Goal: Task Accomplishment & Management: Use online tool/utility

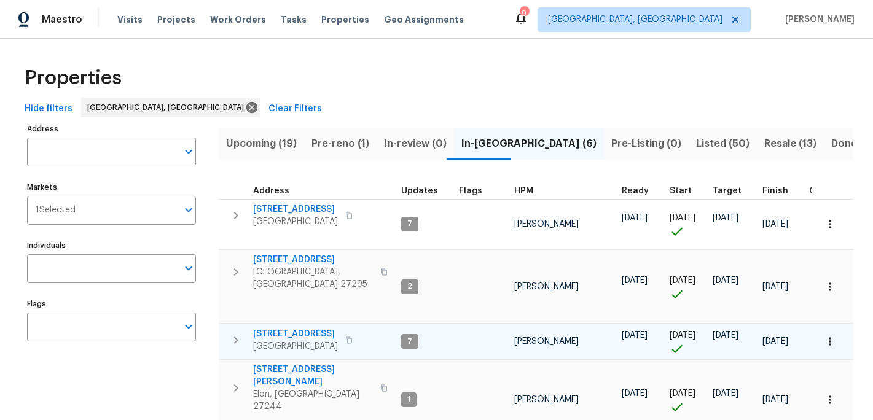
click at [281, 330] on span "330 MacAllan Dr" at bounding box center [295, 334] width 85 height 12
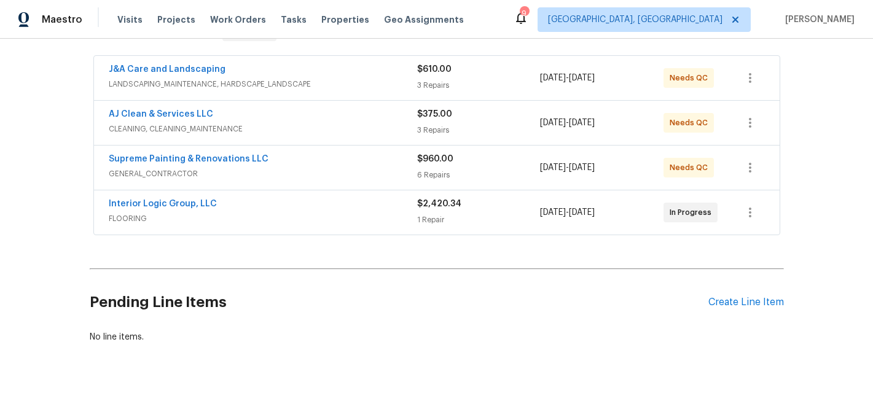
scroll to position [220, 0]
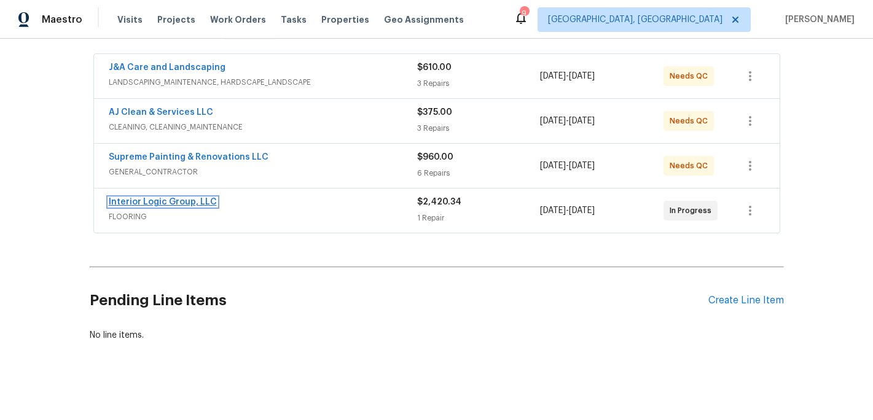
click at [149, 204] on link "Interior Logic Group, LLC" at bounding box center [163, 202] width 108 height 9
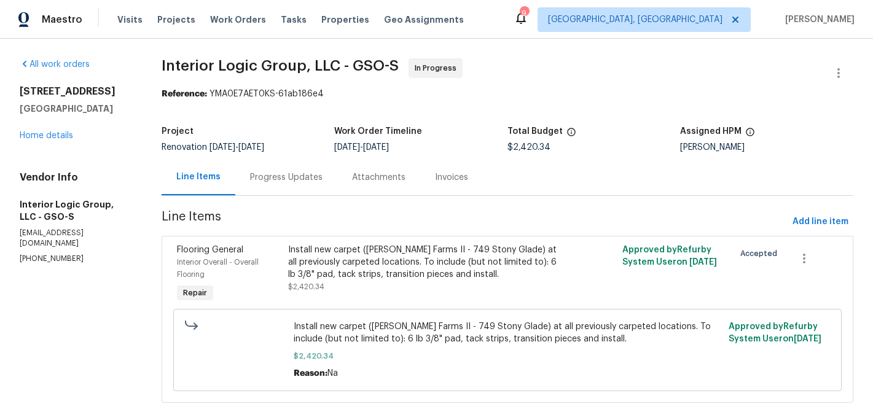
click at [290, 173] on div "Progress Updates" at bounding box center [286, 177] width 72 height 12
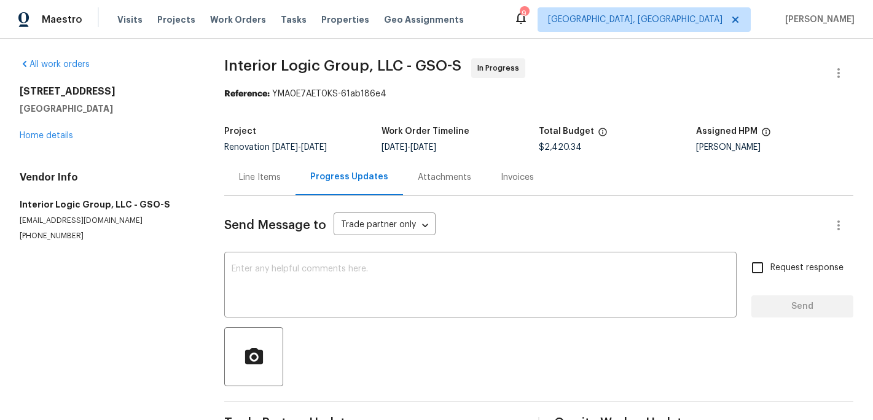
click at [56, 142] on div "All work orders 330 MacAllan Dr Burlington, NC 27215 Home details Vendor Info I…" at bounding box center [107, 149] width 175 height 183
click at [61, 136] on link "Home details" at bounding box center [46, 135] width 53 height 9
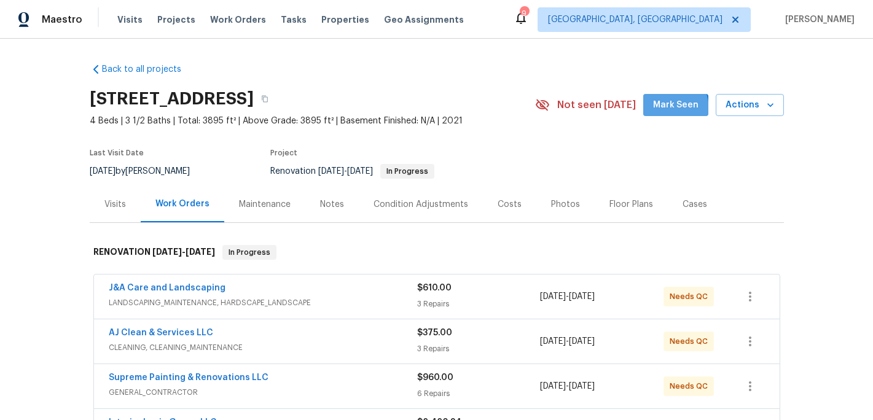
click at [663, 110] on span "Mark Seen" at bounding box center [675, 105] width 45 height 15
click at [113, 205] on div "Visits" at bounding box center [114, 204] width 21 height 12
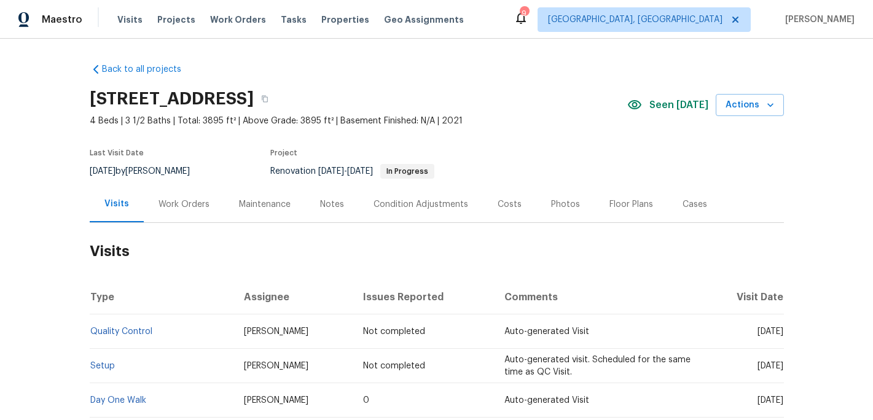
click at [113, 205] on div "Visits" at bounding box center [116, 204] width 25 height 12
click at [120, 205] on div "Visits" at bounding box center [116, 204] width 25 height 12
click at [129, 24] on span "Visits" at bounding box center [129, 20] width 25 height 12
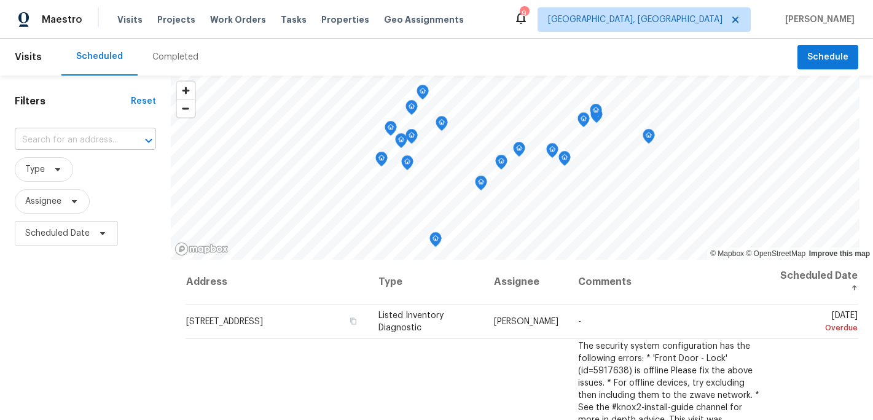
click at [73, 138] on input "text" at bounding box center [68, 140] width 107 height 19
type input "330 ma"
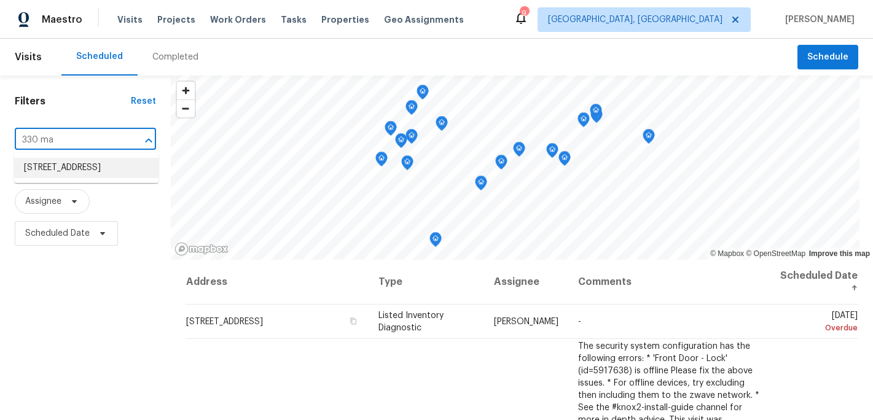
click at [71, 174] on li "330 MacAllan Dr, Burlington, NC 27215" at bounding box center [86, 168] width 144 height 20
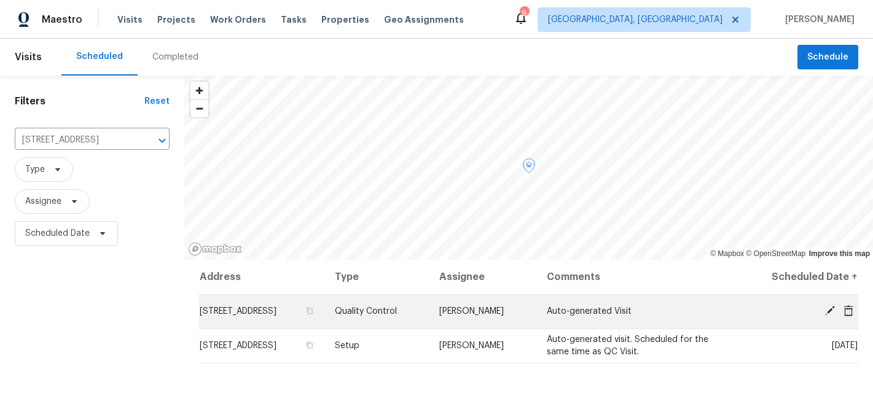
click at [831, 310] on icon at bounding box center [830, 311] width 10 height 10
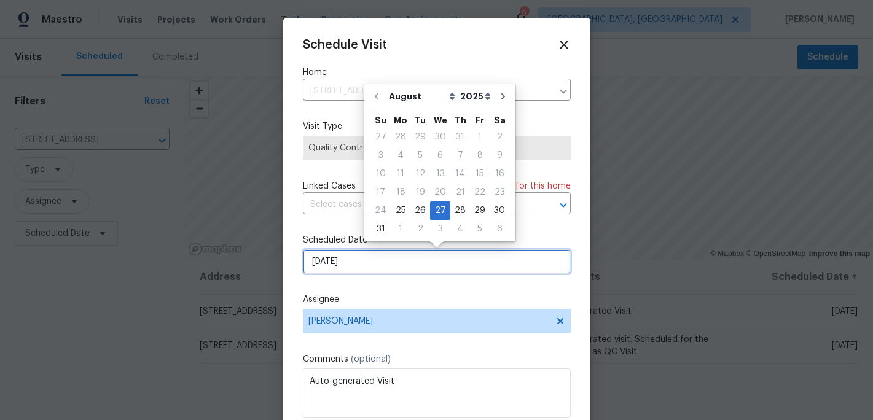
click at [338, 263] on input "8/27/2025" at bounding box center [437, 261] width 268 height 25
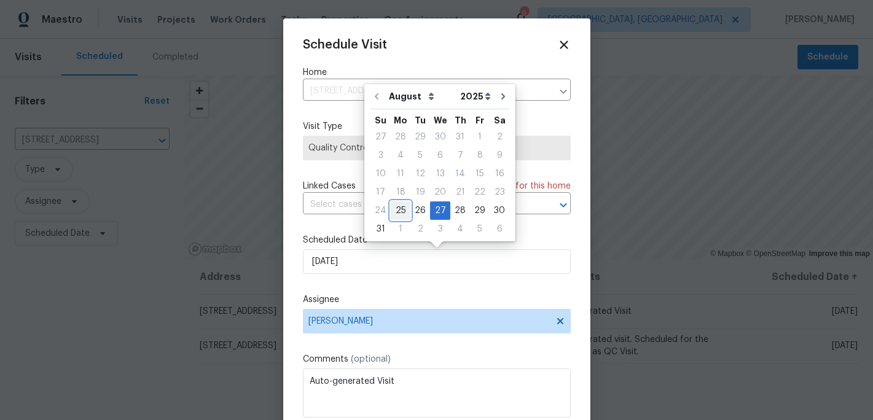
click at [399, 208] on div "25" at bounding box center [401, 210] width 20 height 17
type input "8/25/2025"
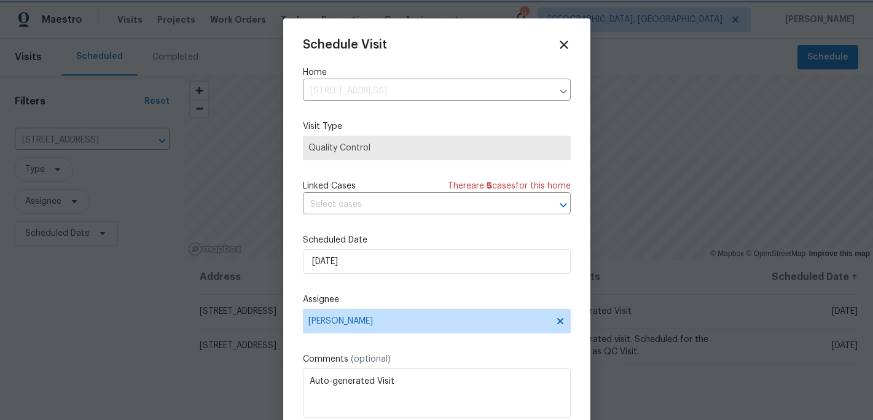
scroll to position [22, 0]
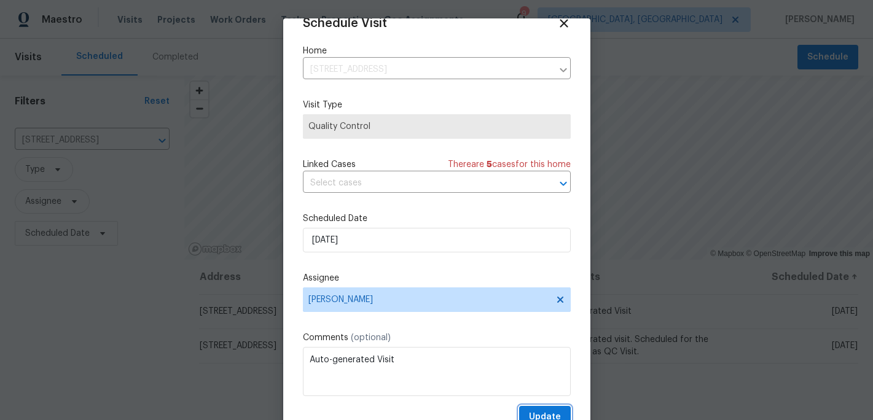
click at [539, 412] on span "Update" at bounding box center [545, 417] width 32 height 15
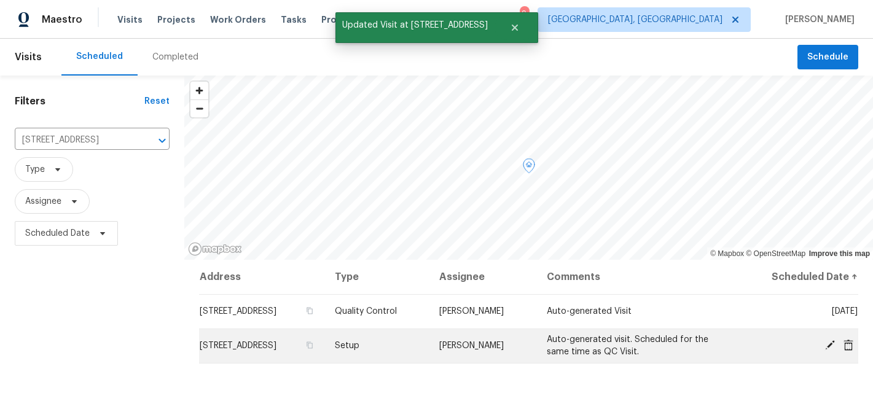
click at [833, 345] on icon at bounding box center [829, 345] width 11 height 11
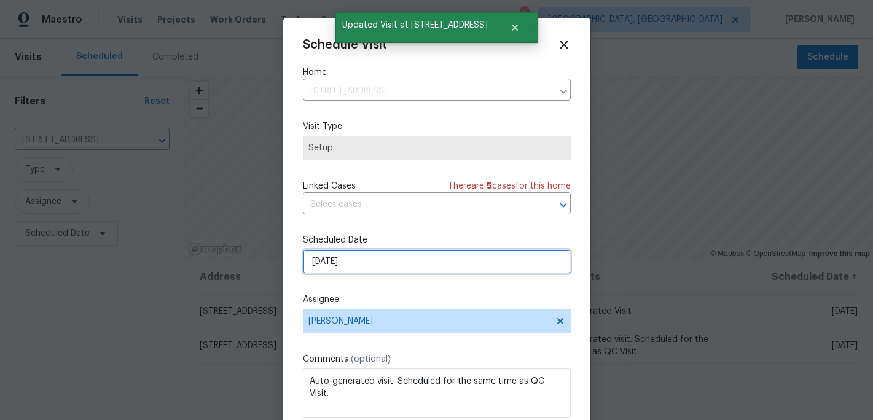
click at [341, 260] on input "8/27/2025" at bounding box center [437, 261] width 268 height 25
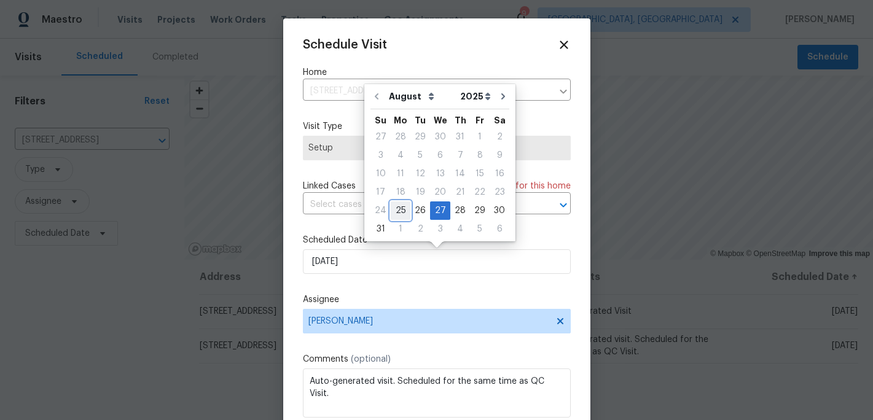
click at [400, 211] on div "25" at bounding box center [401, 210] width 20 height 17
type input "8/25/2025"
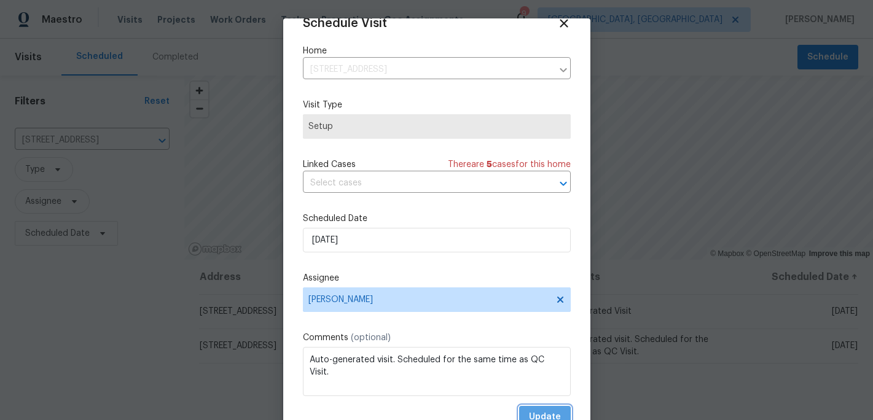
click at [545, 414] on span "Update" at bounding box center [545, 417] width 32 height 15
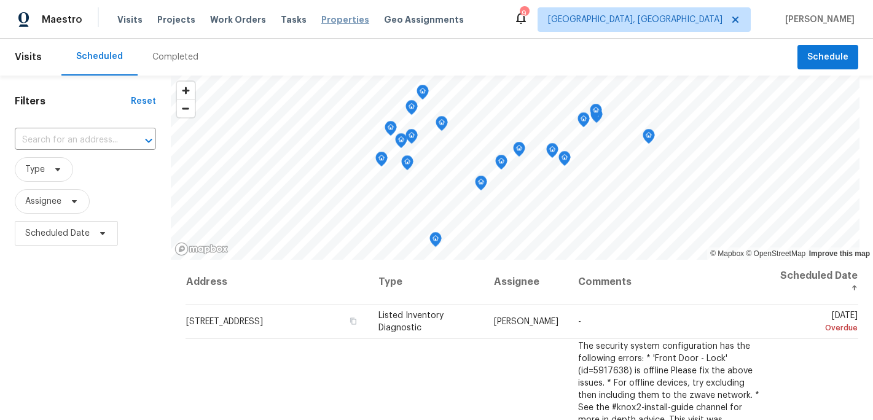
click at [323, 18] on span "Properties" at bounding box center [345, 20] width 48 height 12
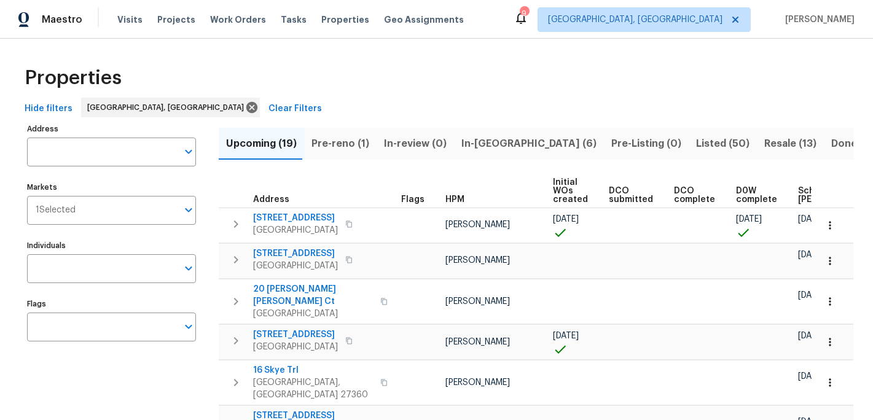
click at [335, 136] on span "Pre-reno (1)" at bounding box center [340, 143] width 58 height 17
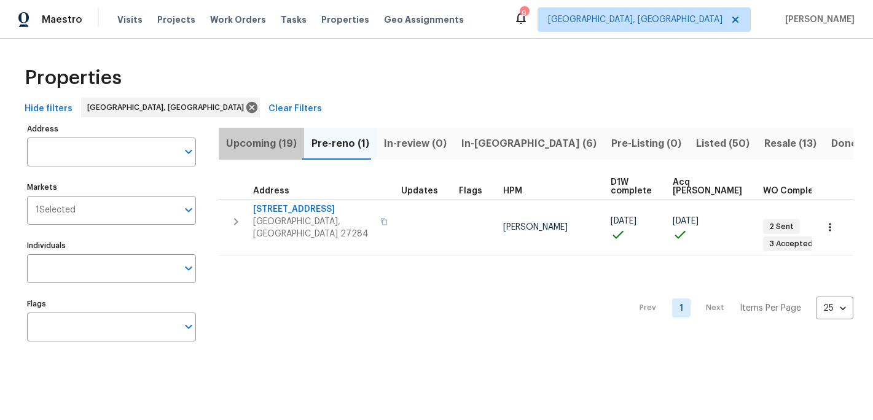
click at [271, 144] on span "Upcoming (19)" at bounding box center [261, 143] width 71 height 17
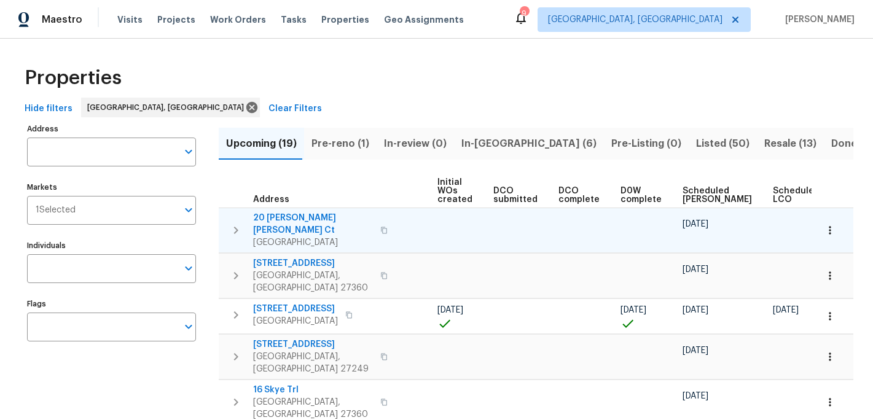
scroll to position [0, 147]
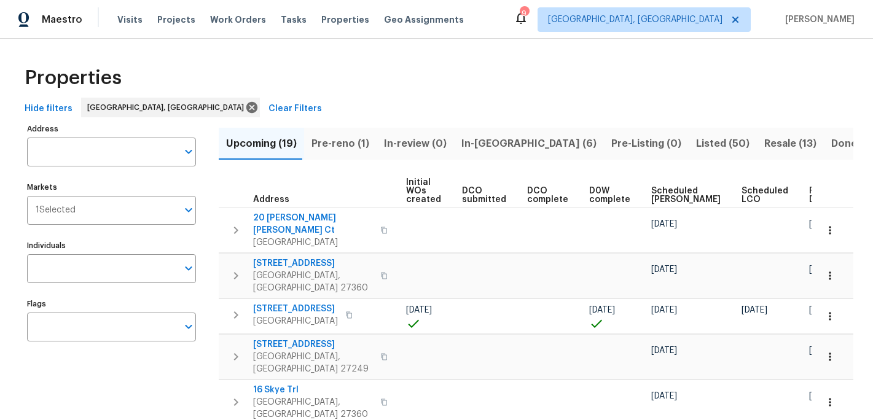
click at [809, 191] on span "Ready Date" at bounding box center [822, 195] width 27 height 17
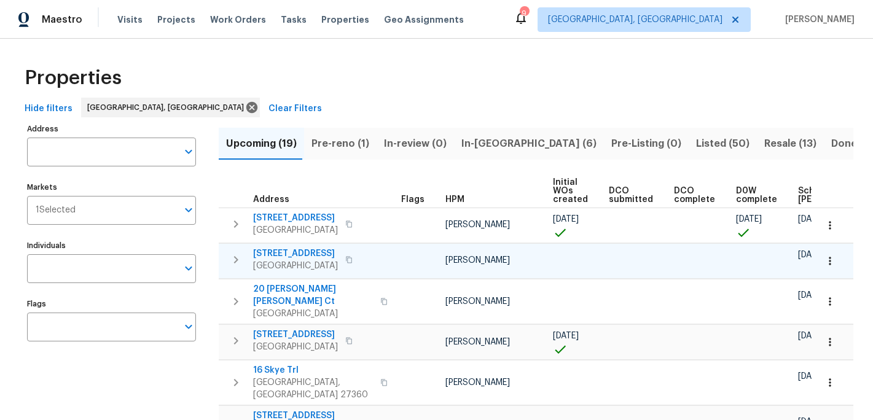
click at [306, 254] on span "3661 Briarmeade Rd" at bounding box center [295, 253] width 85 height 12
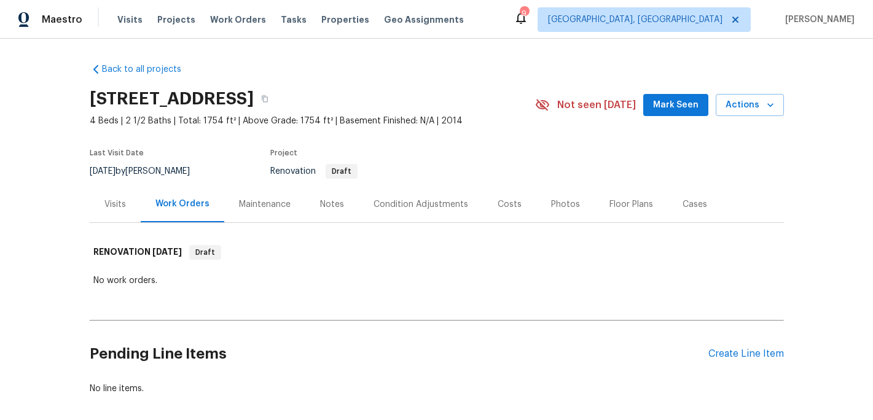
click at [445, 207] on div "Condition Adjustments" at bounding box center [420, 204] width 95 height 12
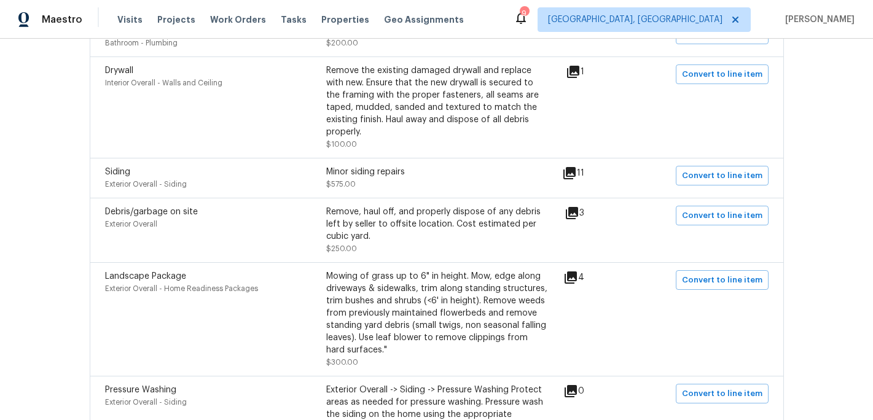
scroll to position [523, 0]
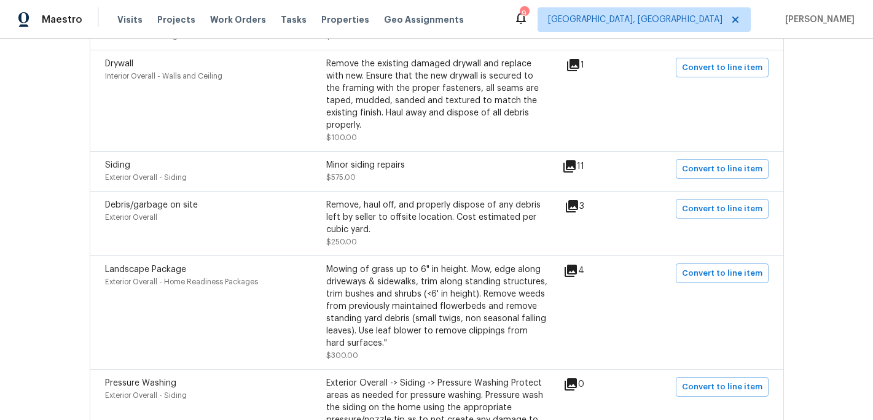
click at [577, 159] on icon at bounding box center [569, 166] width 15 height 15
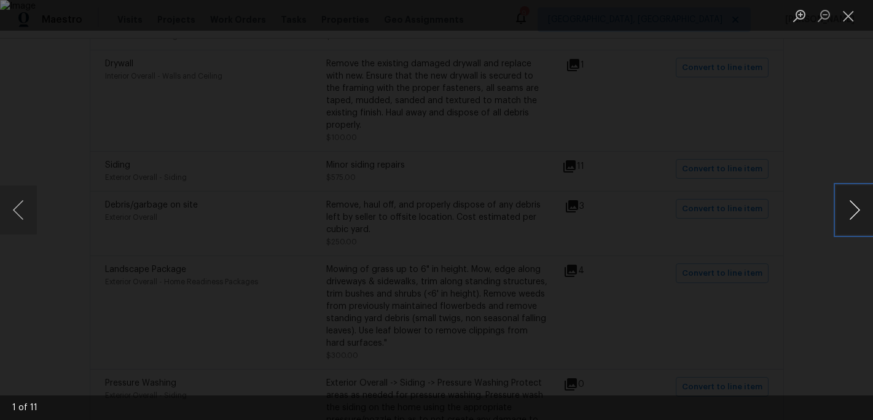
click at [851, 214] on button "Next image" at bounding box center [854, 209] width 37 height 49
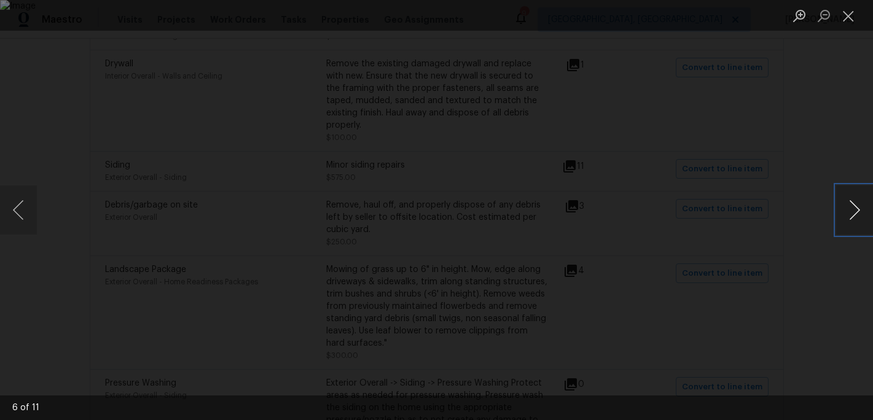
click at [851, 214] on button "Next image" at bounding box center [854, 209] width 37 height 49
click at [850, 217] on button "Next image" at bounding box center [854, 209] width 37 height 49
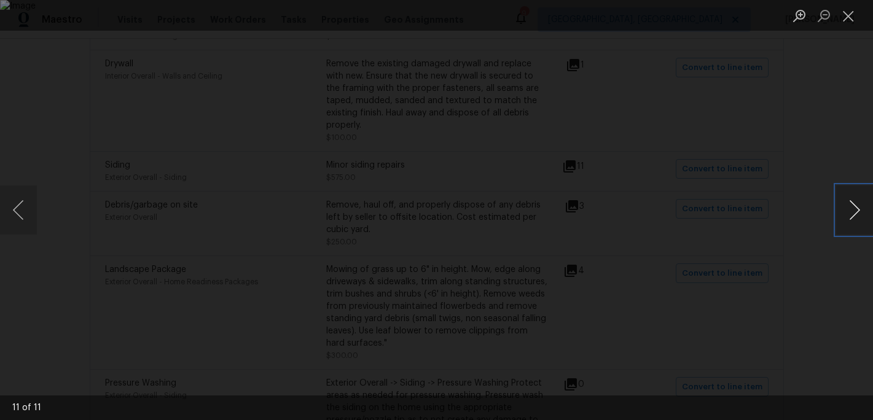
click at [850, 217] on button "Next image" at bounding box center [854, 209] width 37 height 49
click at [847, 19] on button "Close lightbox" at bounding box center [848, 15] width 25 height 21
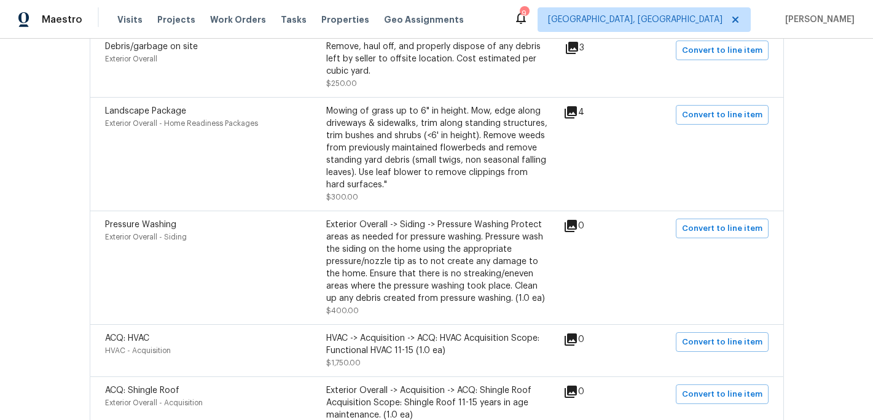
scroll to position [687, 0]
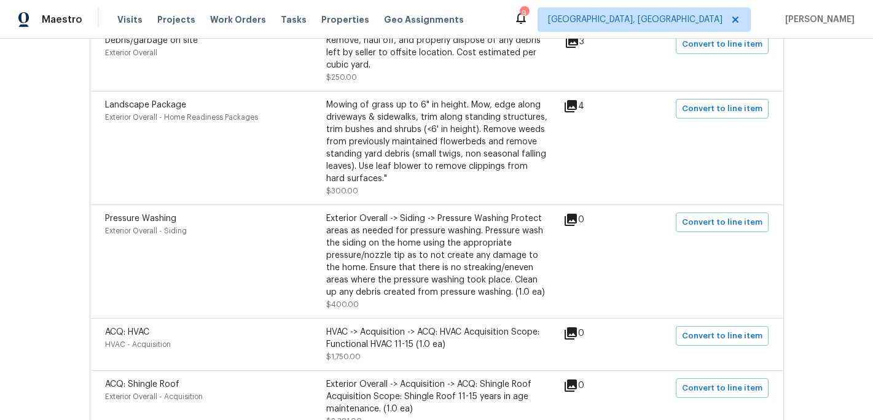
click at [416, 255] on div "Exterior Overall -> Siding -> Pressure Washing Protect areas as needed for pres…" at bounding box center [436, 255] width 221 height 86
click at [710, 216] on span "Convert to line item" at bounding box center [722, 223] width 80 height 14
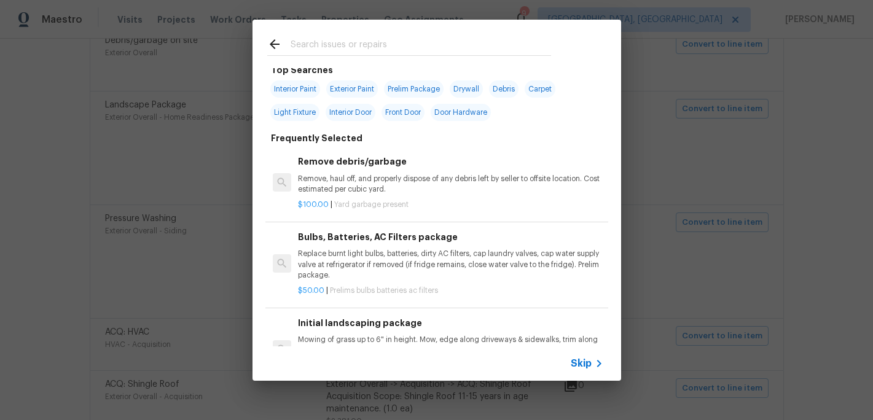
scroll to position [0, 0]
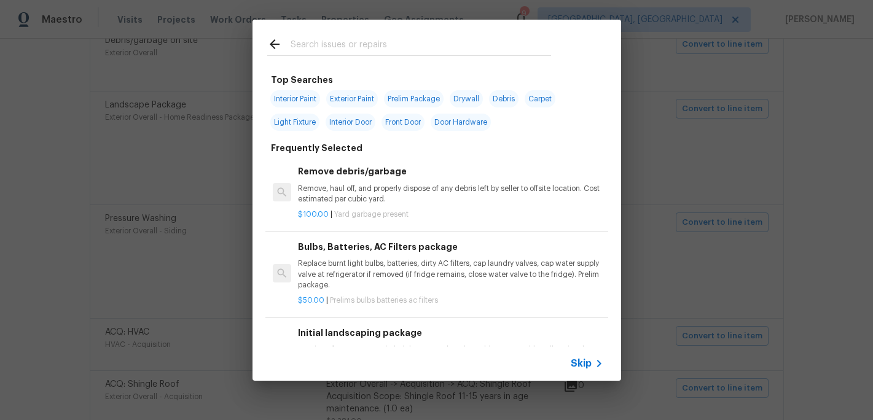
click at [583, 362] on span "Skip" at bounding box center [580, 363] width 21 height 12
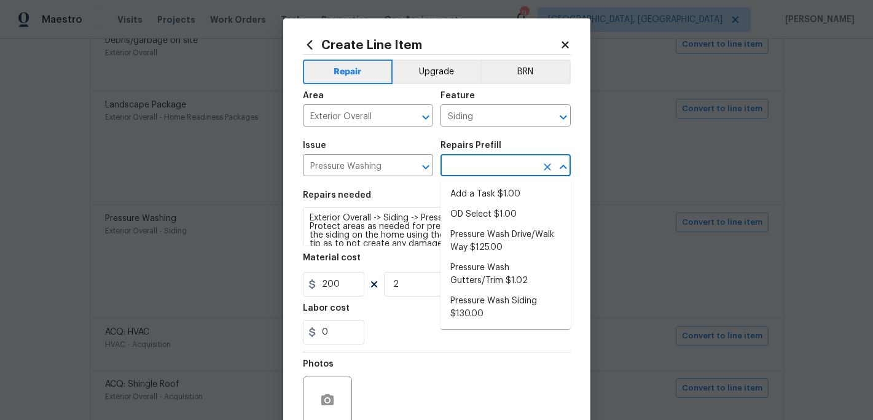
click at [494, 166] on input "text" at bounding box center [488, 166] width 96 height 19
click at [494, 303] on li "Pressure Wash Siding $130.00" at bounding box center [505, 307] width 130 height 33
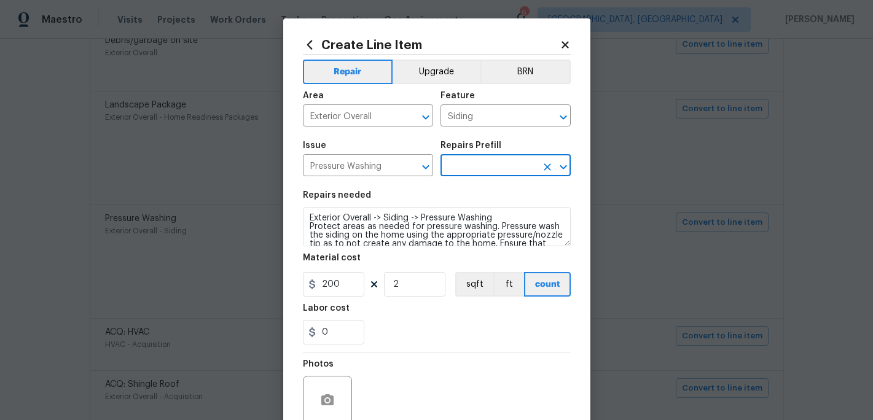
type input "Pressure Wash Siding $130.00"
type textarea "Protect areas as needed for pressure washing. Pressure wash the siding on the h…"
type input "130"
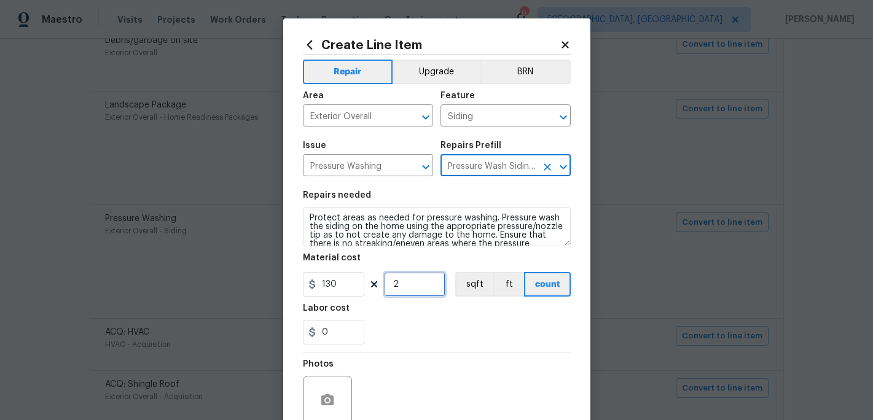
click at [407, 287] on input "2" at bounding box center [414, 284] width 61 height 25
type input "1"
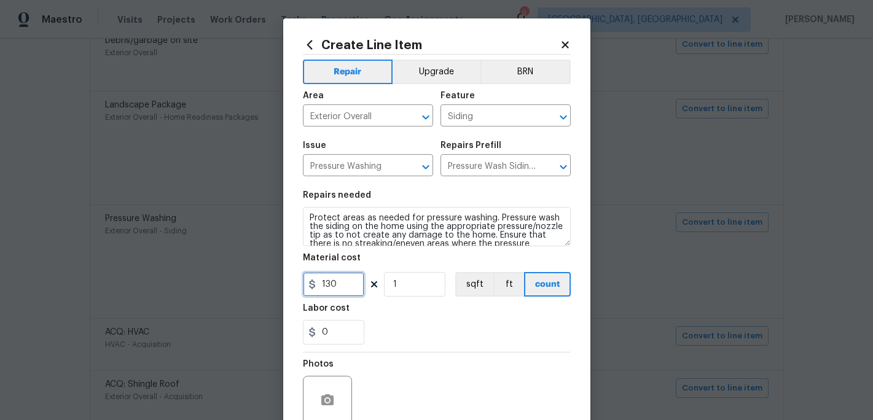
click at [351, 287] on input "130" at bounding box center [333, 284] width 61 height 25
type input "200"
click at [422, 355] on div "Photos" at bounding box center [437, 392] width 268 height 80
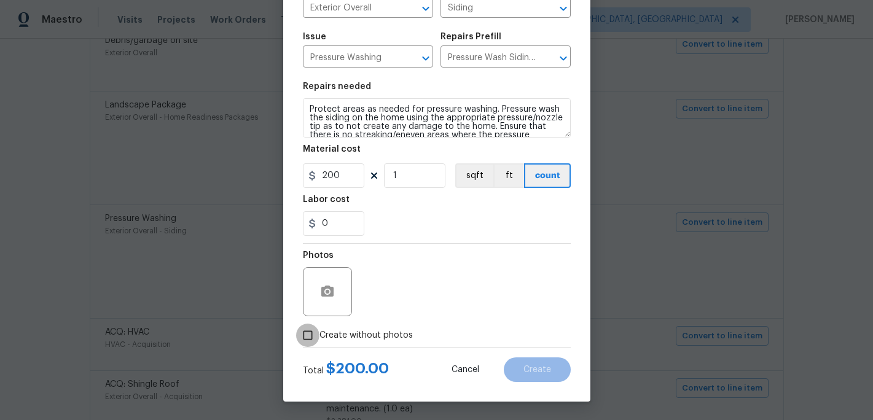
click at [312, 339] on input "Create without photos" at bounding box center [307, 335] width 23 height 23
checkbox input "true"
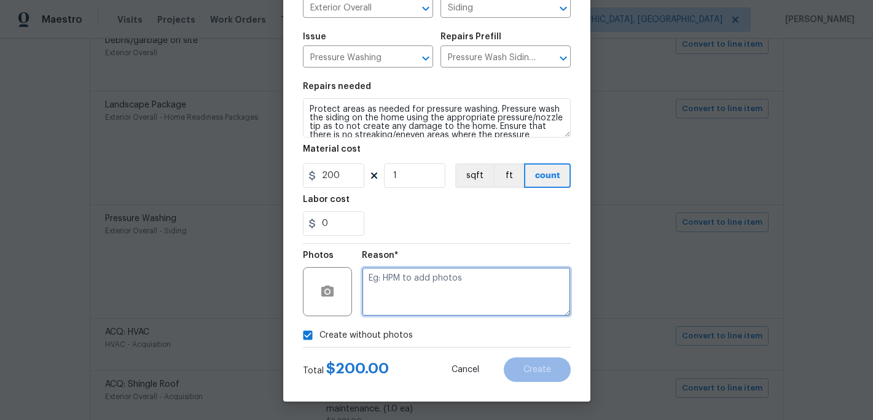
click at [379, 307] on textarea at bounding box center [466, 291] width 209 height 49
type textarea "c"
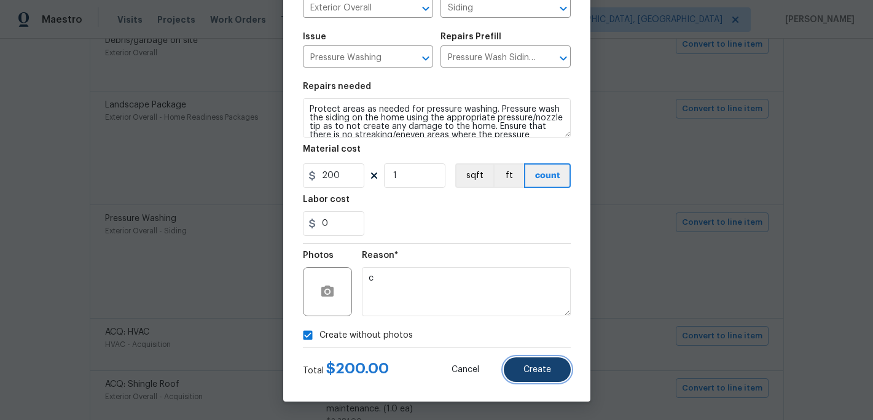
click at [541, 368] on span "Create" at bounding box center [537, 369] width 28 height 9
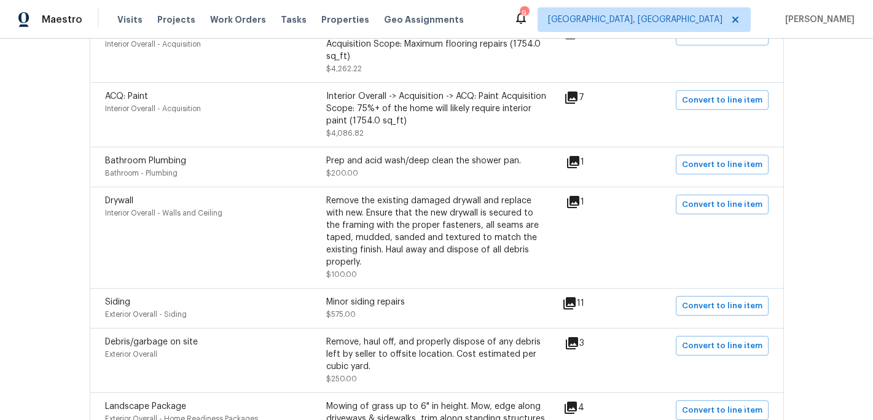
scroll to position [381, 0]
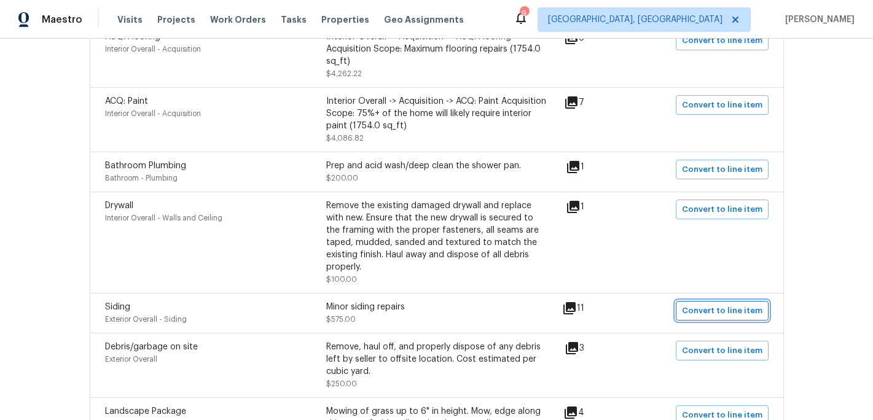
click at [705, 304] on span "Convert to line item" at bounding box center [722, 311] width 80 height 14
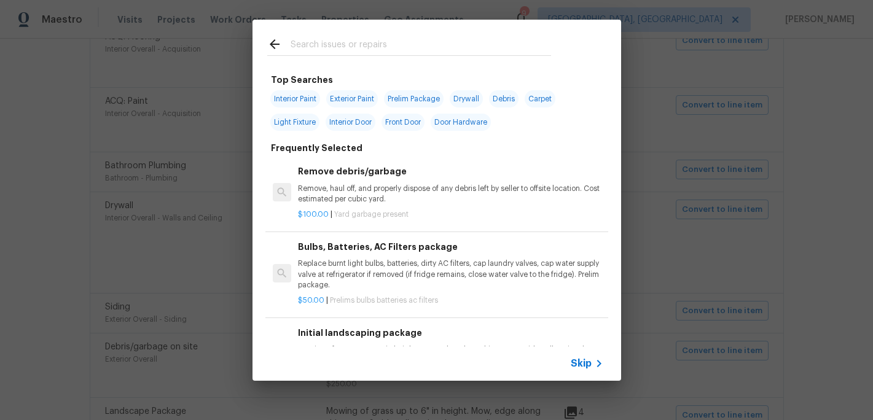
click at [580, 361] on span "Skip" at bounding box center [580, 363] width 21 height 12
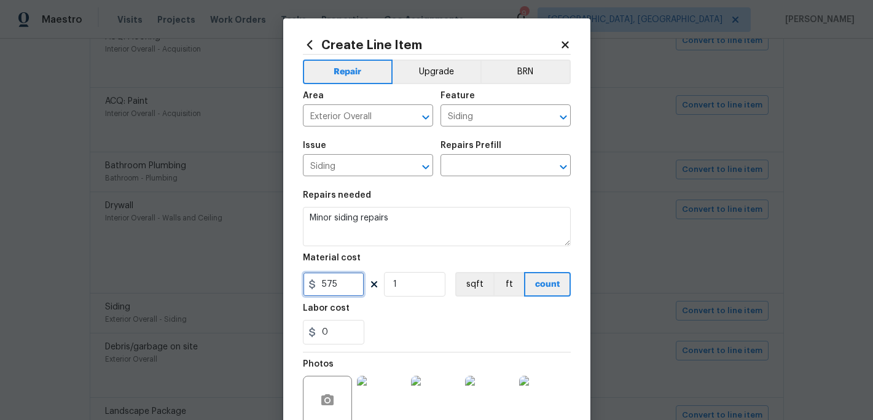
click at [346, 285] on input "575" at bounding box center [333, 284] width 61 height 25
type input "200"
click at [414, 330] on div "0" at bounding box center [437, 332] width 268 height 25
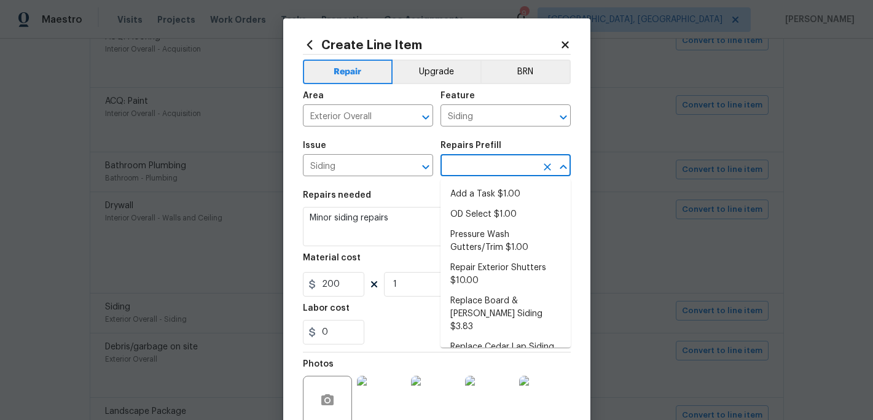
click at [512, 161] on input "text" at bounding box center [488, 166] width 96 height 19
click at [500, 200] on li "Add a Task $1.00" at bounding box center [505, 194] width 130 height 20
type input "Add a Task $1.00"
type textarea "HPM to detail"
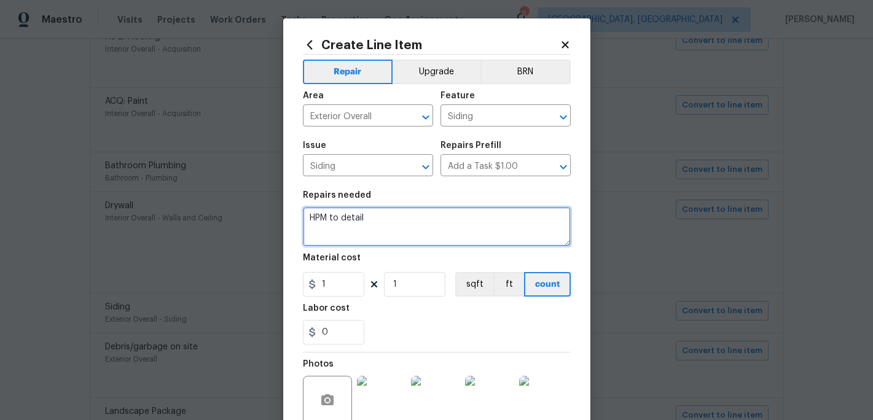
click at [371, 220] on textarea "HPM to detail" at bounding box center [437, 226] width 268 height 39
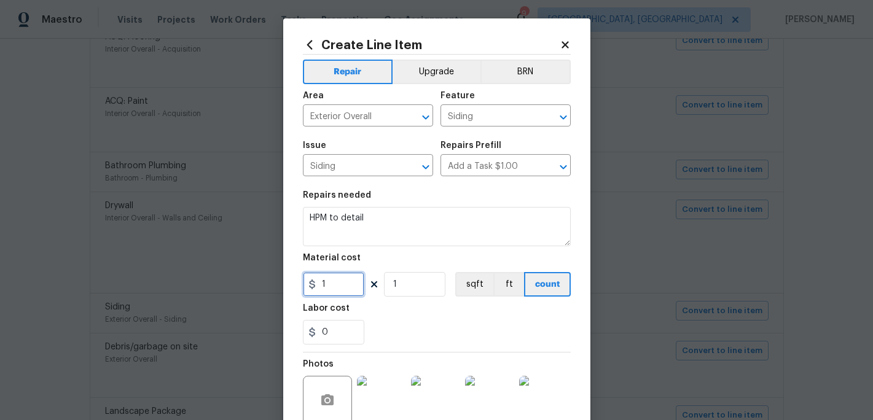
click at [327, 289] on input "1" at bounding box center [333, 284] width 61 height 25
type input "150"
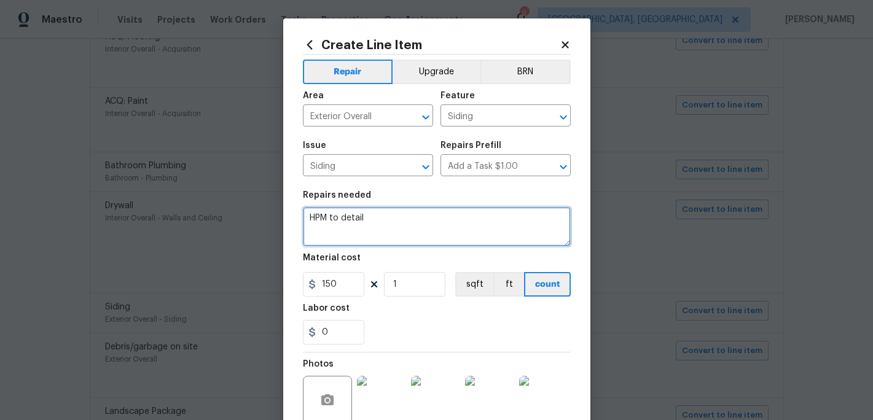
click at [380, 222] on textarea "HPM to detail" at bounding box center [437, 226] width 268 height 39
type textarea "H"
click at [359, 220] on textarea "Make necessaary siding repairs" at bounding box center [437, 226] width 268 height 39
type textarea "Make necesaary siding repairs"
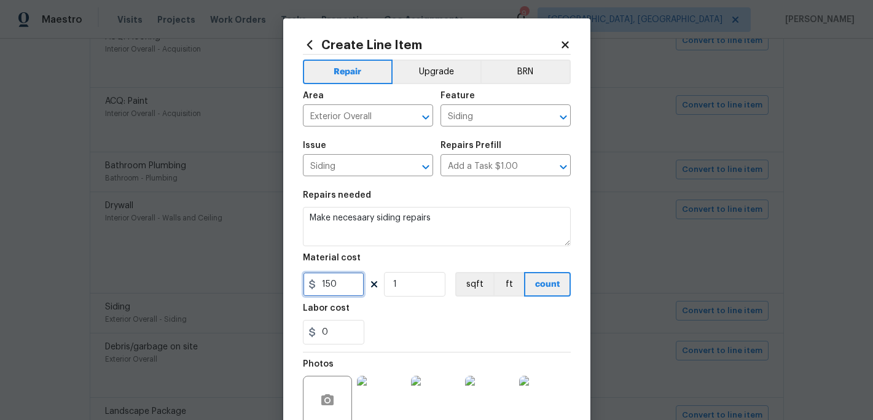
click at [343, 288] on input "150" at bounding box center [333, 284] width 61 height 25
type input "200"
click at [423, 308] on div "Labor cost" at bounding box center [437, 312] width 268 height 16
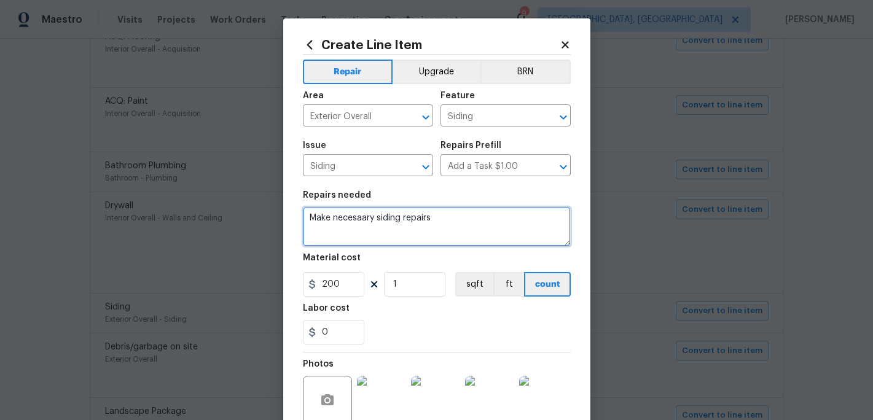
click at [364, 219] on textarea "Make necesaary siding repairs" at bounding box center [437, 226] width 268 height 39
type textarea "Make necessary siding repairs"
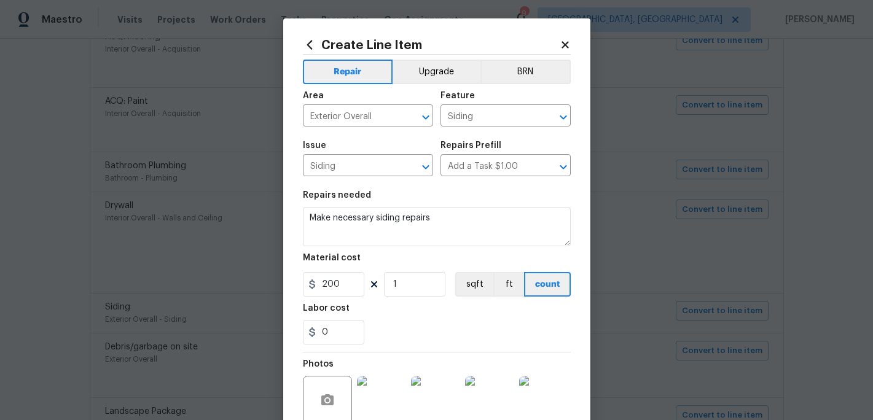
click at [409, 317] on div "Labor cost" at bounding box center [437, 312] width 268 height 16
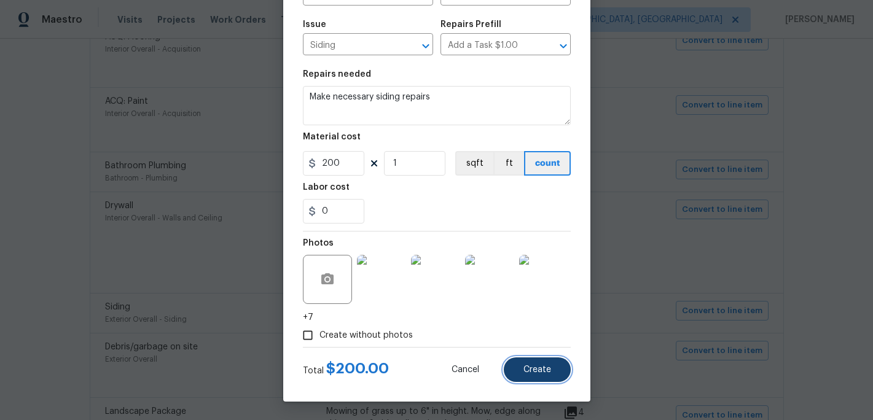
click at [525, 376] on button "Create" at bounding box center [537, 369] width 67 height 25
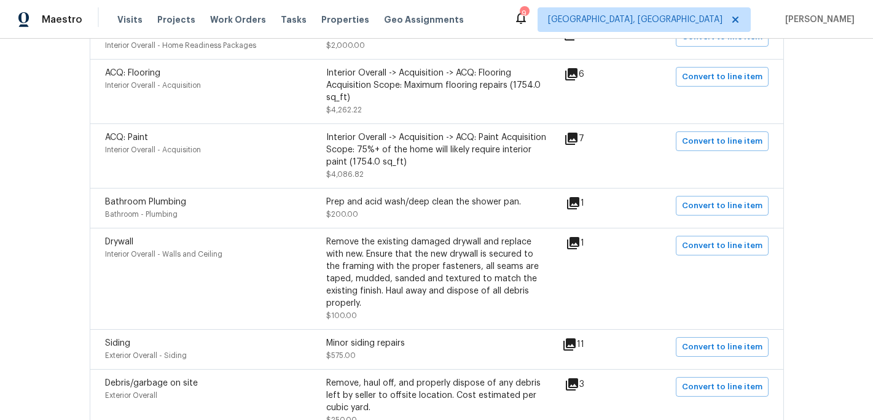
scroll to position [341, 0]
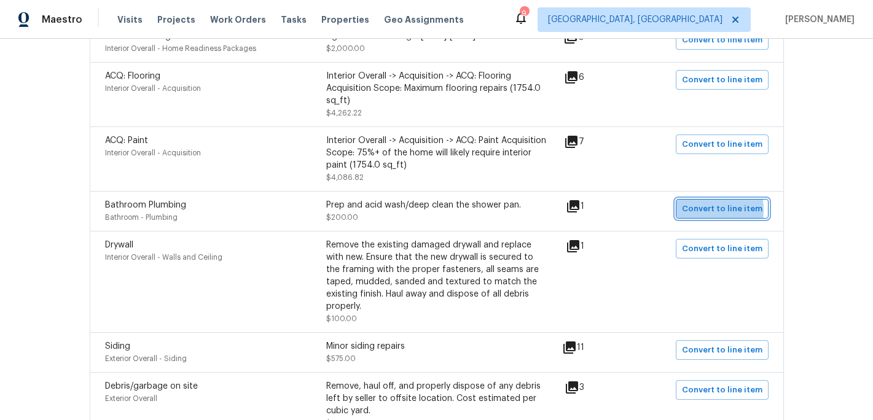
click at [697, 211] on span "Convert to line item" at bounding box center [722, 209] width 80 height 14
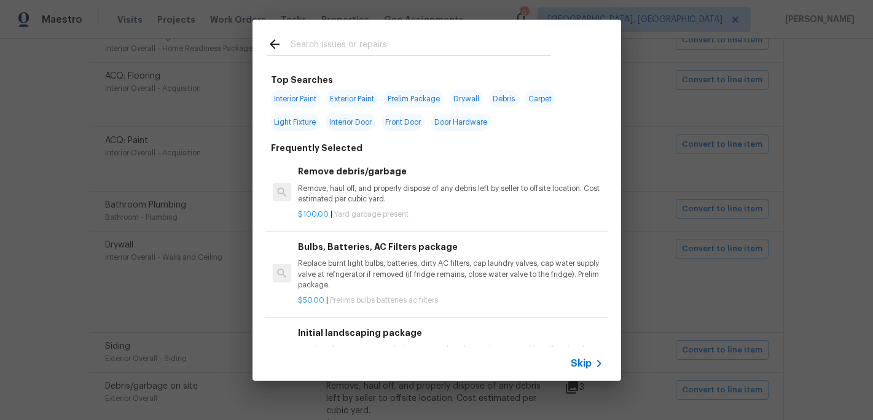
click at [575, 363] on span "Skip" at bounding box center [580, 363] width 21 height 12
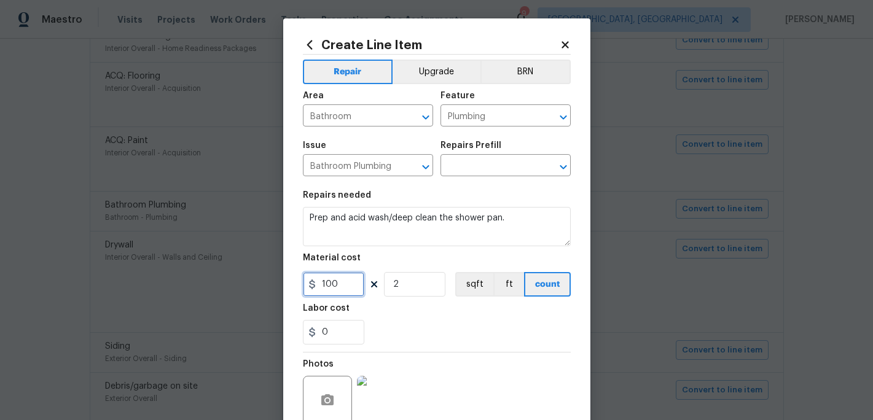
click at [353, 286] on input "100" at bounding box center [333, 284] width 61 height 25
type input "50"
click at [394, 330] on div "0" at bounding box center [437, 332] width 268 height 25
click at [519, 169] on input "text" at bounding box center [488, 166] width 96 height 19
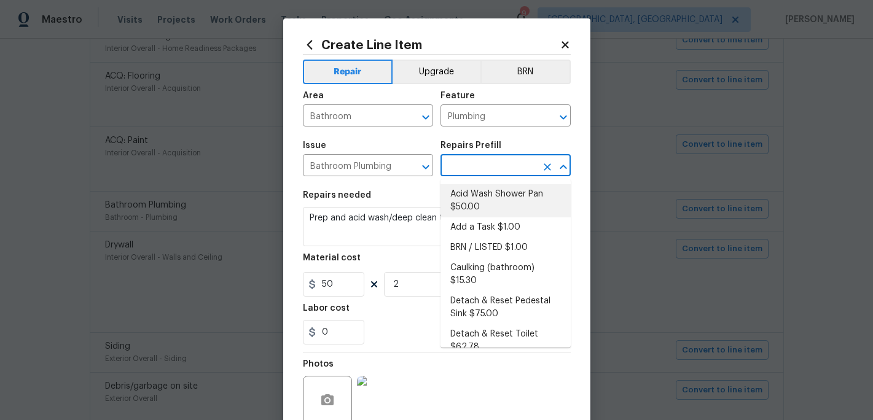
click at [507, 204] on li "Acid Wash Shower Pan $50.00" at bounding box center [505, 200] width 130 height 33
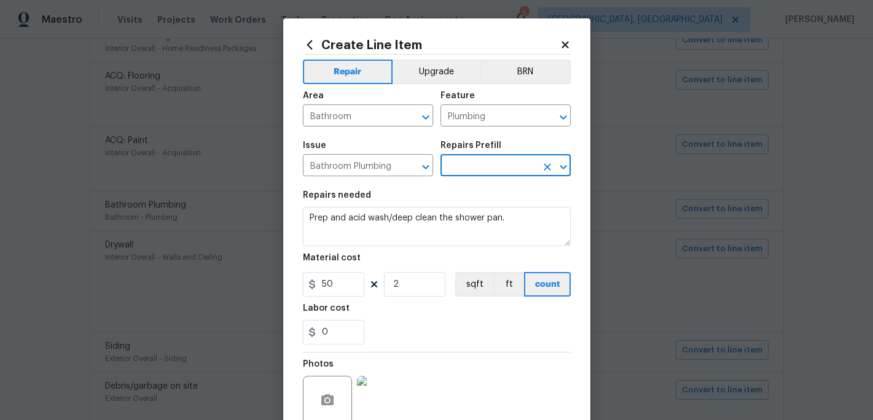
type input "Acid Wash Shower Pan $50.00"
click at [430, 333] on div "0" at bounding box center [437, 332] width 268 height 25
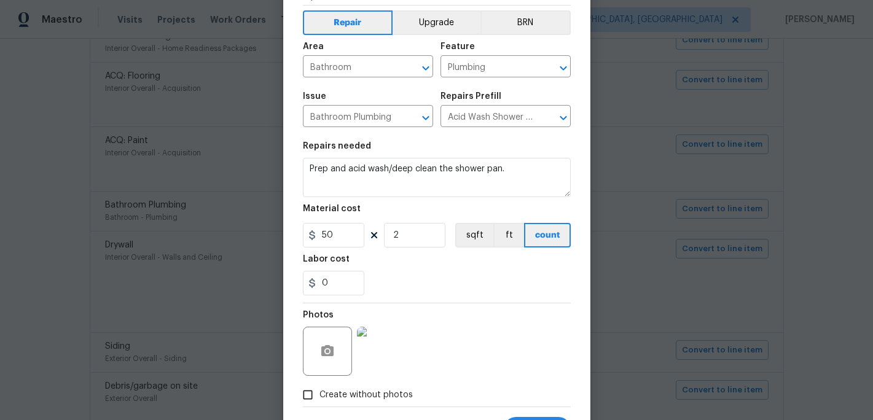
scroll to position [109, 0]
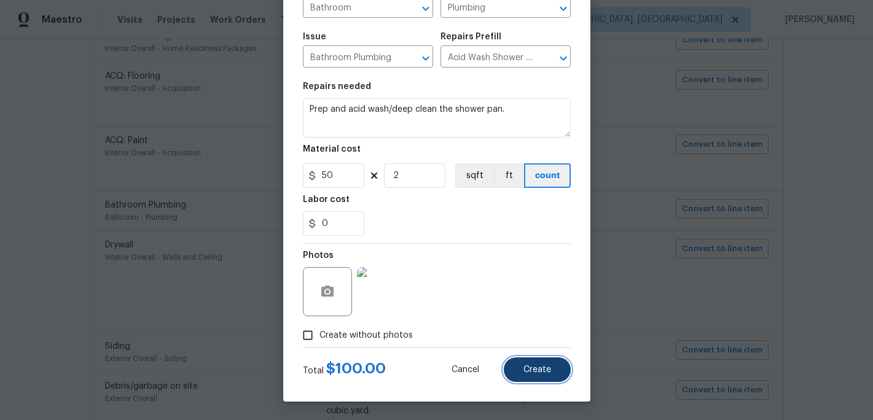
click at [542, 364] on button "Create" at bounding box center [537, 369] width 67 height 25
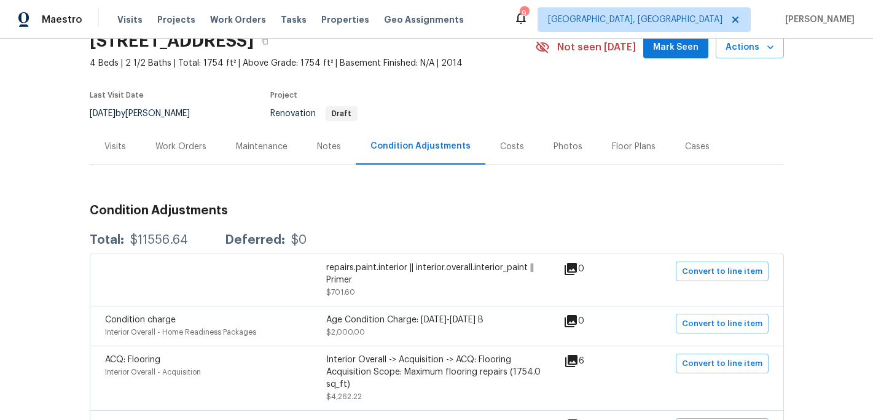
scroll to position [0, 0]
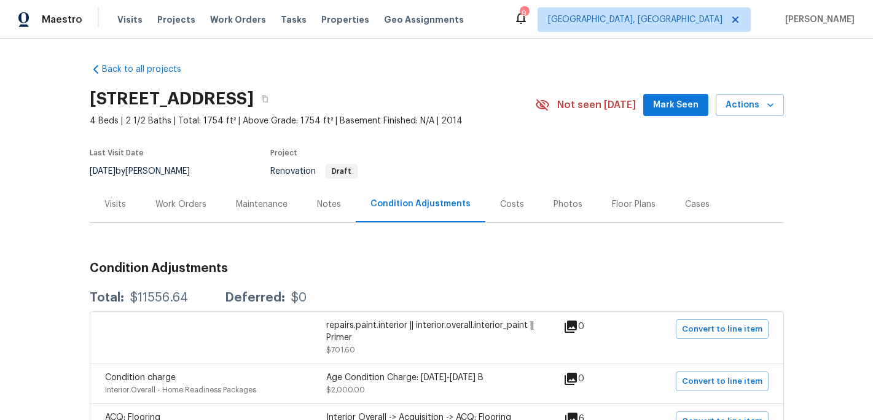
click at [196, 203] on div "Work Orders" at bounding box center [180, 204] width 51 height 12
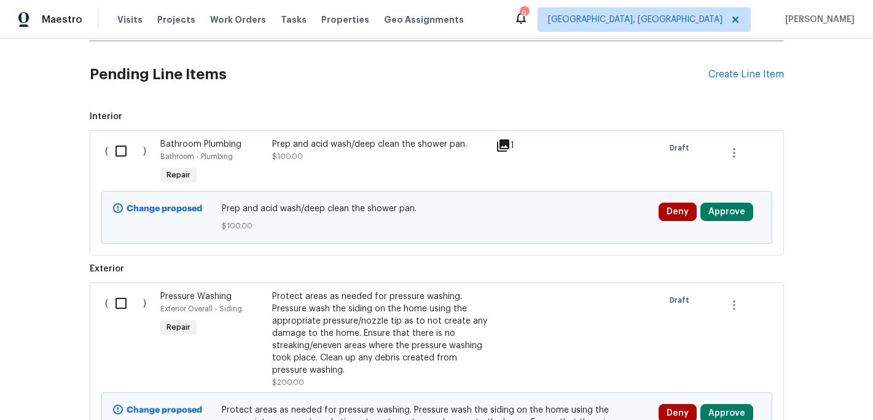
scroll to position [340, 0]
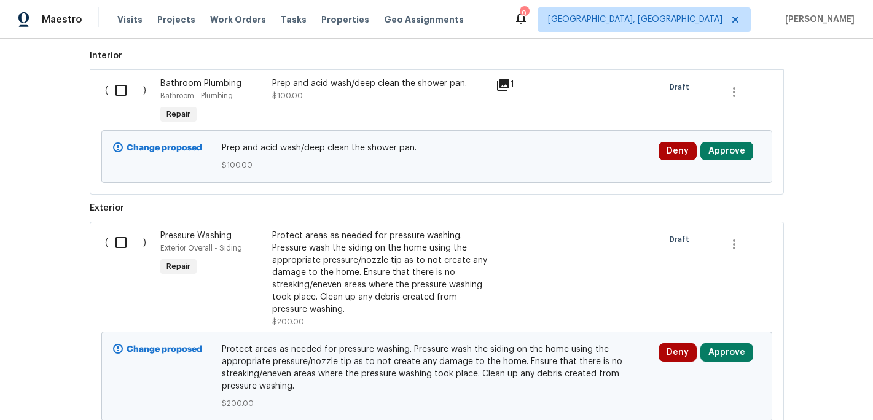
click at [123, 241] on input "checkbox" at bounding box center [125, 243] width 35 height 26
checkbox input "true"
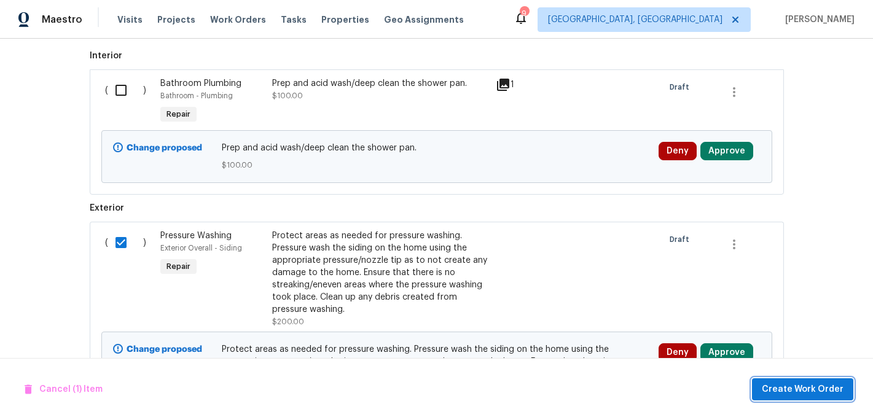
click at [780, 389] on span "Create Work Order" at bounding box center [802, 389] width 82 height 15
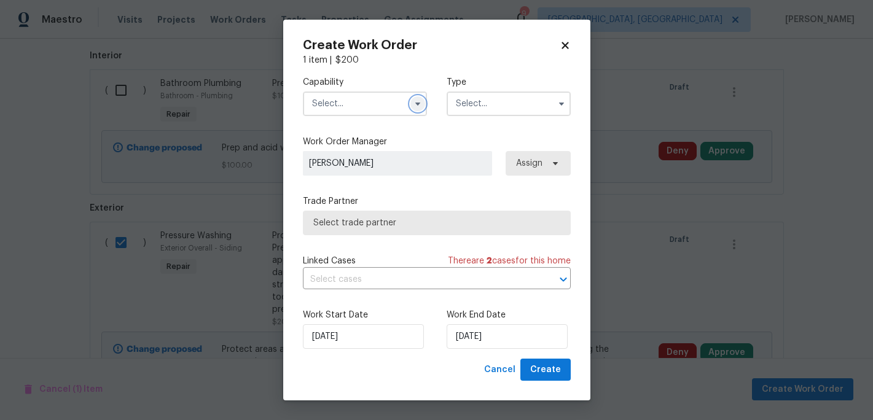
click at [413, 103] on icon "button" at bounding box center [418, 104] width 10 height 10
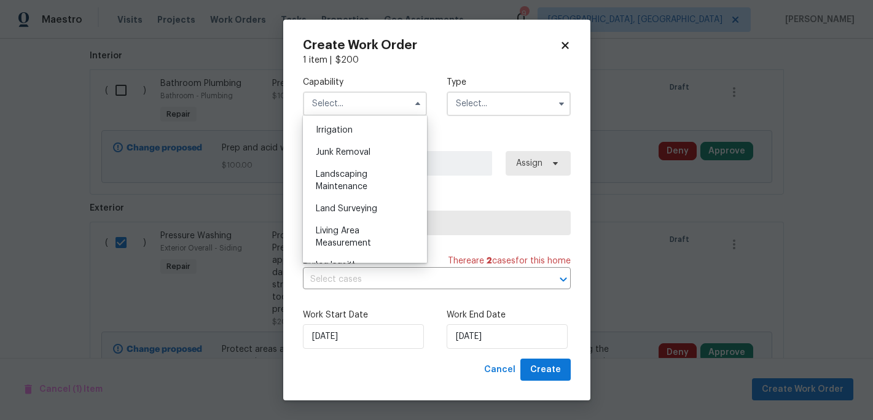
scroll to position [768, 0]
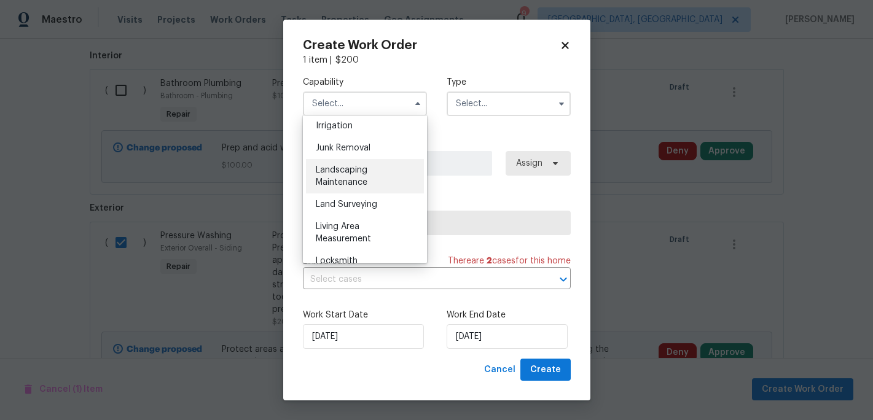
click at [362, 181] on span "Landscaping Maintenance" at bounding box center [342, 176] width 52 height 21
type input "Landscaping Maintenance"
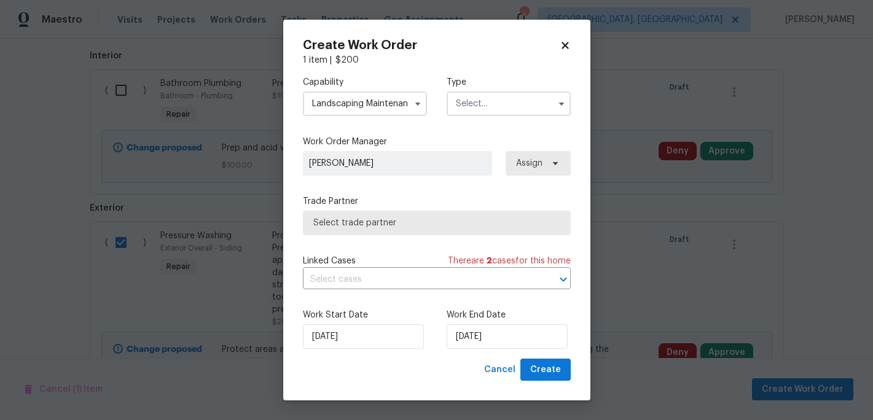
click at [480, 106] on input "text" at bounding box center [508, 103] width 124 height 25
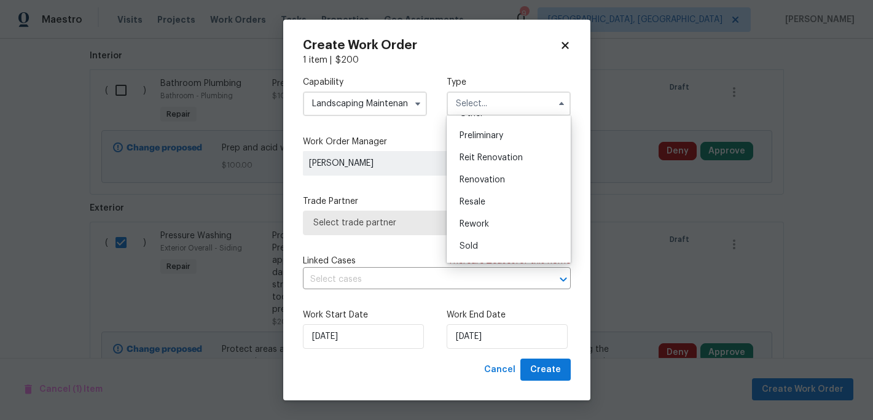
scroll to position [262, 0]
click at [488, 178] on span "Renovation" at bounding box center [481, 177] width 45 height 9
type input "Renovation"
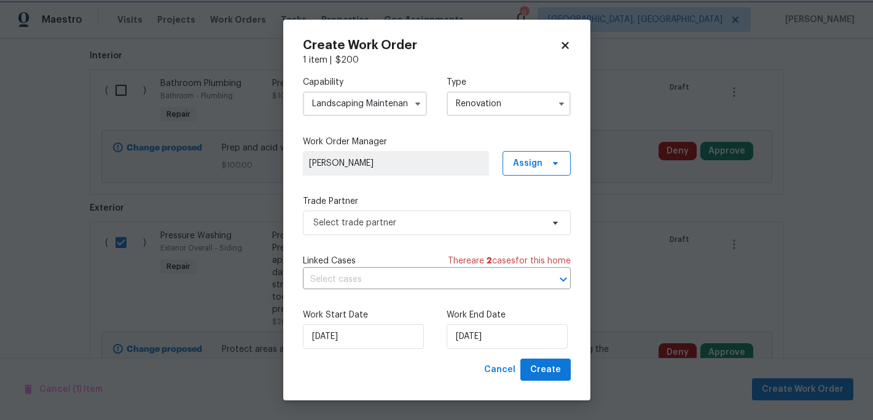
scroll to position [0, 0]
click at [405, 228] on span "Select trade partner" at bounding box center [427, 223] width 229 height 12
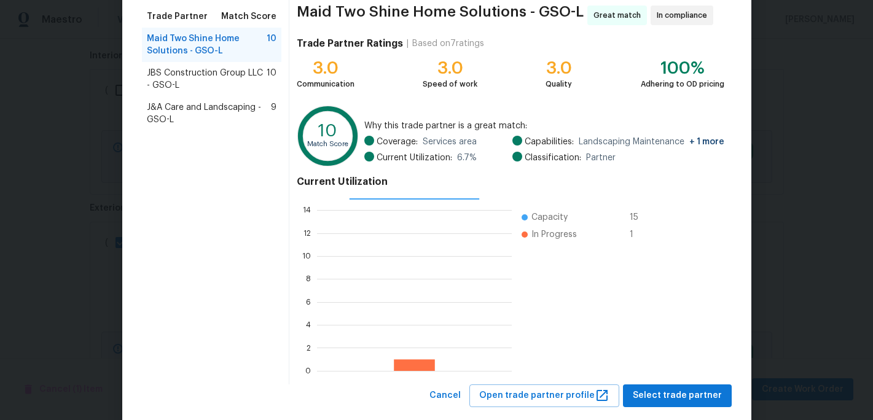
scroll to position [122, 0]
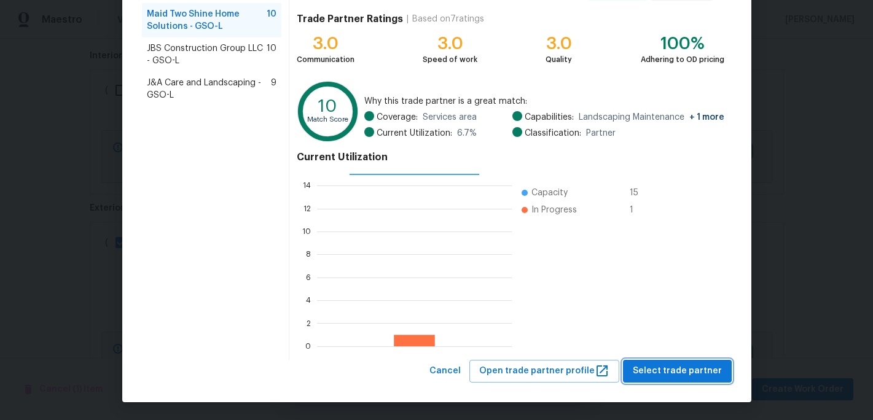
click at [658, 370] on span "Select trade partner" at bounding box center [676, 371] width 89 height 15
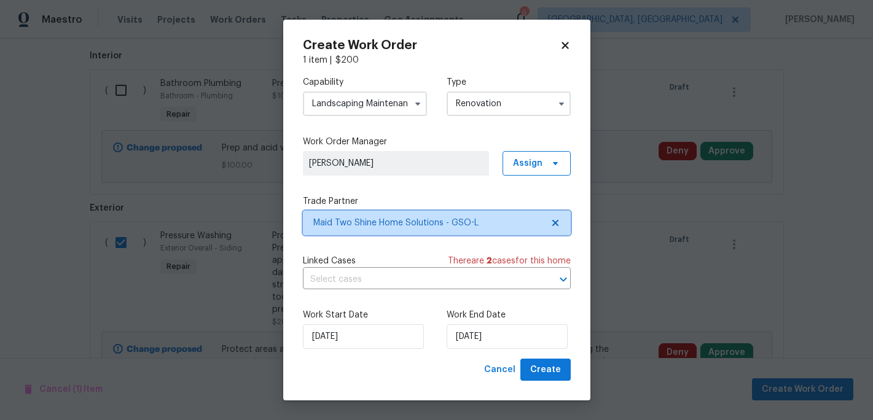
scroll to position [0, 0]
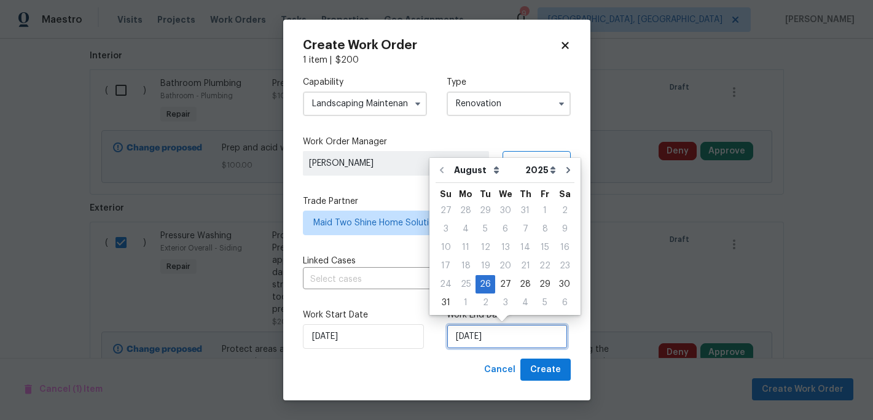
click at [483, 337] on input "8/26/2025" at bounding box center [506, 336] width 121 height 25
click at [535, 284] on div "29" at bounding box center [545, 284] width 20 height 17
type input "8/29/2025"
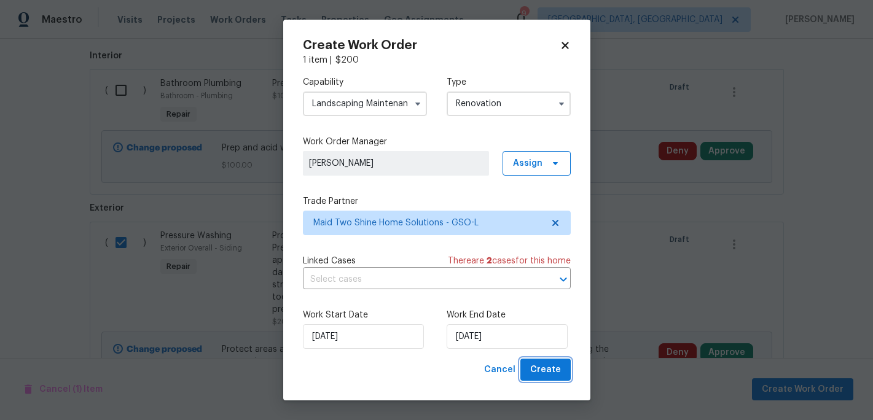
click at [536, 372] on span "Create" at bounding box center [545, 369] width 31 height 15
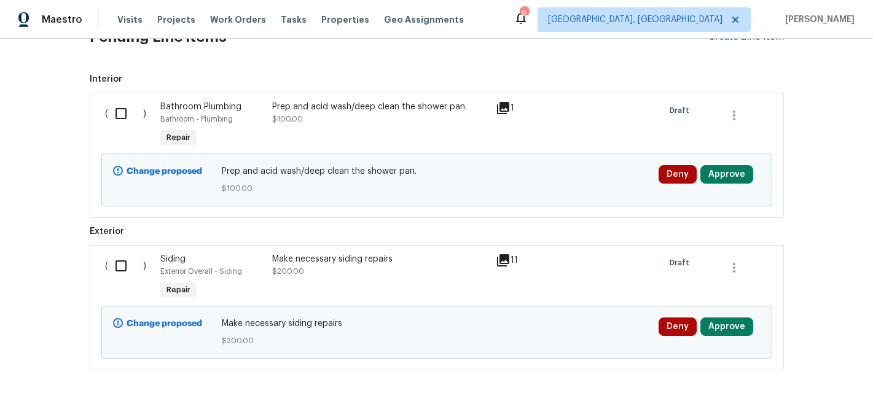
scroll to position [349, 0]
click at [125, 267] on input "checkbox" at bounding box center [125, 267] width 35 height 26
checkbox input "true"
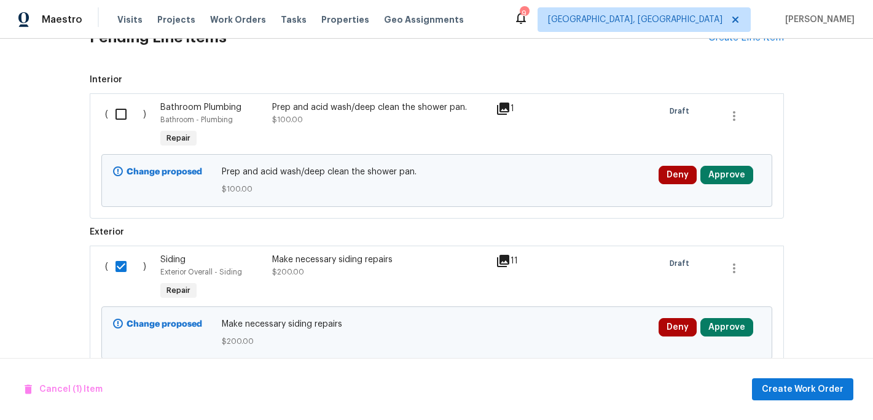
click at [126, 115] on input "checkbox" at bounding box center [125, 114] width 35 height 26
checkbox input "true"
click at [770, 389] on span "Create Work Order" at bounding box center [802, 389] width 82 height 15
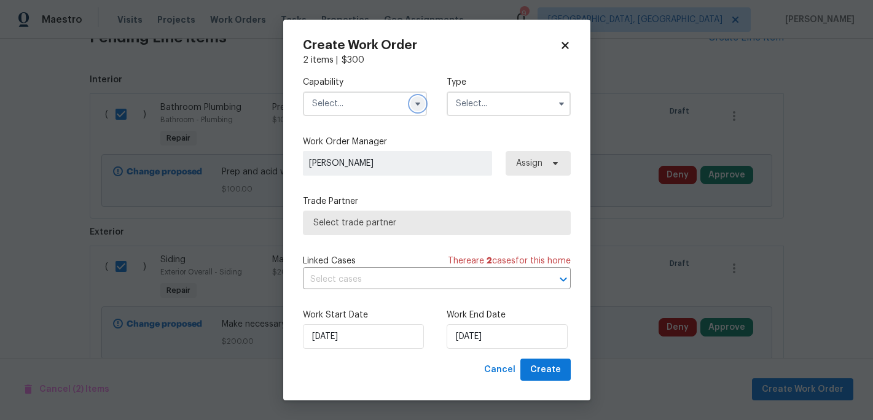
click at [418, 107] on icon "button" at bounding box center [418, 104] width 10 height 10
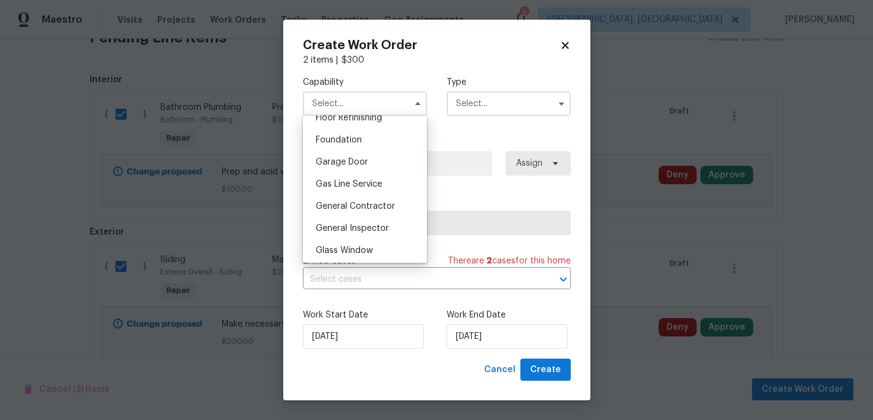
scroll to position [515, 0]
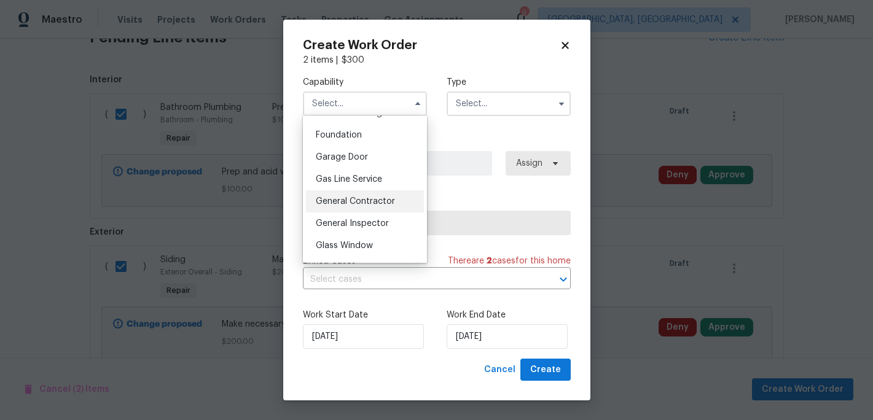
click at [358, 203] on span "General Contractor" at bounding box center [355, 201] width 79 height 9
type input "General Contractor"
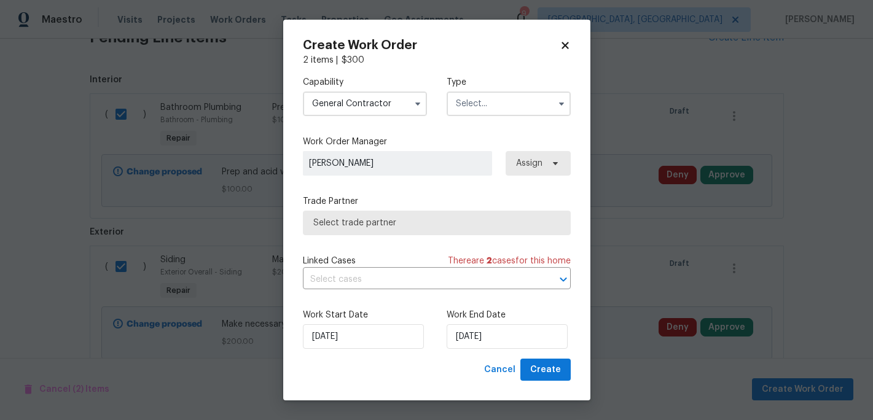
click at [509, 105] on input "text" at bounding box center [508, 103] width 124 height 25
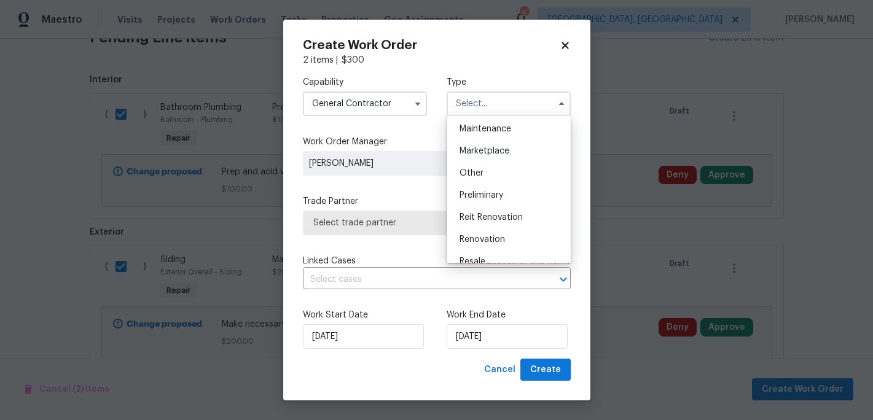
scroll to position [201, 0]
click at [491, 236] on span "Renovation" at bounding box center [481, 237] width 45 height 9
type input "Renovation"
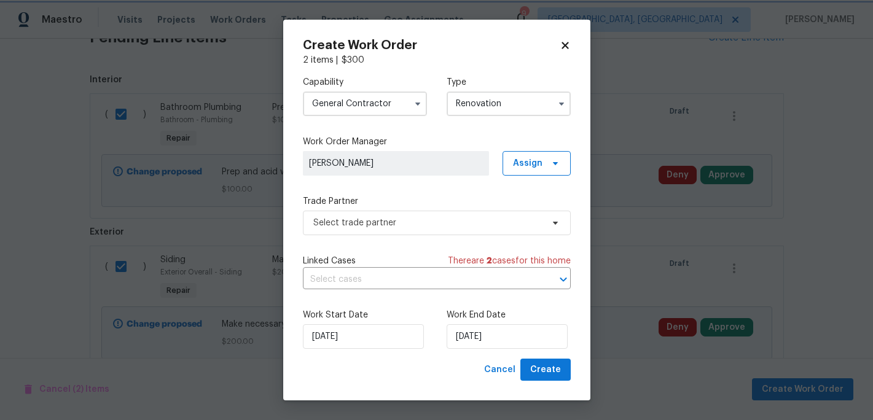
scroll to position [0, 0]
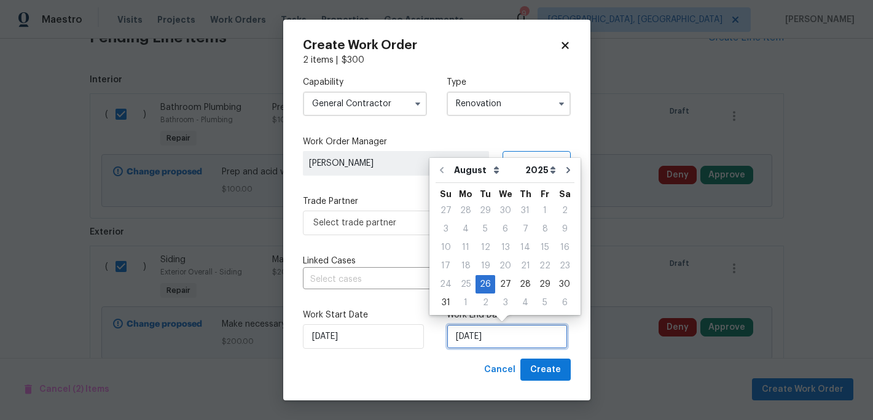
click at [482, 338] on input "8/26/2025" at bounding box center [506, 336] width 121 height 25
click at [539, 309] on div "5" at bounding box center [545, 302] width 20 height 17
type input "[DATE]"
select select "8"
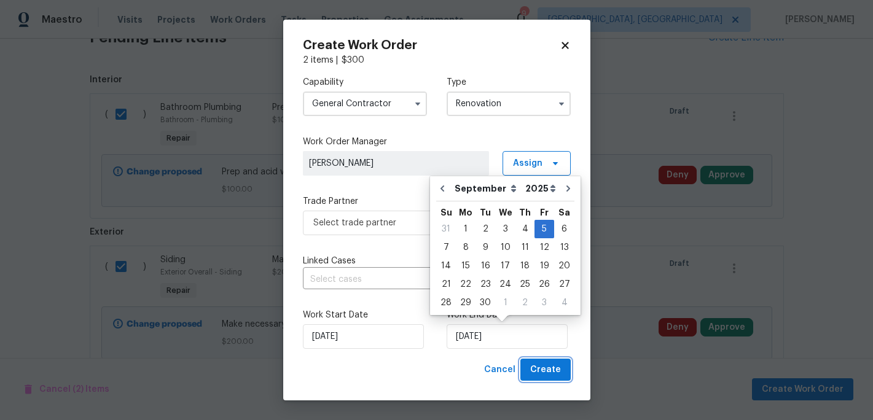
click at [551, 369] on span "Create" at bounding box center [545, 369] width 31 height 15
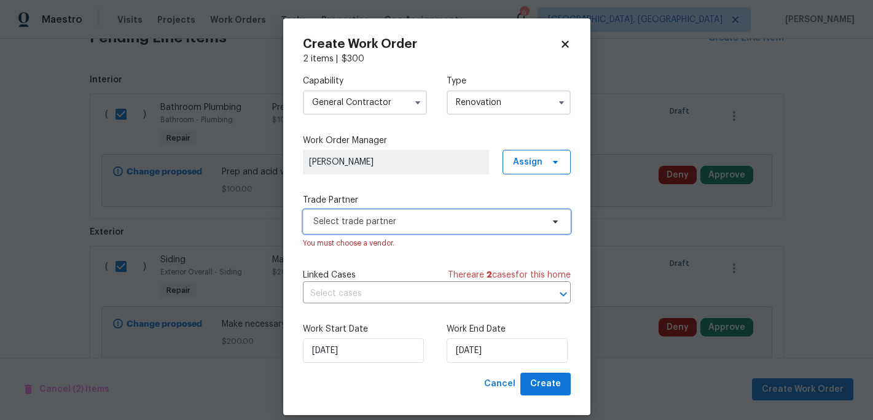
click at [436, 227] on span "Select trade partner" at bounding box center [427, 222] width 229 height 12
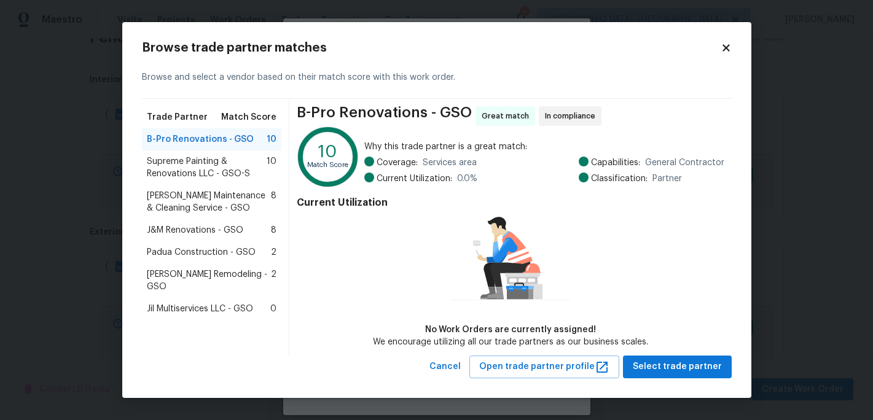
click at [195, 165] on span "Supreme Painting & Renovations LLC - GSO-S" at bounding box center [207, 167] width 120 height 25
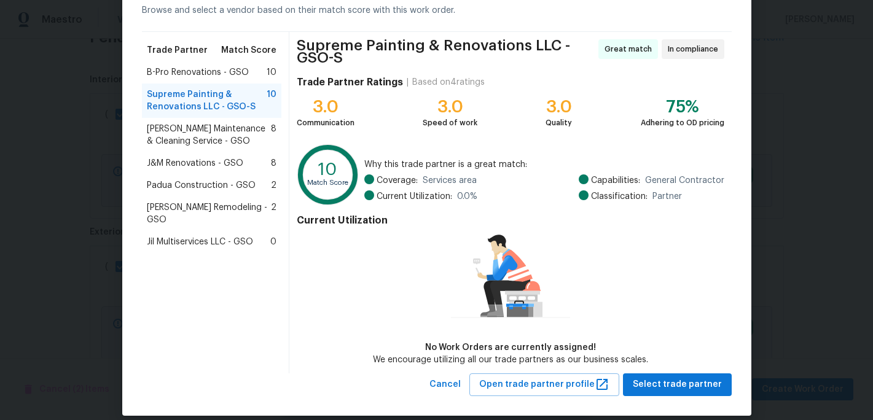
scroll to position [76, 0]
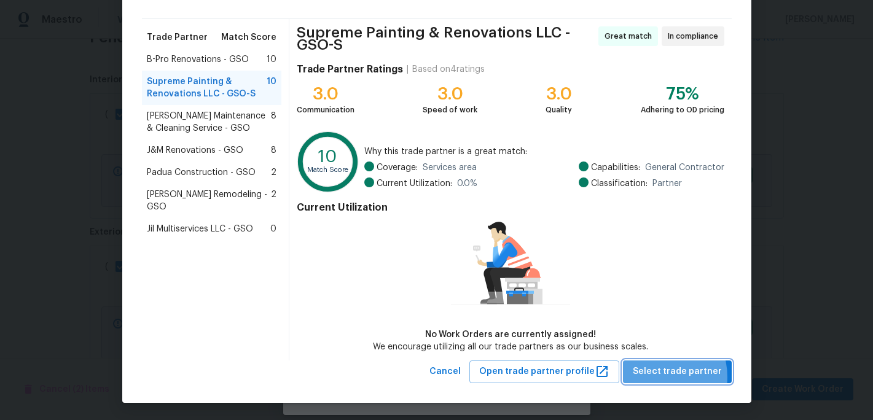
click at [656, 377] on span "Select trade partner" at bounding box center [676, 371] width 89 height 15
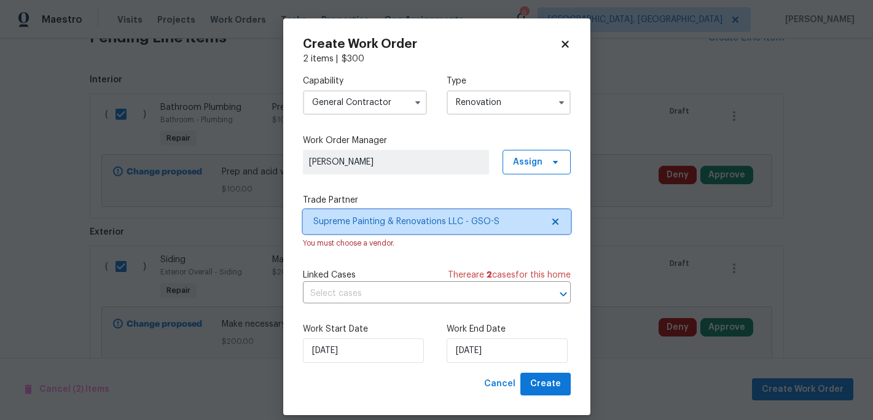
scroll to position [0, 0]
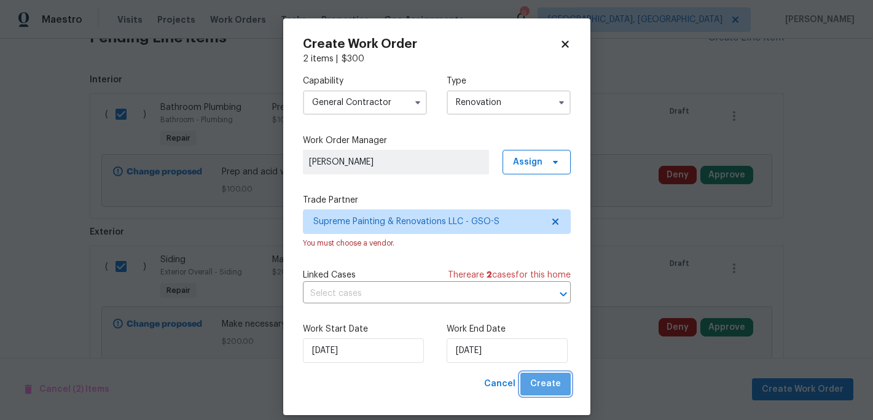
click at [557, 385] on span "Create" at bounding box center [545, 383] width 31 height 15
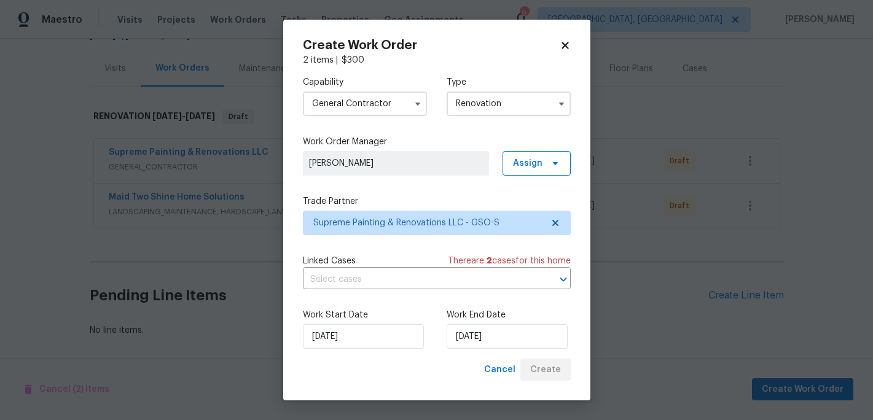
scroll to position [136, 0]
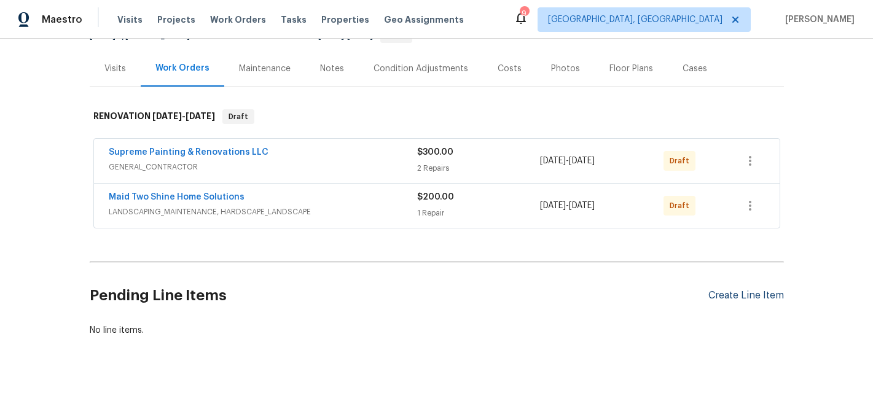
click at [720, 296] on div "Create Line Item" at bounding box center [746, 296] width 76 height 12
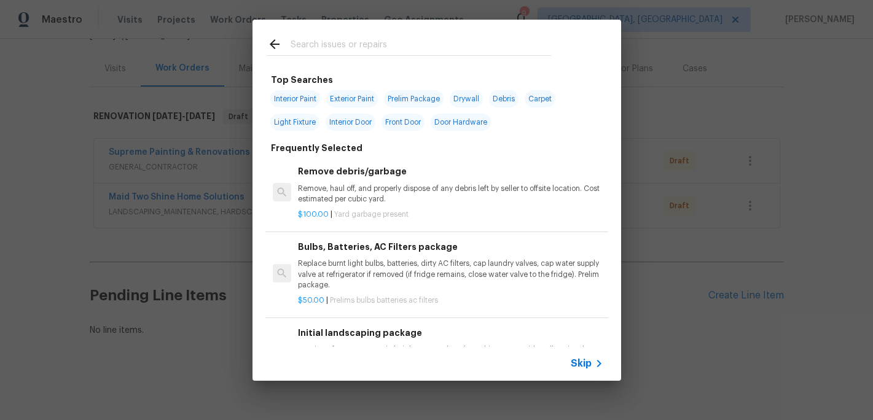
click at [330, 45] on input "text" at bounding box center [420, 46] width 260 height 18
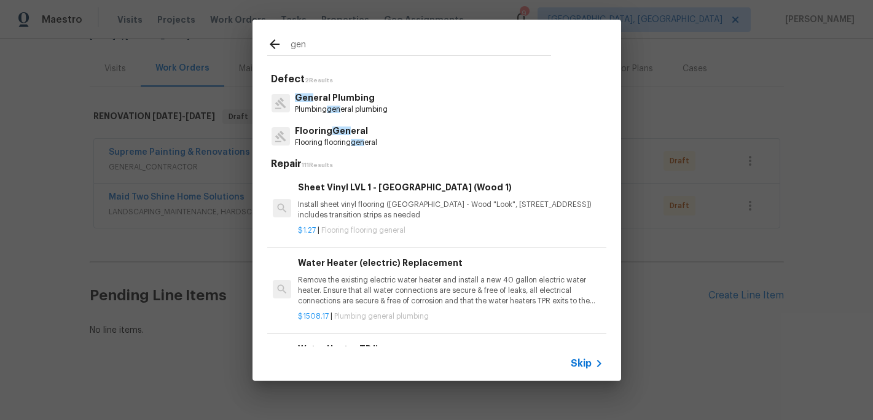
type input "gen"
click at [333, 133] on span "Gen" at bounding box center [341, 130] width 18 height 9
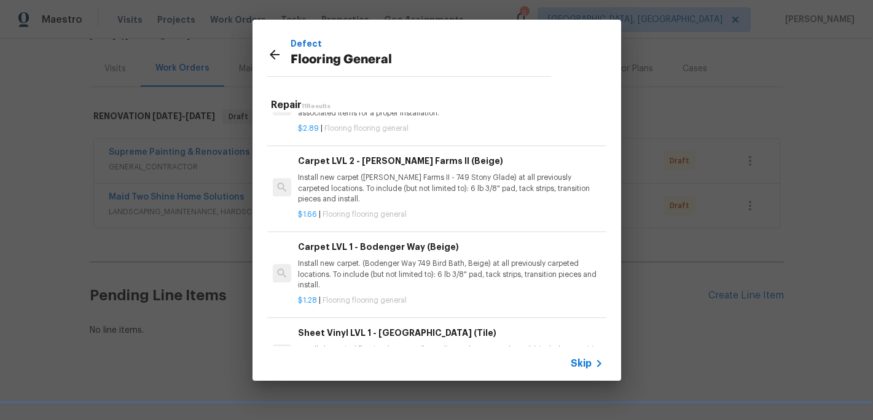
scroll to position [347, 0]
click at [383, 180] on p "Install new carpet (Abshire Farms II - 749 Stony Glade) at all previously carpe…" at bounding box center [450, 186] width 305 height 31
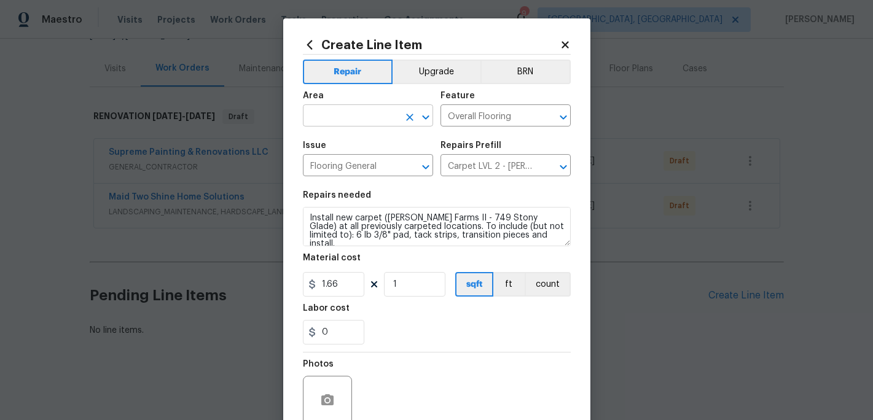
click at [333, 125] on input "text" at bounding box center [351, 116] width 96 height 19
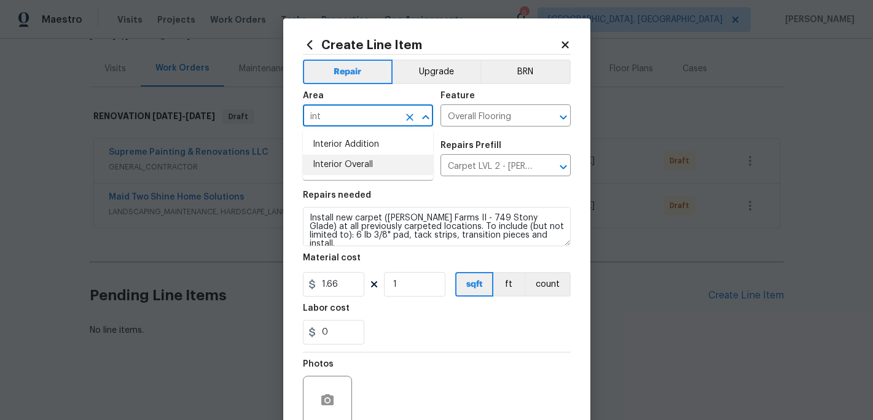
click at [338, 160] on li "Interior Overall" at bounding box center [368, 165] width 130 height 20
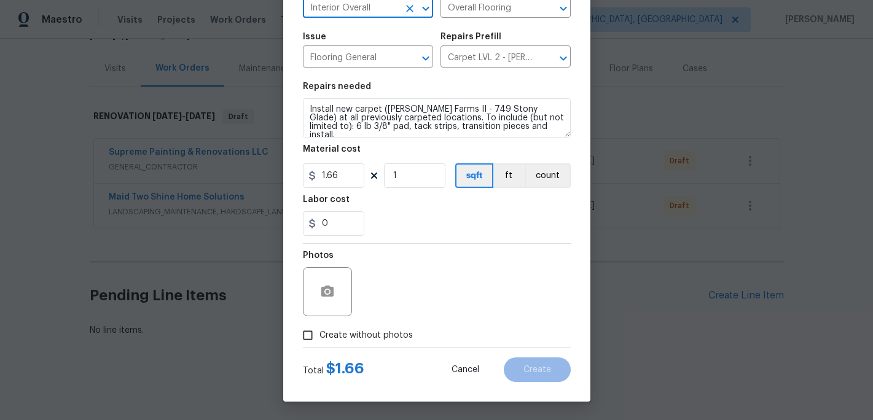
type input "Interior Overall"
click at [318, 337] on input "Create without photos" at bounding box center [307, 335] width 23 height 23
checkbox input "true"
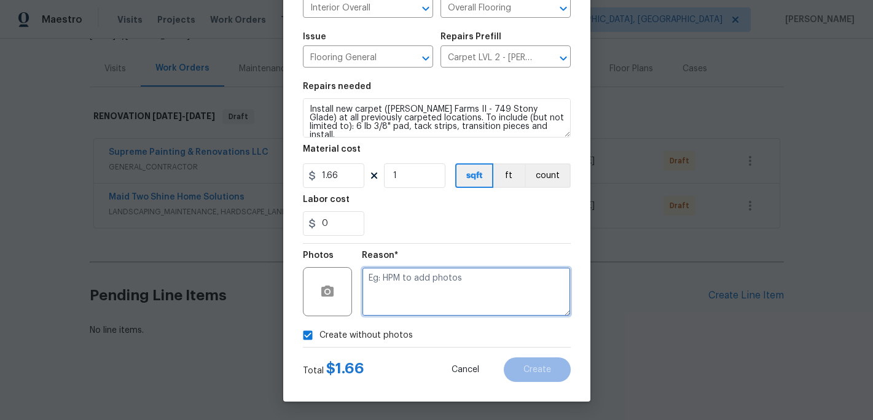
click at [392, 306] on textarea at bounding box center [466, 291] width 209 height 49
type textarea "c"
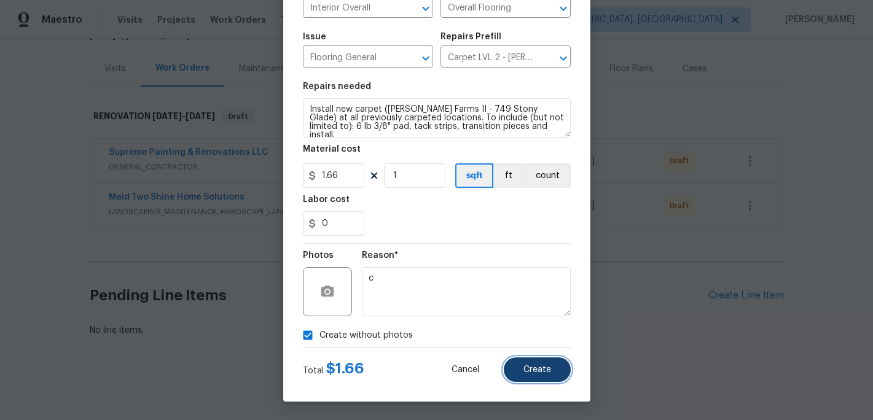
click at [528, 376] on button "Create" at bounding box center [537, 369] width 67 height 25
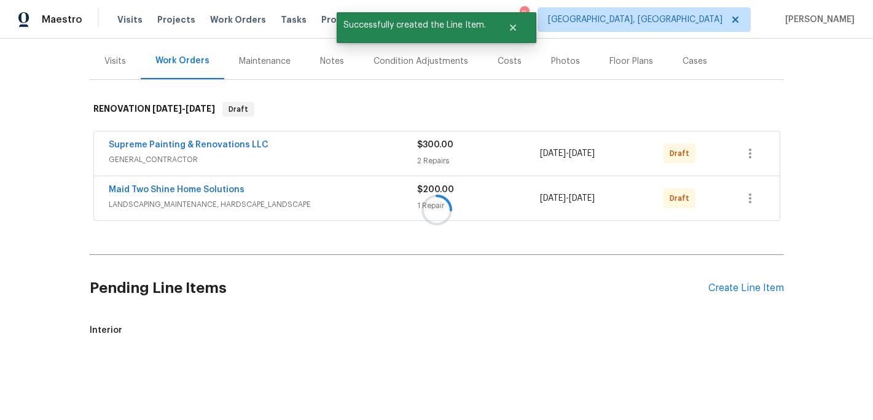
scroll to position [301, 0]
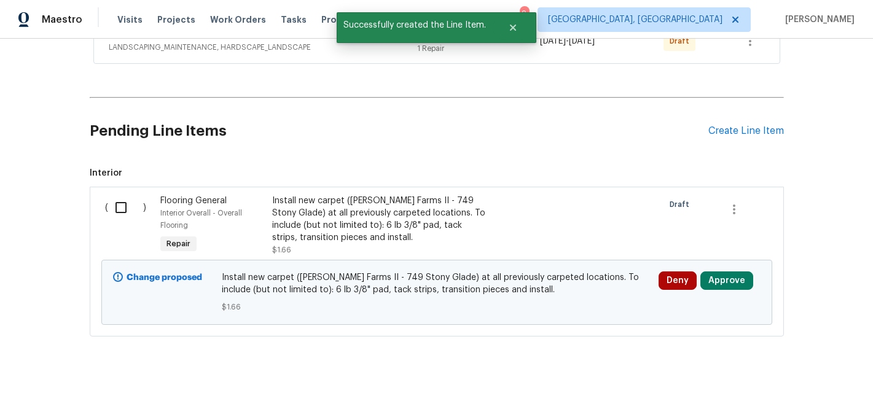
click at [119, 205] on input "checkbox" at bounding box center [125, 208] width 35 height 26
checkbox input "true"
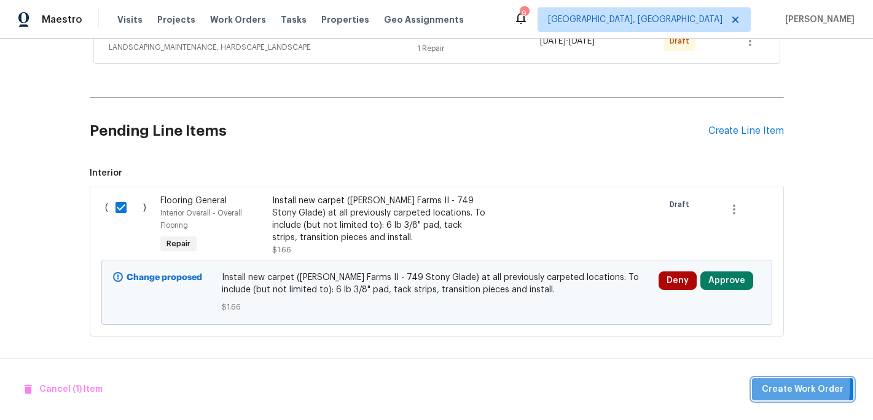
click at [780, 386] on span "Create Work Order" at bounding box center [802, 389] width 82 height 15
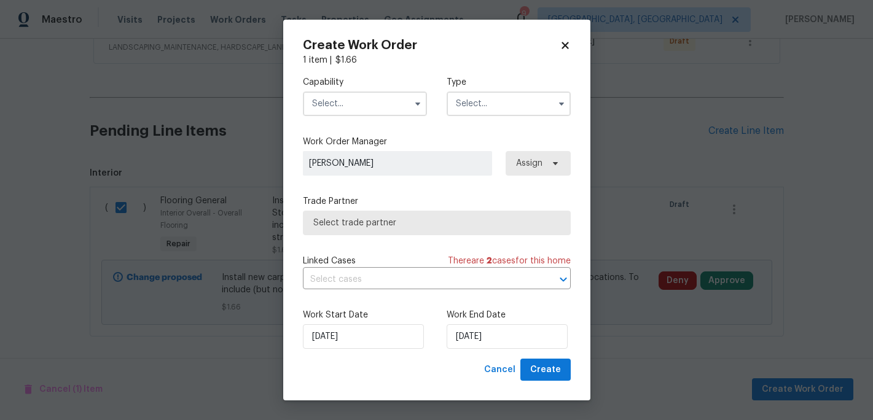
click at [422, 112] on span at bounding box center [417, 104] width 18 height 18
click at [419, 106] on icon "button" at bounding box center [418, 104] width 10 height 10
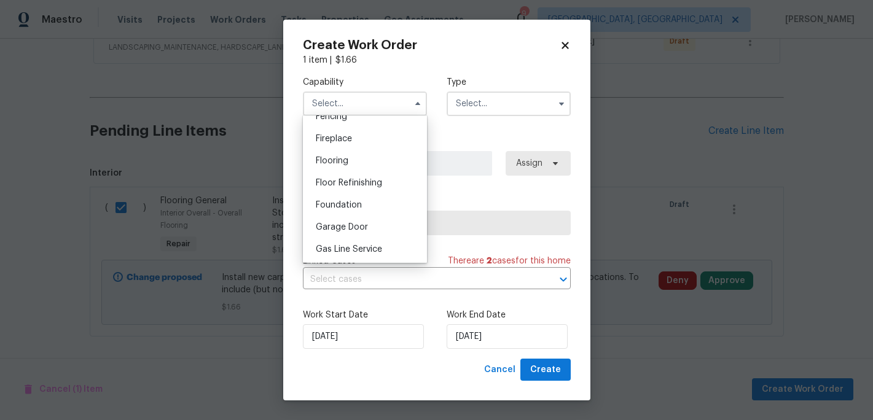
scroll to position [443, 0]
click at [340, 161] on span "Flooring" at bounding box center [332, 162] width 33 height 9
type input "Flooring"
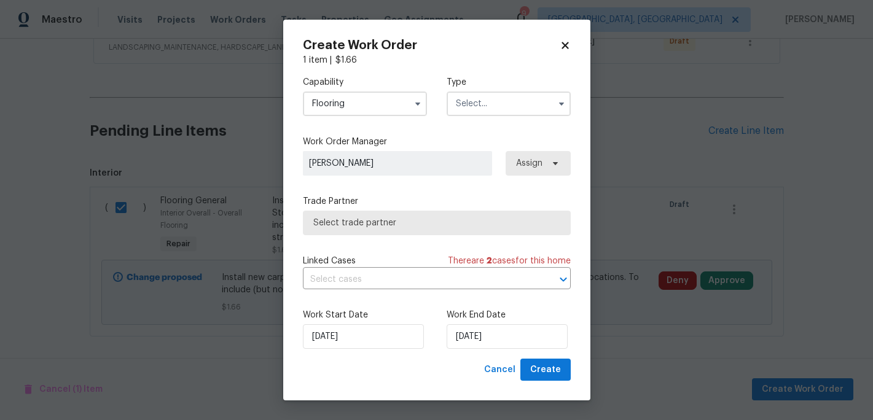
click at [477, 109] on input "text" at bounding box center [508, 103] width 124 height 25
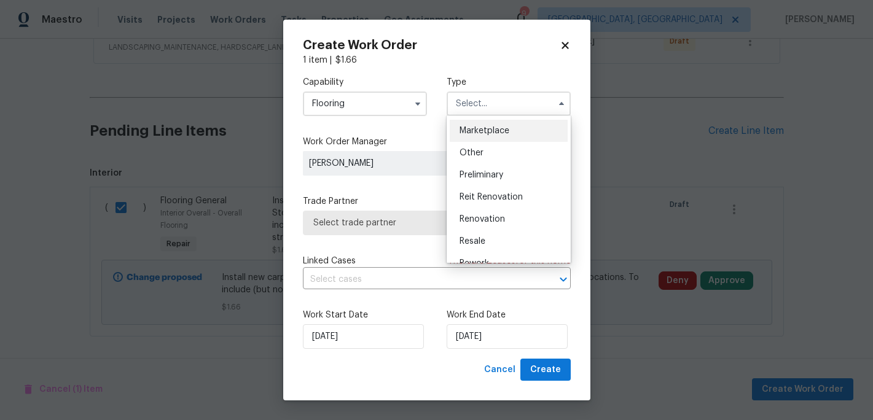
scroll to position [229, 0]
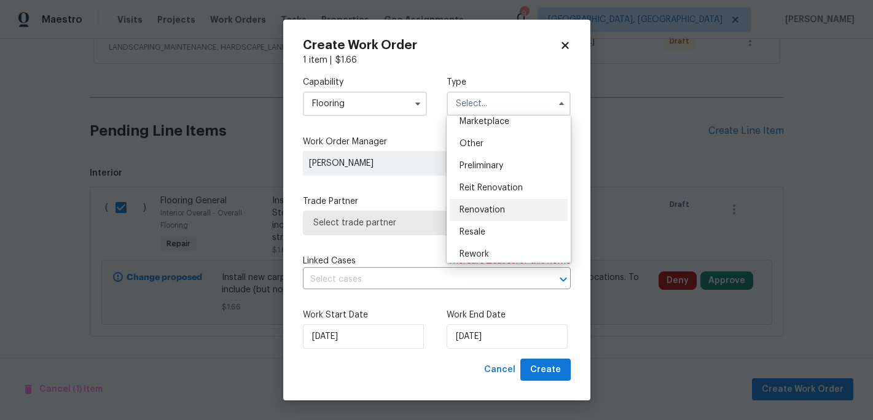
click at [494, 214] on span "Renovation" at bounding box center [481, 210] width 45 height 9
type input "Renovation"
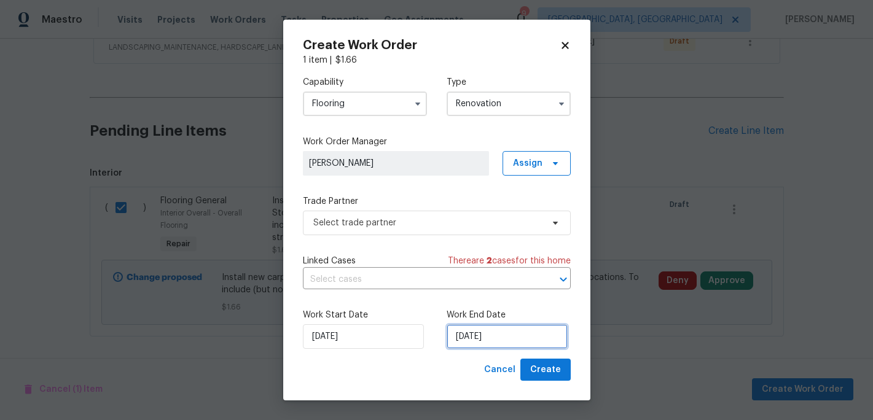
click at [486, 333] on input "8/26/2025" at bounding box center [506, 336] width 121 height 25
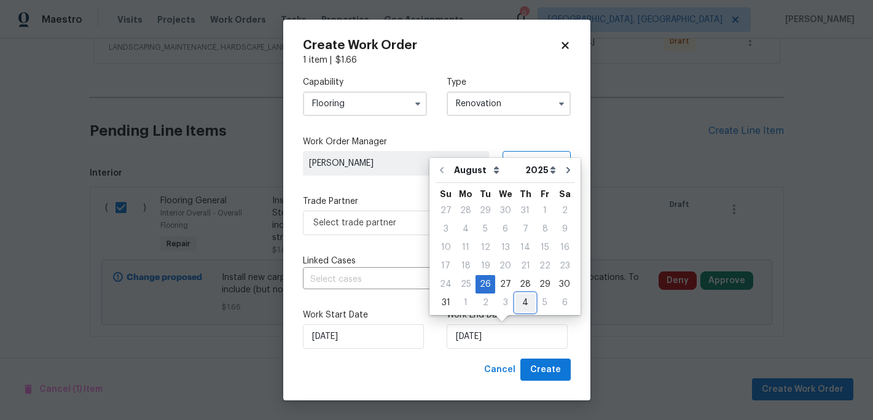
click at [525, 303] on div "4" at bounding box center [525, 302] width 20 height 17
type input "9/4/2025"
select select "8"
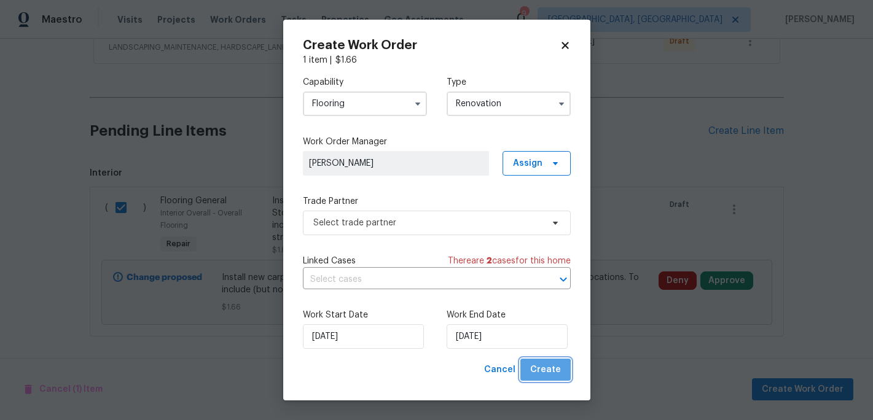
click at [547, 376] on span "Create" at bounding box center [545, 369] width 31 height 15
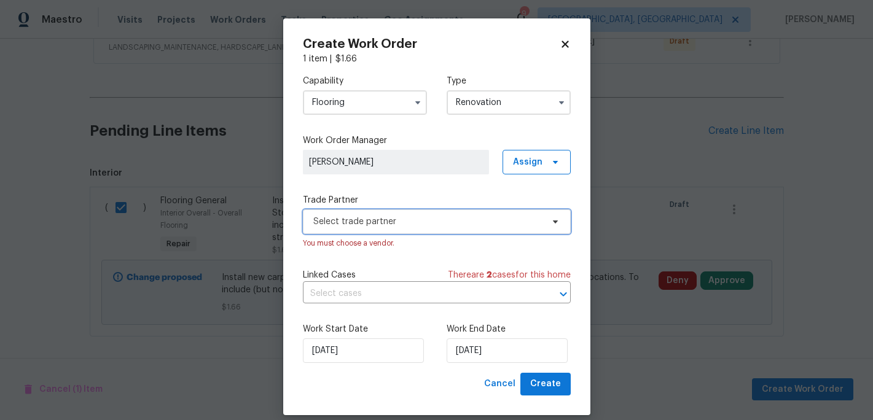
click at [523, 221] on span "Select trade partner" at bounding box center [427, 222] width 229 height 12
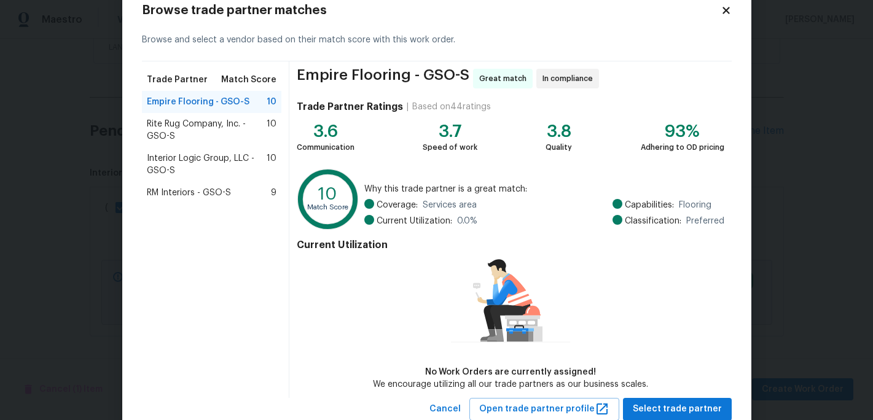
scroll to position [71, 0]
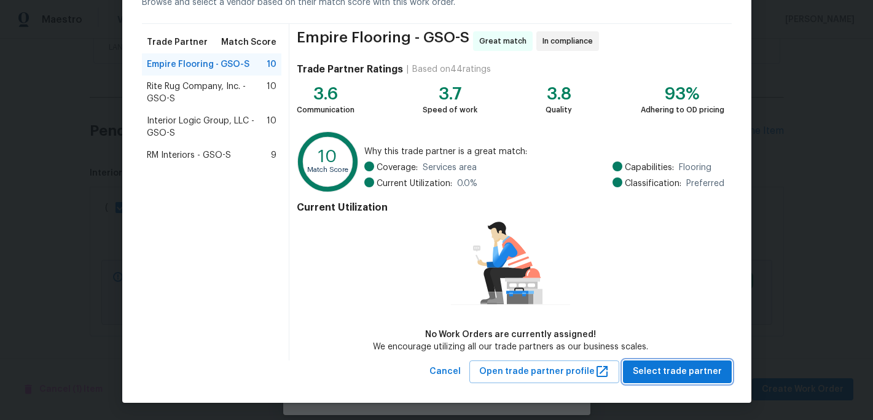
click at [655, 370] on span "Select trade partner" at bounding box center [676, 371] width 89 height 15
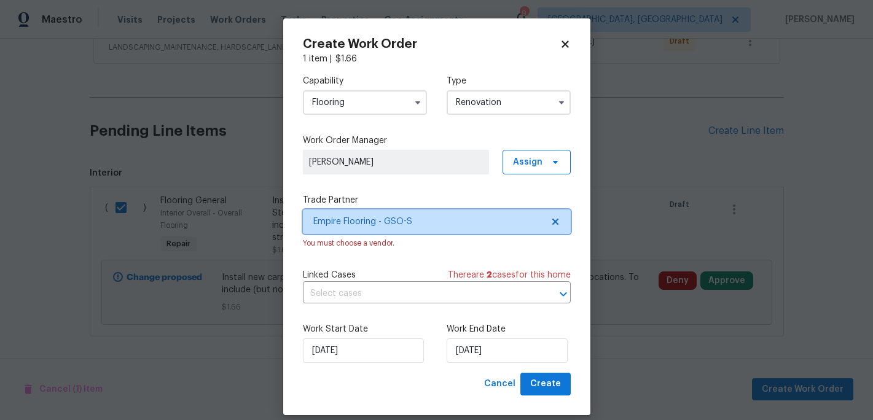
scroll to position [0, 0]
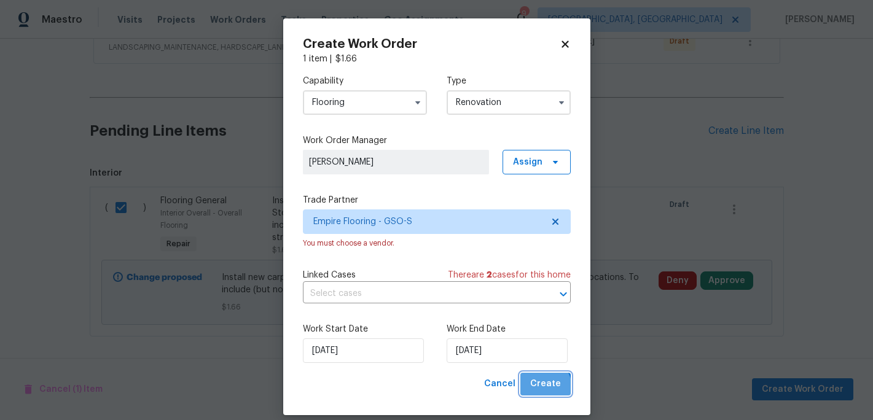
click at [543, 388] on span "Create" at bounding box center [545, 383] width 31 height 15
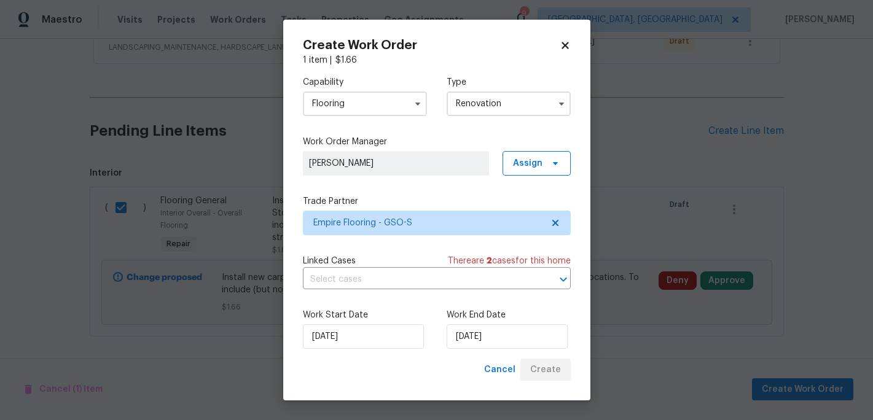
scroll to position [181, 0]
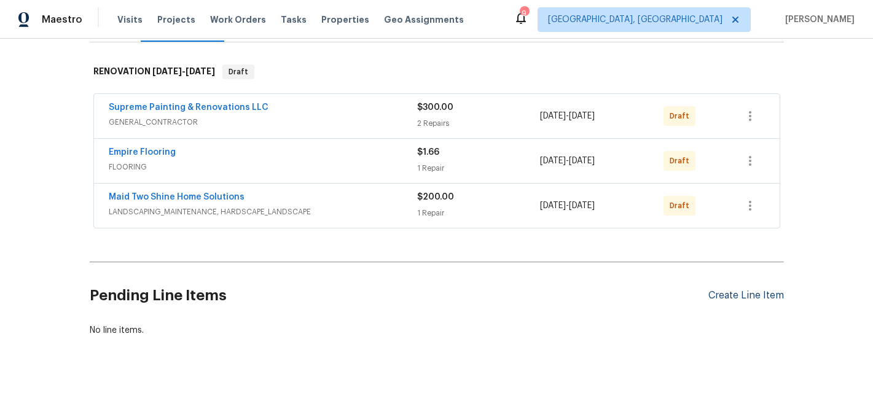
click at [741, 295] on div "Create Line Item" at bounding box center [746, 296] width 76 height 12
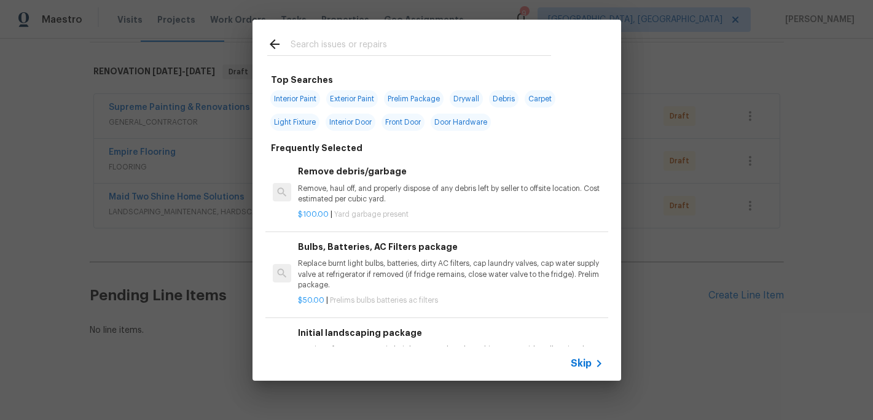
click at [319, 41] on input "text" at bounding box center [420, 46] width 260 height 18
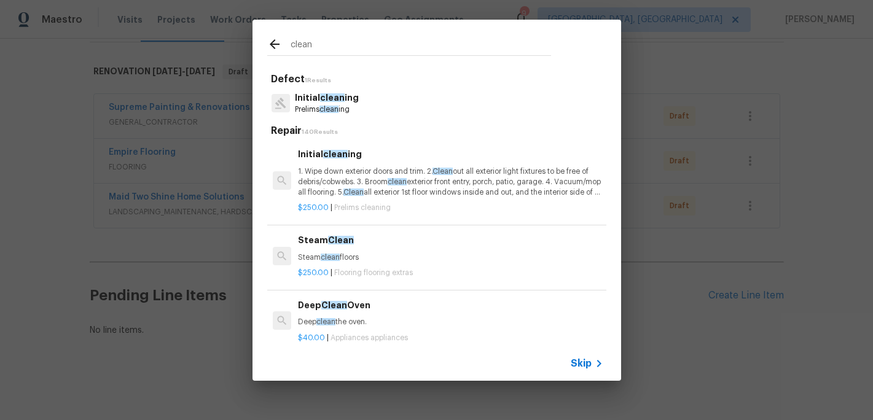
type input "clean"
click at [334, 111] on span "clean" at bounding box center [328, 109] width 19 height 7
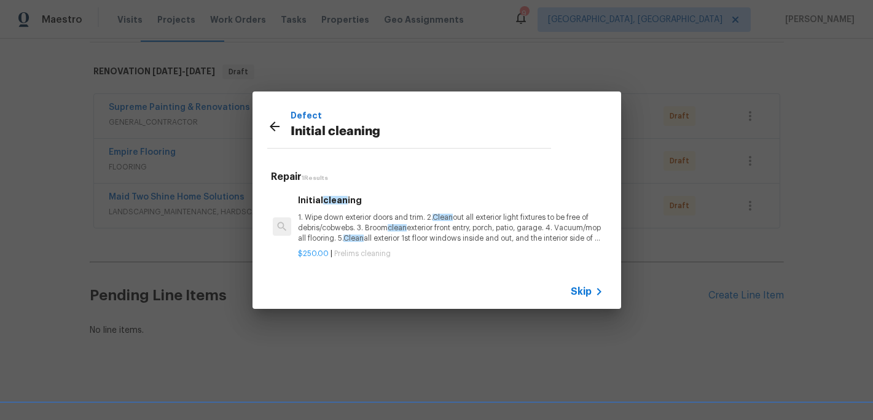
click at [363, 248] on div "$250.00 | Prelims cleaning" at bounding box center [450, 251] width 305 height 15
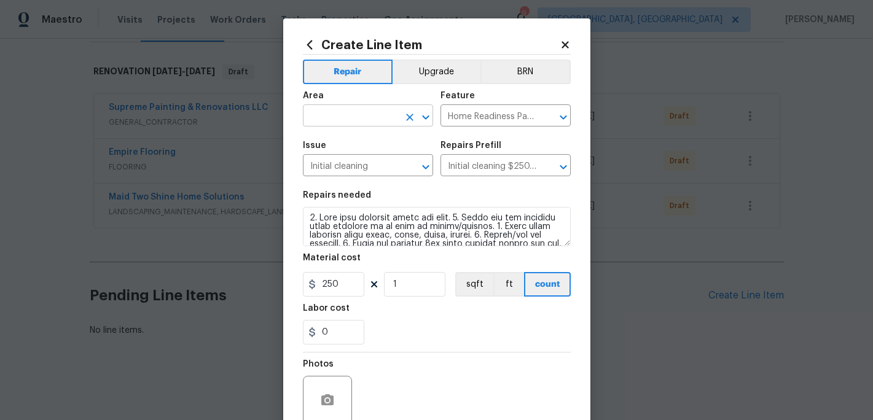
click at [351, 117] on input "text" at bounding box center [351, 116] width 96 height 19
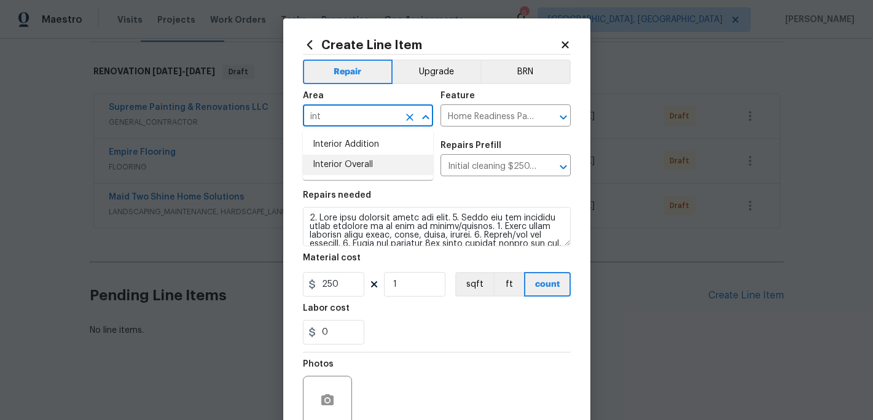
click at [360, 169] on li "Interior Overall" at bounding box center [368, 165] width 130 height 20
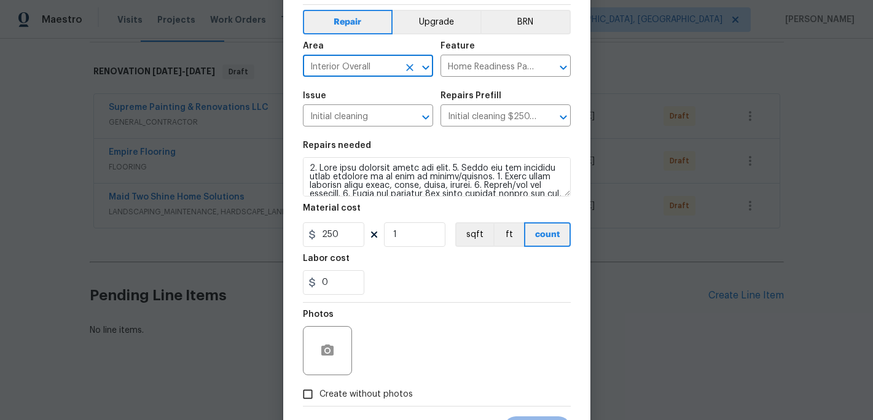
scroll to position [109, 0]
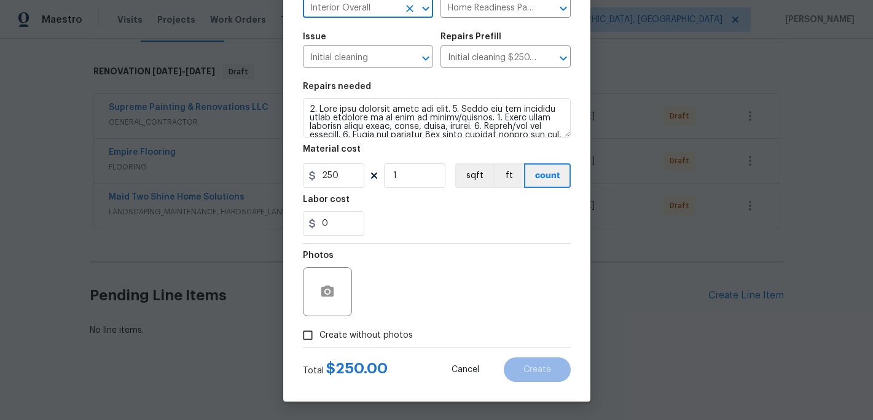
type input "Interior Overall"
click at [319, 348] on div "Total $ 250.00 Cancel Create" at bounding box center [437, 365] width 268 height 34
click at [314, 337] on input "Create without photos" at bounding box center [307, 335] width 23 height 23
checkbox input "true"
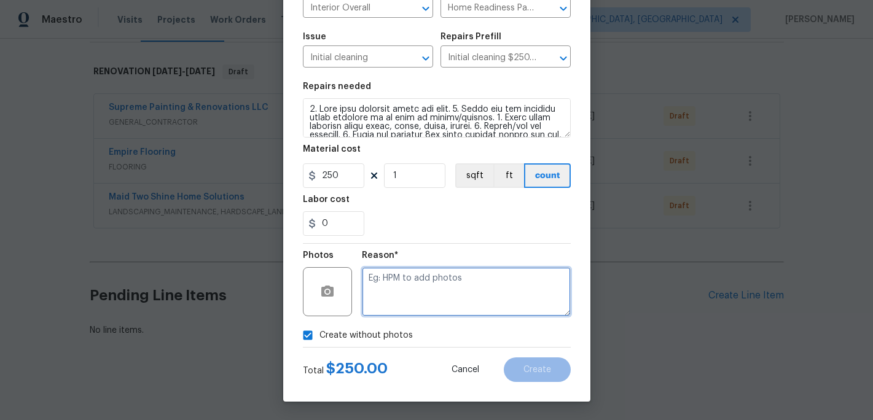
click at [379, 304] on textarea at bounding box center [466, 291] width 209 height 49
type textarea "c"
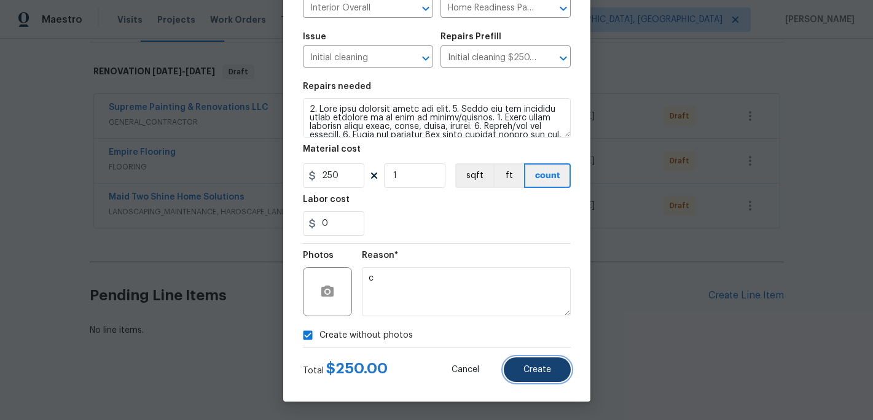
click at [534, 366] on span "Create" at bounding box center [537, 369] width 28 height 9
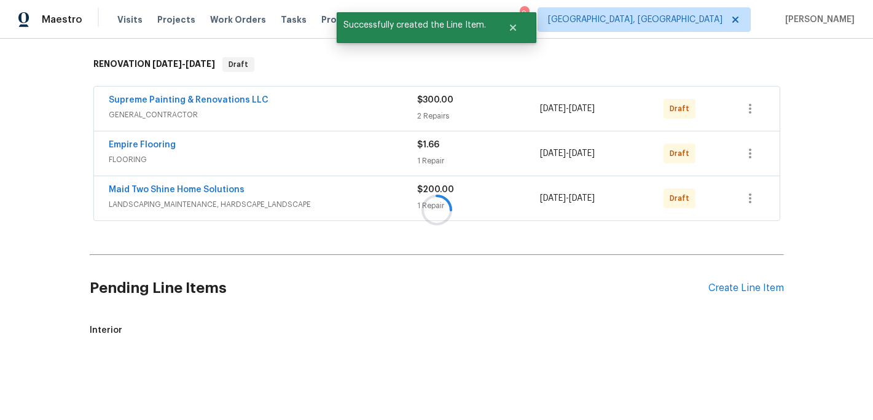
scroll to position [346, 0]
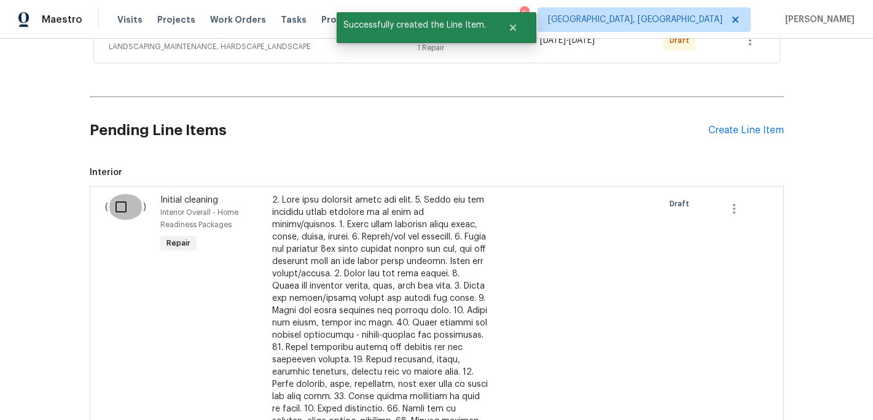
click at [123, 209] on input "checkbox" at bounding box center [125, 207] width 35 height 26
checkbox input "true"
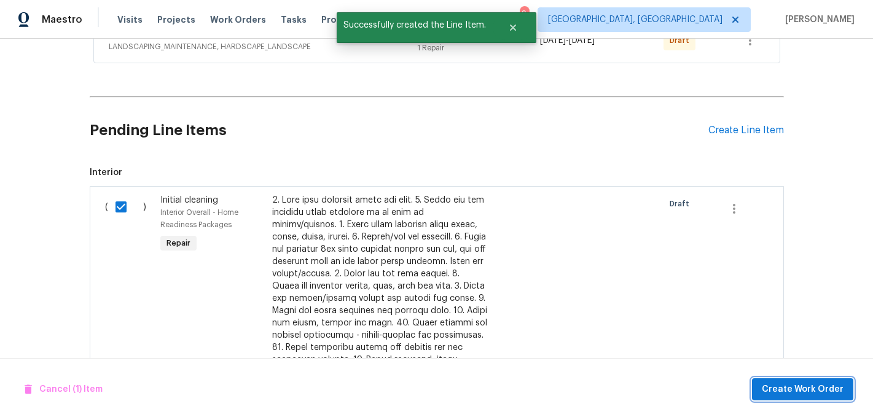
click at [787, 394] on span "Create Work Order" at bounding box center [802, 389] width 82 height 15
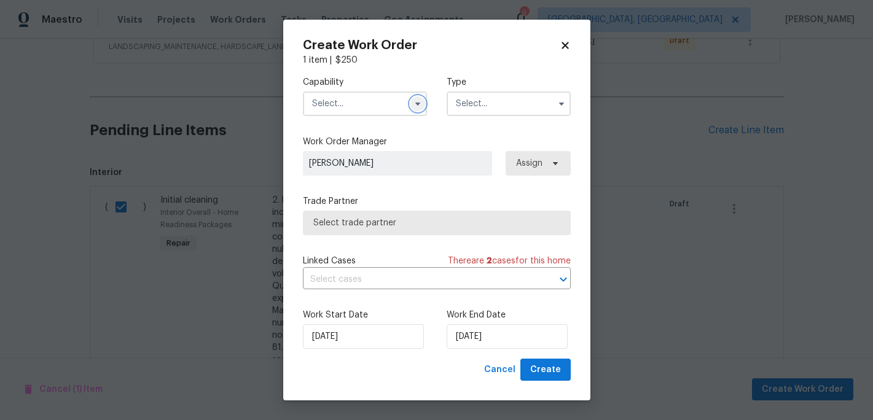
click at [413, 101] on icon "button" at bounding box center [418, 104] width 10 height 10
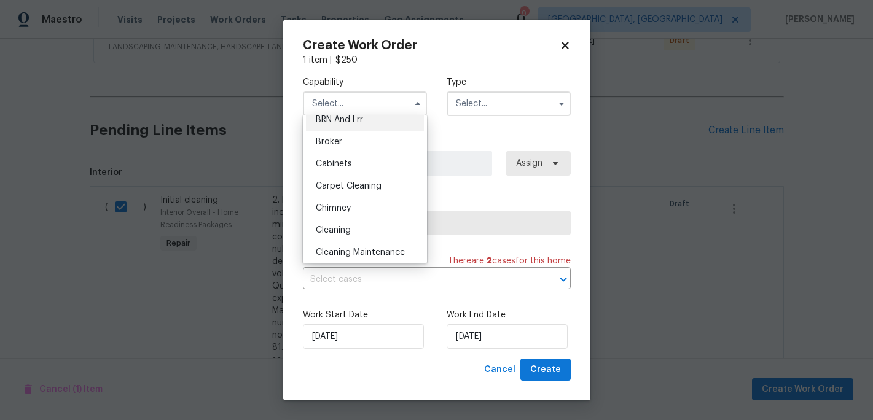
scroll to position [138, 0]
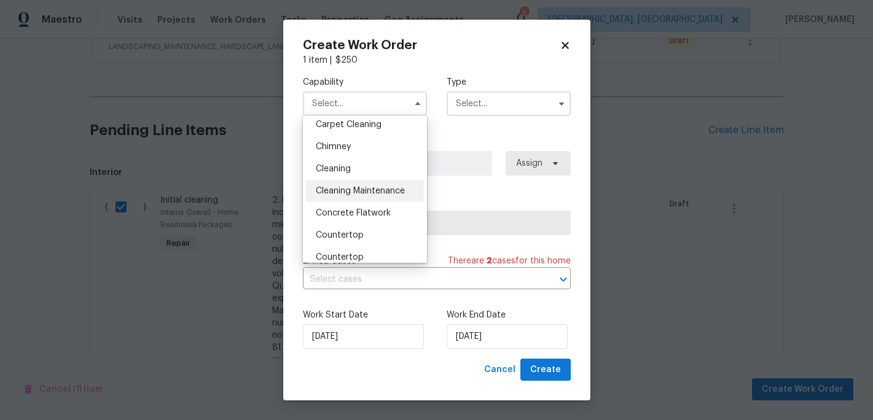
click at [344, 197] on div "Cleaning Maintenance" at bounding box center [365, 191] width 118 height 22
type input "Cleaning Maintenance"
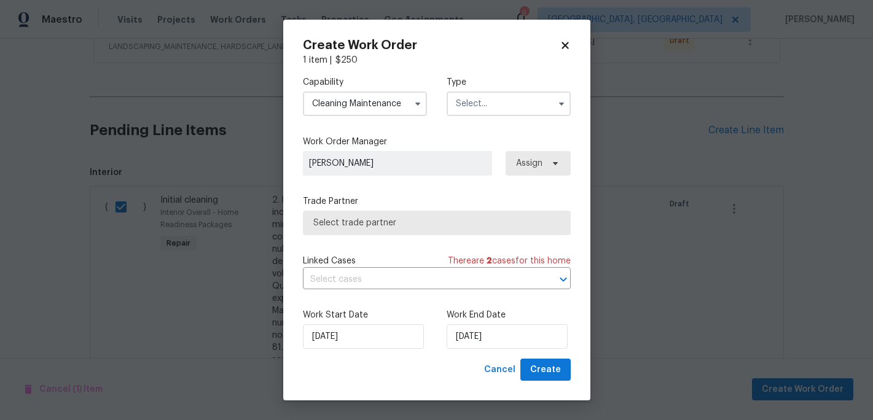
click at [481, 106] on input "text" at bounding box center [508, 103] width 124 height 25
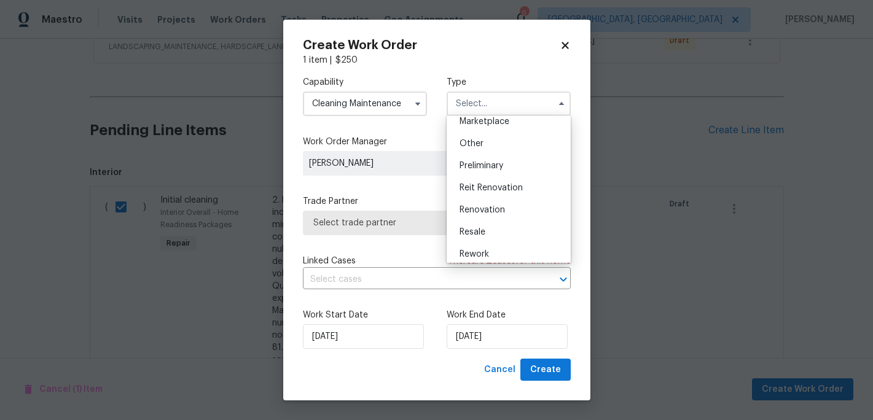
scroll to position [279, 0]
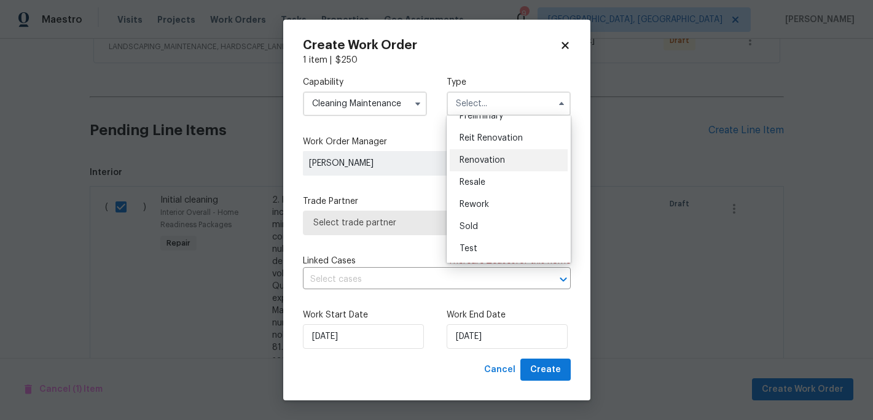
click at [492, 158] on span "Renovation" at bounding box center [481, 160] width 45 height 9
type input "Renovation"
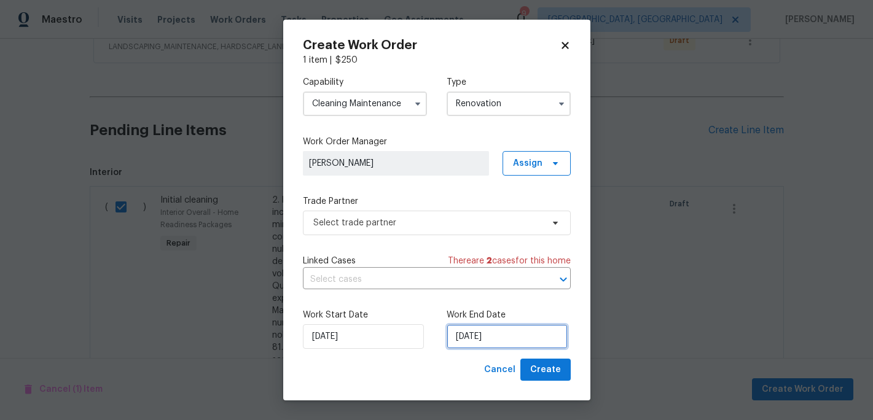
click at [474, 330] on input "8/26/2025" at bounding box center [506, 336] width 121 height 25
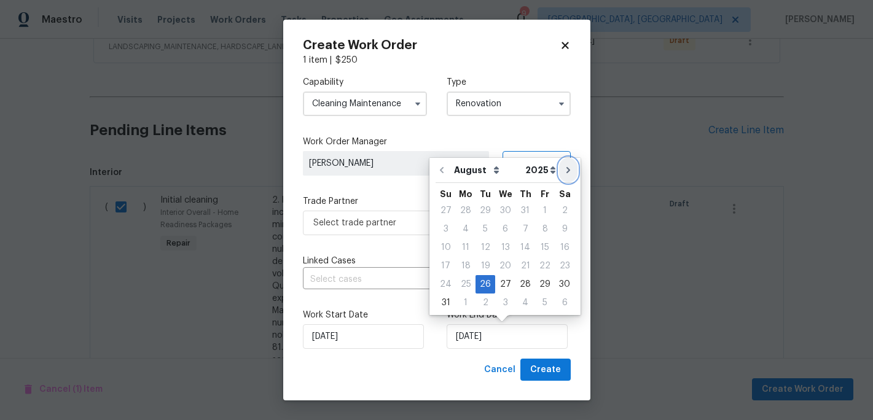
click at [563, 169] on icon "Go to next month" at bounding box center [568, 170] width 10 height 10
type input "9/26/2025"
select select "8"
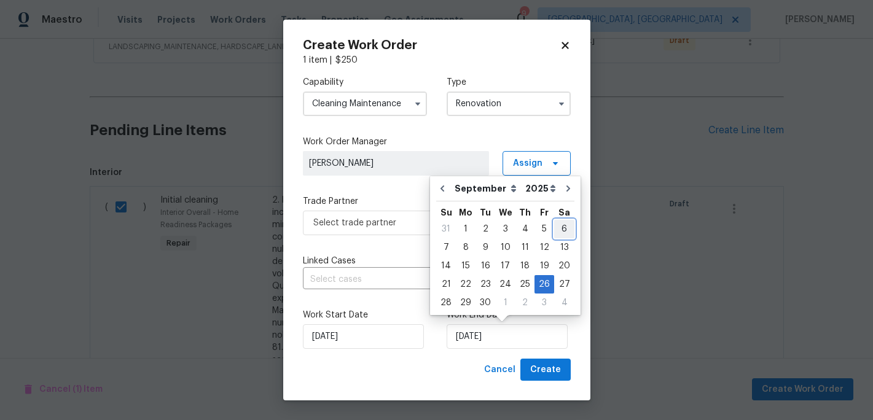
click at [560, 227] on div "6" at bounding box center [564, 228] width 20 height 17
type input "9/6/2025"
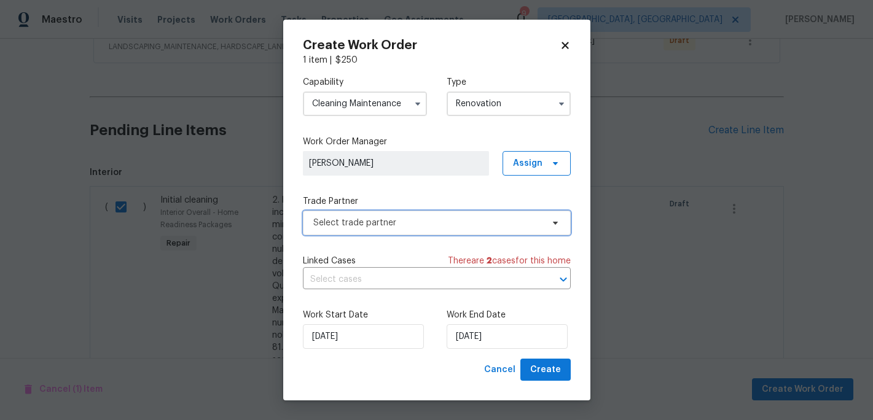
click at [554, 225] on icon at bounding box center [555, 223] width 10 height 10
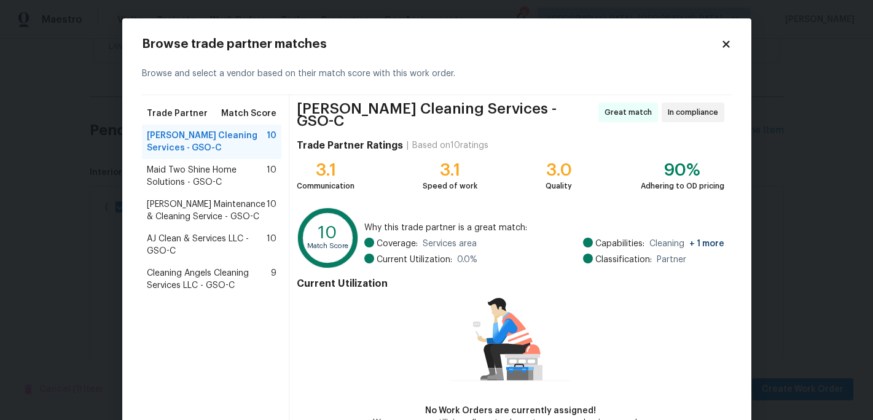
click at [204, 243] on span "AJ Clean & Services LLC - GSO-C" at bounding box center [207, 245] width 120 height 25
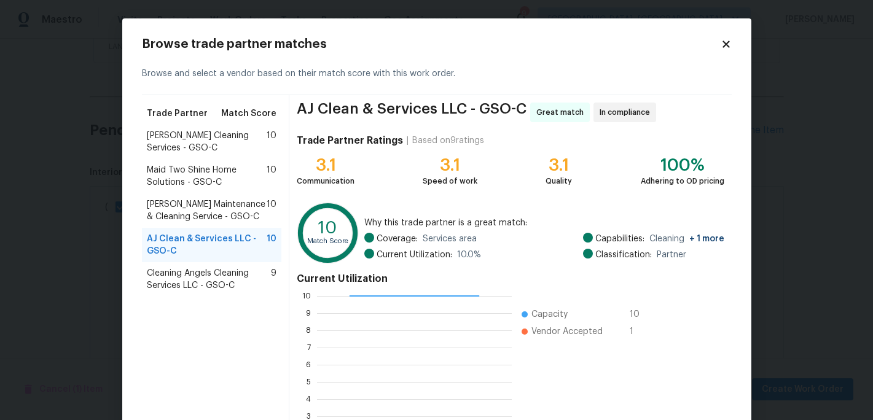
scroll to position [122, 0]
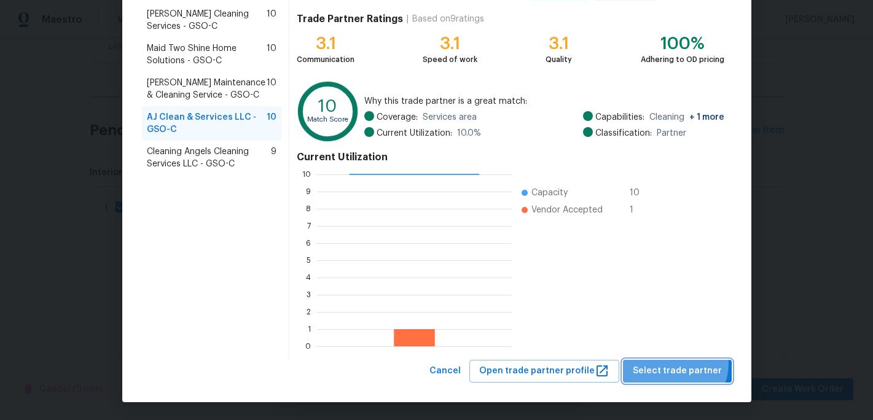
click at [677, 364] on span "Select trade partner" at bounding box center [676, 371] width 89 height 15
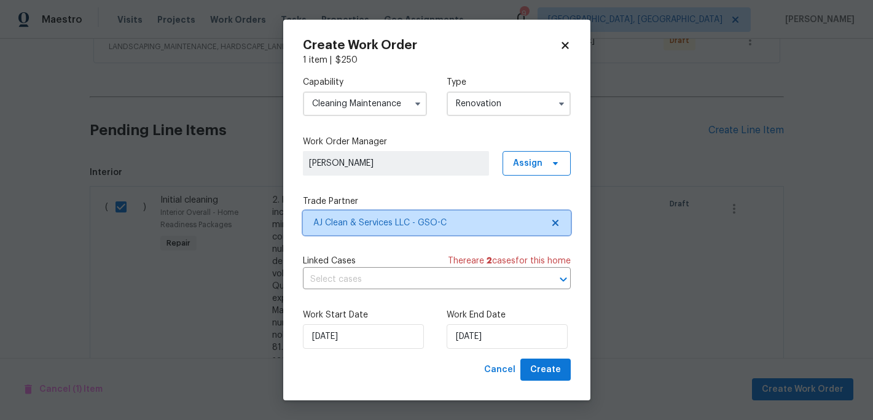
scroll to position [0, 0]
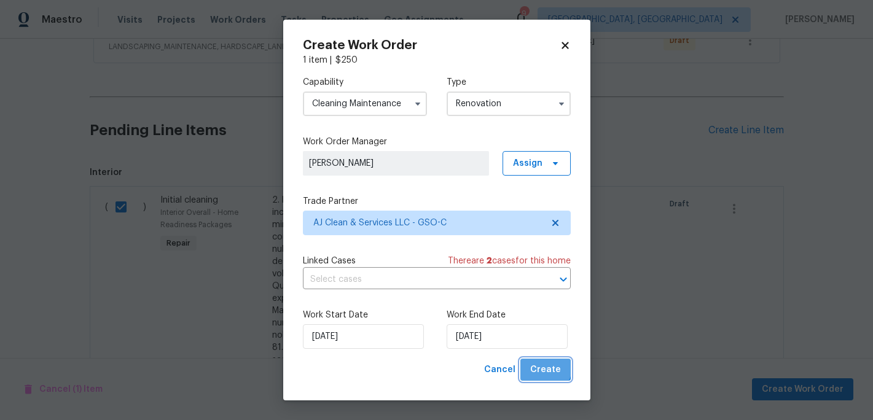
click at [545, 368] on span "Create" at bounding box center [545, 369] width 31 height 15
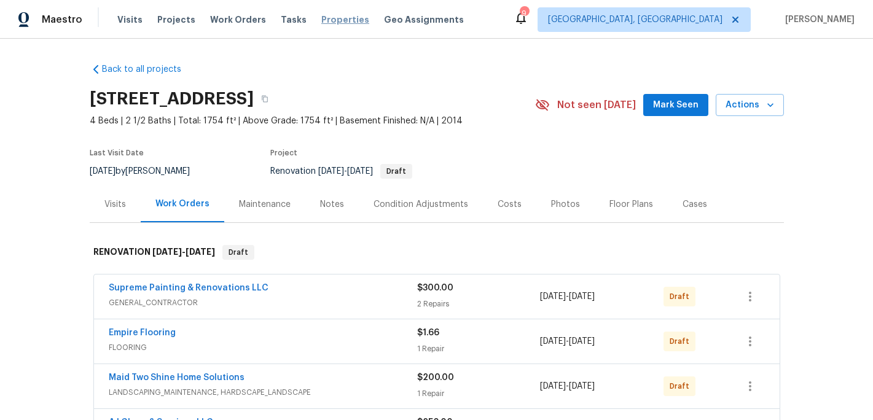
click at [331, 17] on span "Properties" at bounding box center [345, 20] width 48 height 12
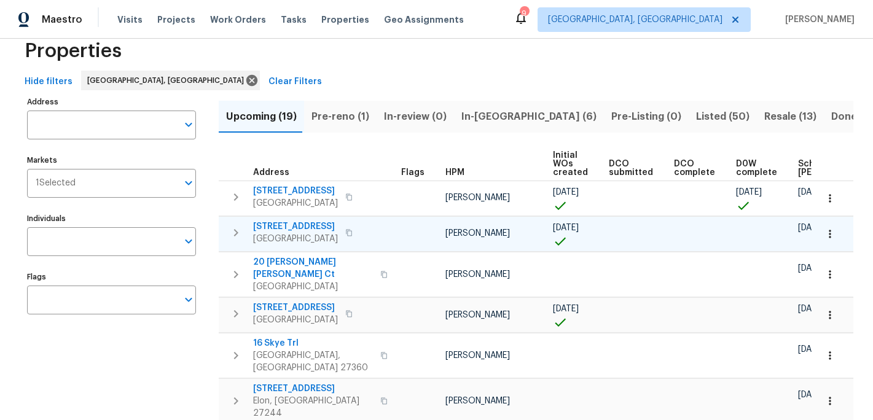
scroll to position [45, 0]
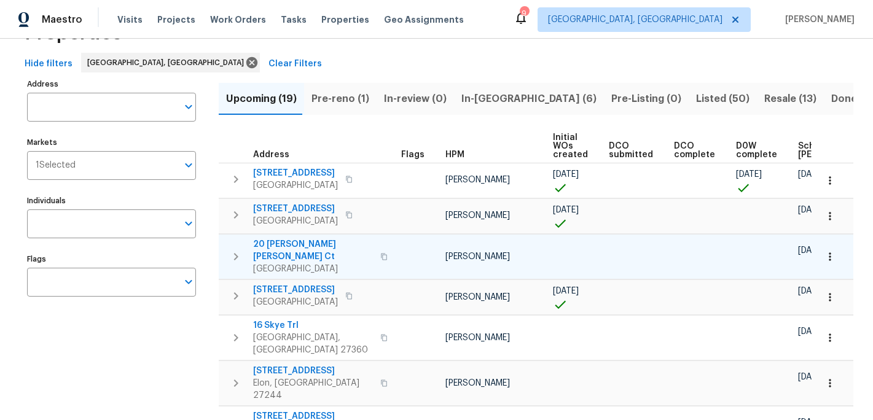
click at [294, 244] on span "20 Peggy Sue Ct" at bounding box center [313, 250] width 120 height 25
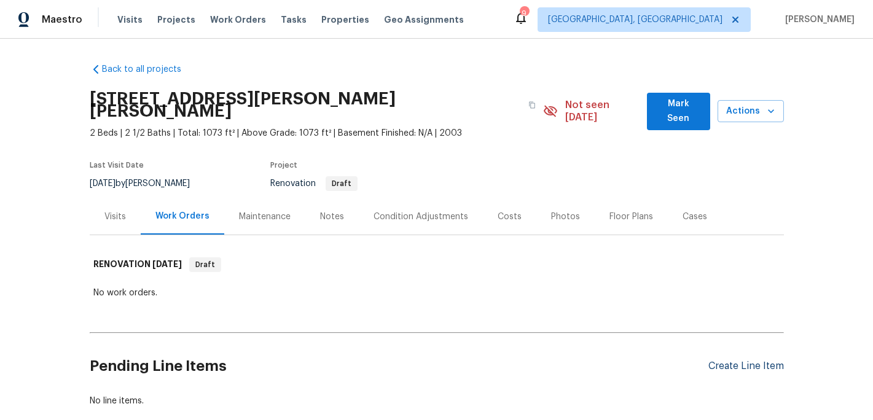
click at [733, 360] on div "Create Line Item" at bounding box center [746, 366] width 76 height 12
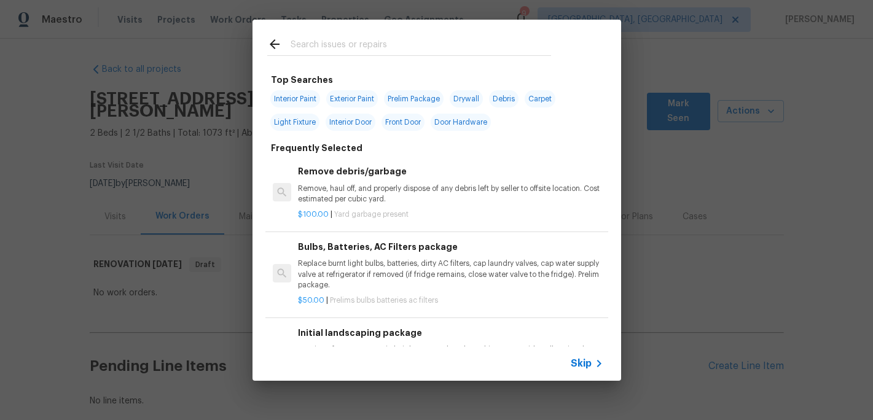
click at [302, 101] on span "Interior Paint" at bounding box center [295, 98] width 50 height 17
type input "Interior Paint"
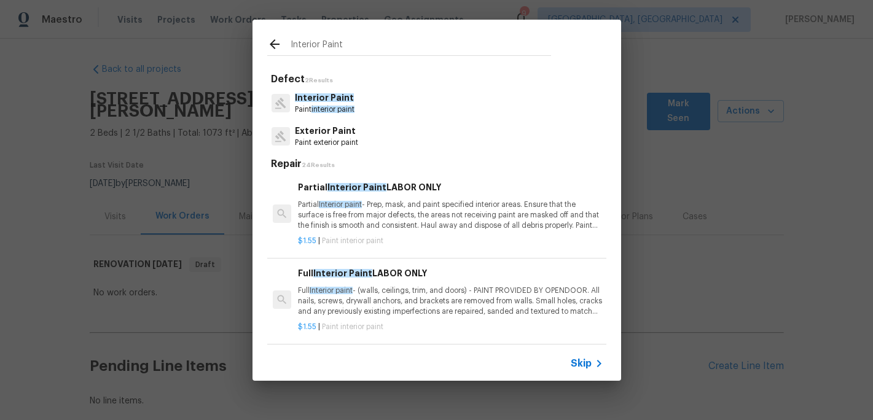
click at [276, 45] on icon at bounding box center [274, 44] width 15 height 15
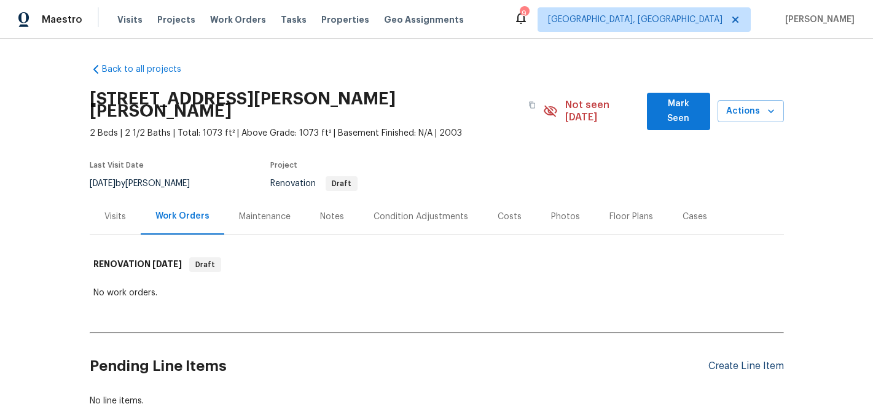
click at [726, 360] on div "Create Line Item" at bounding box center [746, 366] width 76 height 12
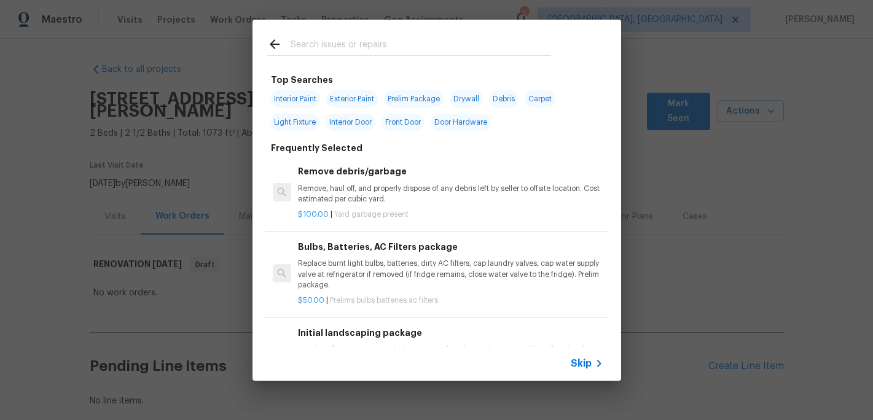
click at [297, 42] on input "text" at bounding box center [420, 46] width 260 height 18
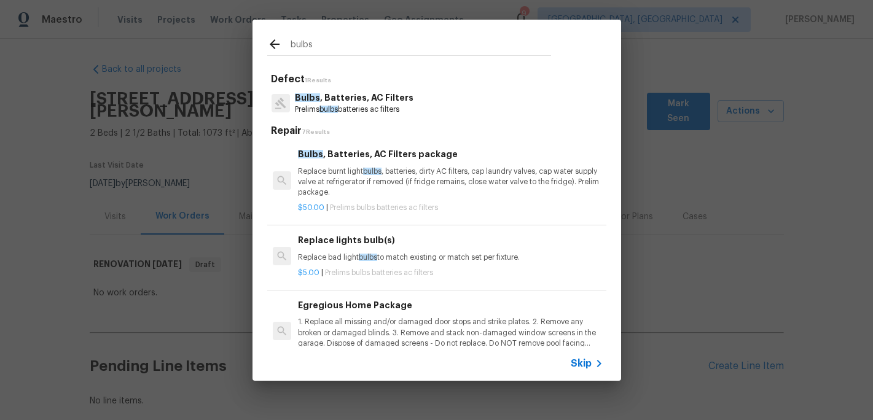
type input "bulbs"
click at [332, 91] on div "Bulbs , Batteries, AC Filters Prelims bulbs batteries ac filters" at bounding box center [436, 103] width 339 height 33
click at [336, 103] on p "Bulbs , Batteries, AC Filters" at bounding box center [354, 97] width 119 height 13
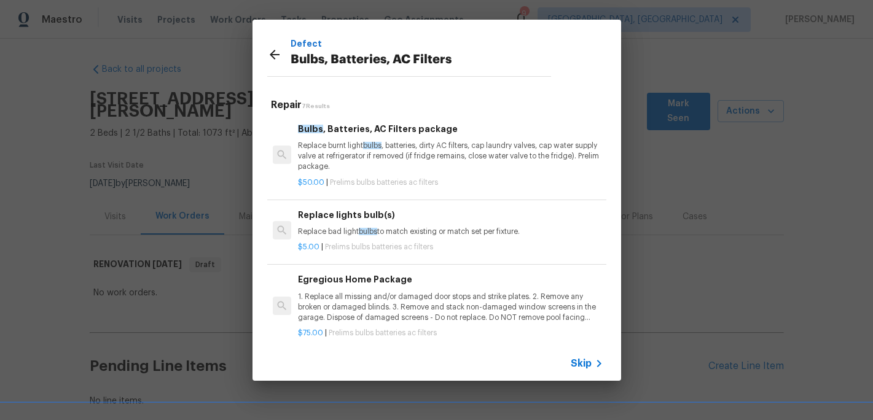
click at [362, 184] on span "Prelims bulbs batteries ac filters" at bounding box center [384, 182] width 108 height 7
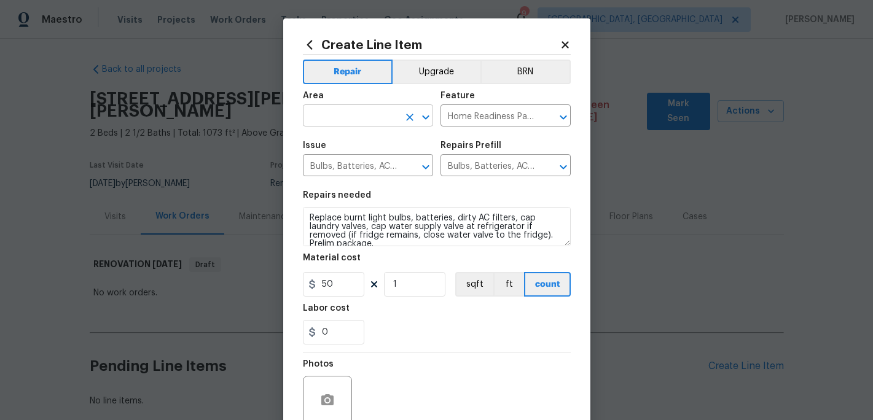
click at [337, 124] on input "text" at bounding box center [351, 116] width 96 height 19
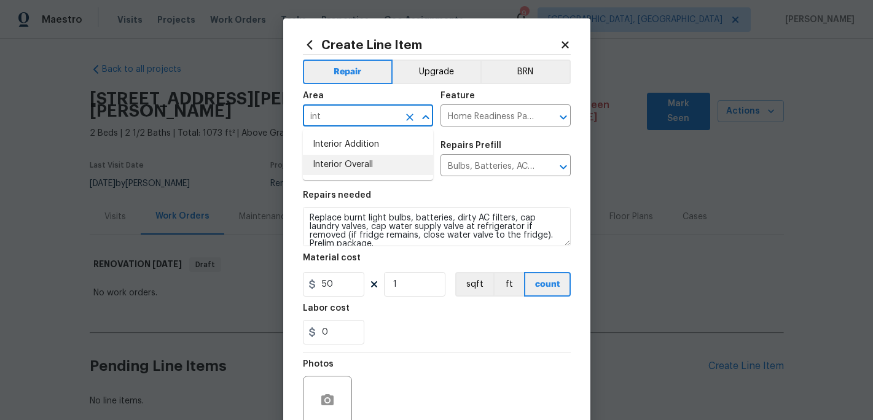
click at [342, 161] on li "Interior Overall" at bounding box center [368, 165] width 130 height 20
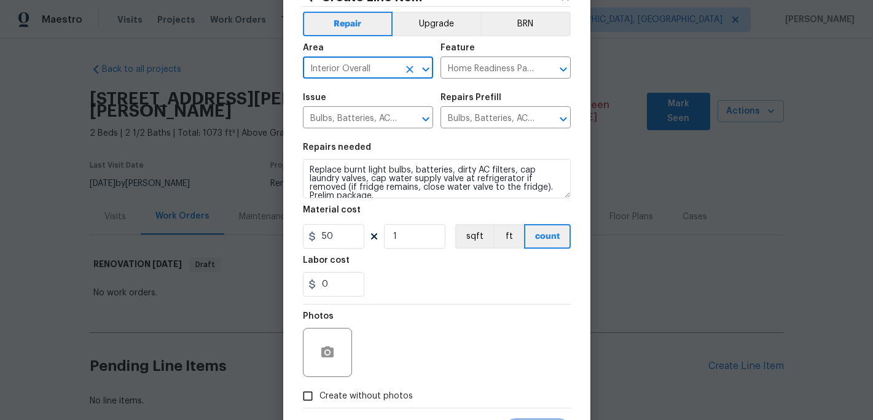
scroll to position [109, 0]
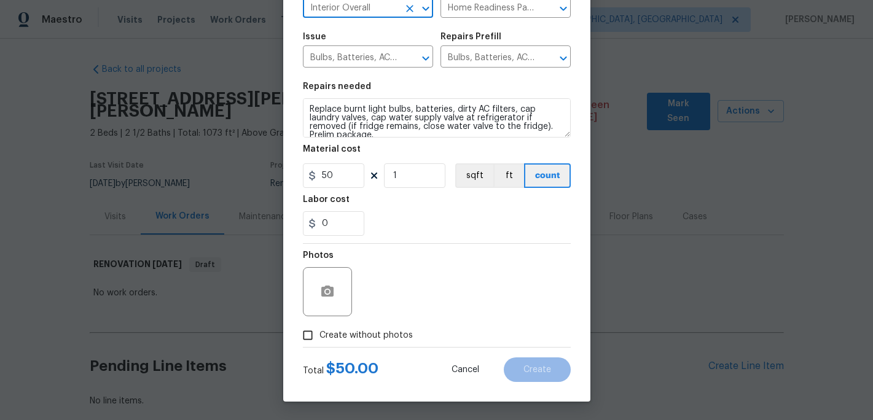
type input "Interior Overall"
click at [309, 335] on input "Create without photos" at bounding box center [307, 335] width 23 height 23
checkbox input "true"
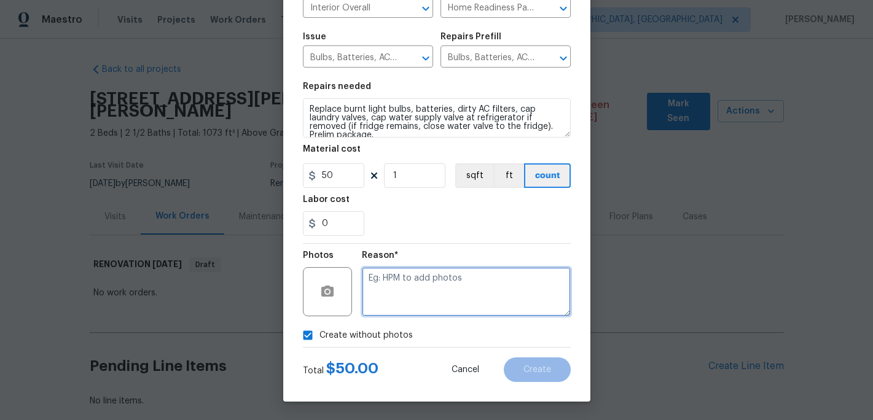
click at [384, 302] on textarea at bounding box center [466, 291] width 209 height 49
type textarea "c"
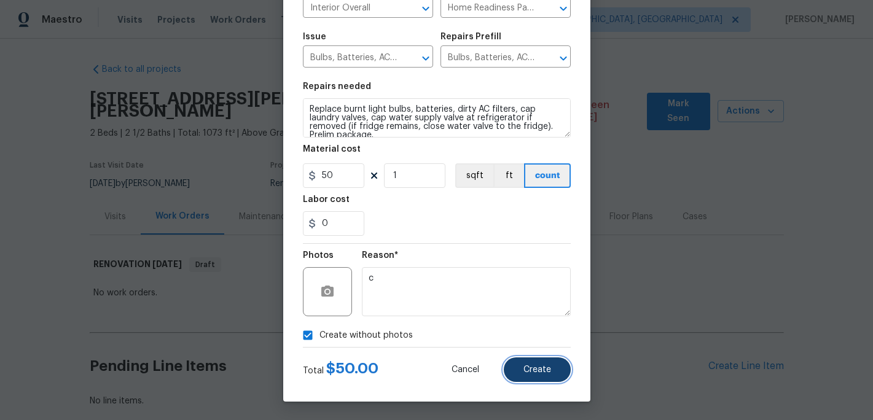
click at [524, 368] on span "Create" at bounding box center [537, 369] width 28 height 9
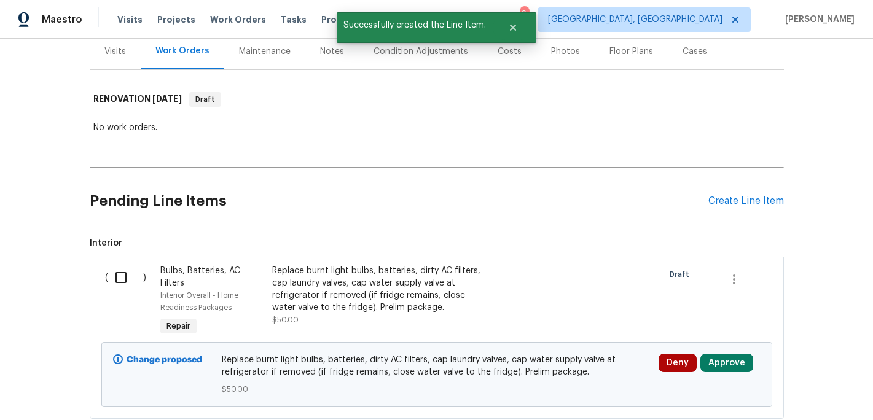
scroll to position [159, 0]
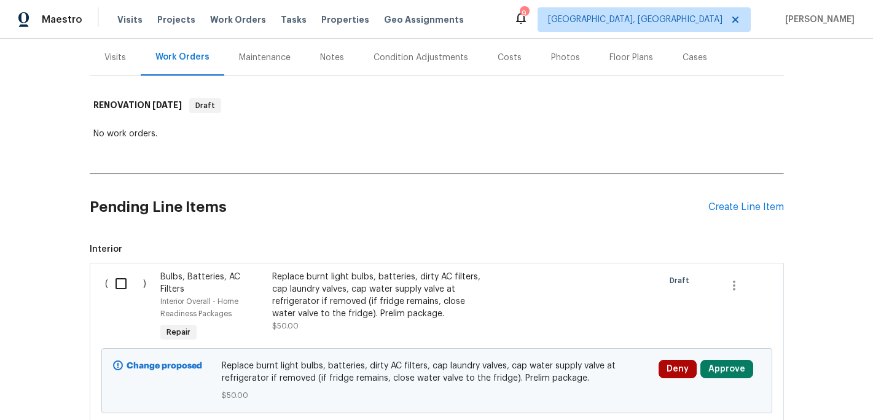
click at [123, 271] on input "checkbox" at bounding box center [125, 284] width 35 height 26
checkbox input "true"
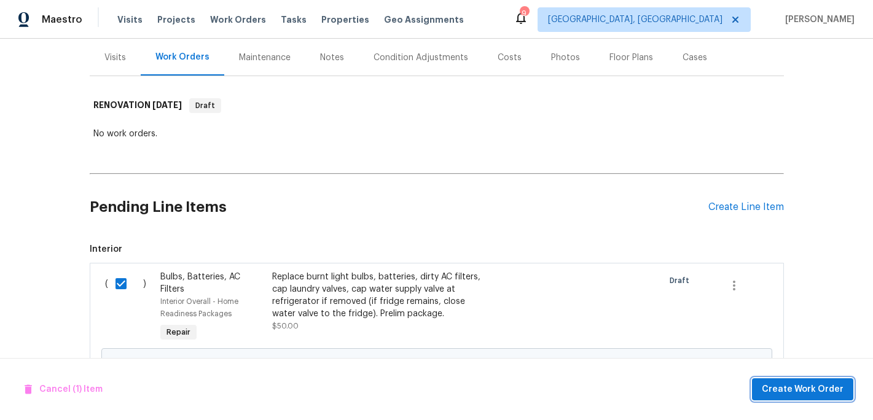
click at [769, 385] on span "Create Work Order" at bounding box center [802, 389] width 82 height 15
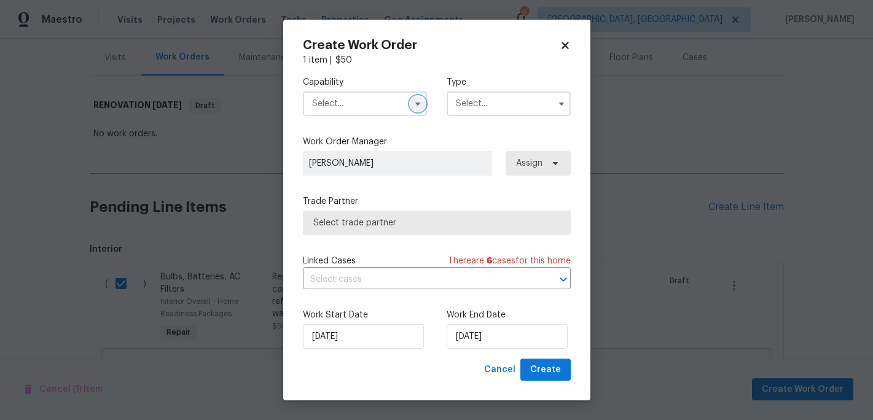
click at [419, 107] on icon "button" at bounding box center [418, 104] width 10 height 10
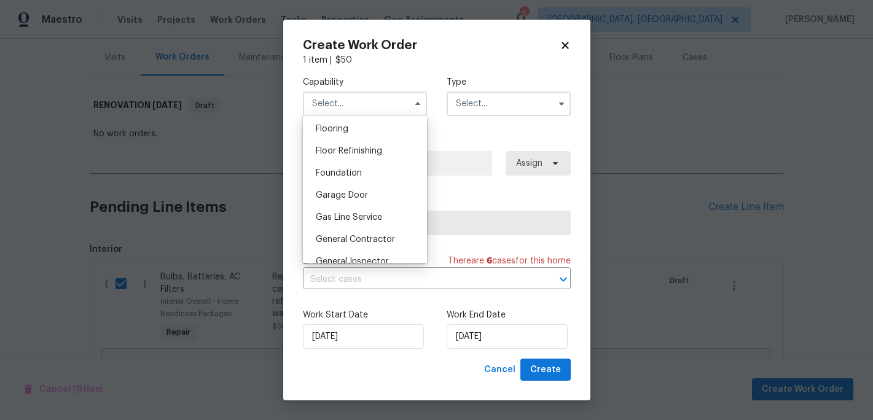
scroll to position [496, 0]
click at [369, 220] on span "General Contractor" at bounding box center [355, 221] width 79 height 9
type input "General Contractor"
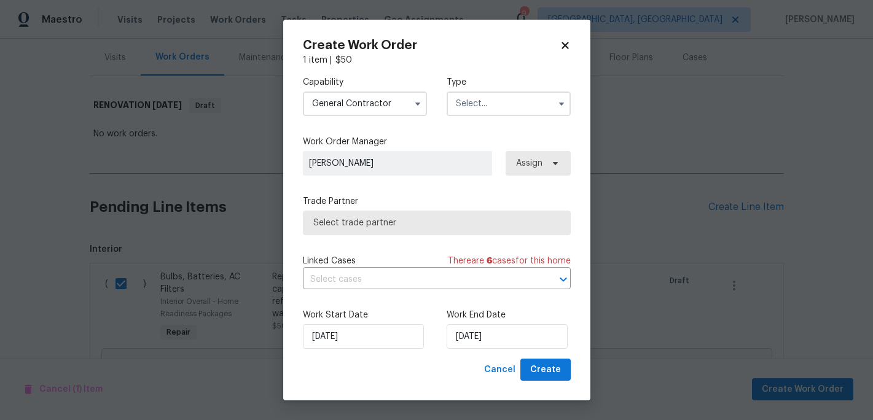
click at [496, 104] on input "text" at bounding box center [508, 103] width 124 height 25
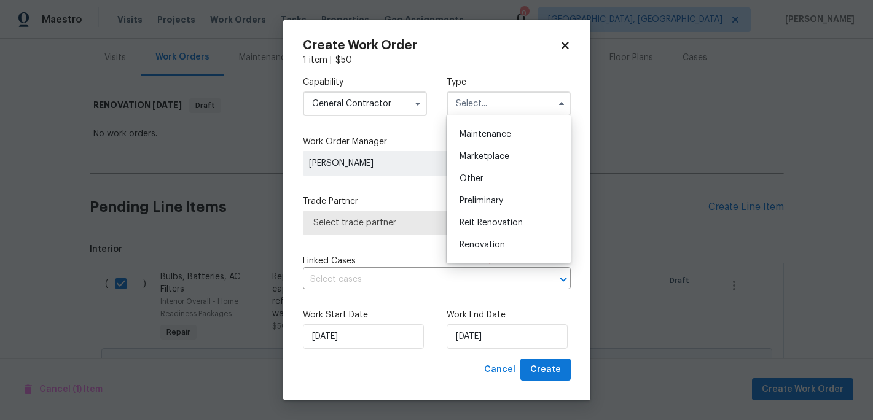
scroll to position [201, 0]
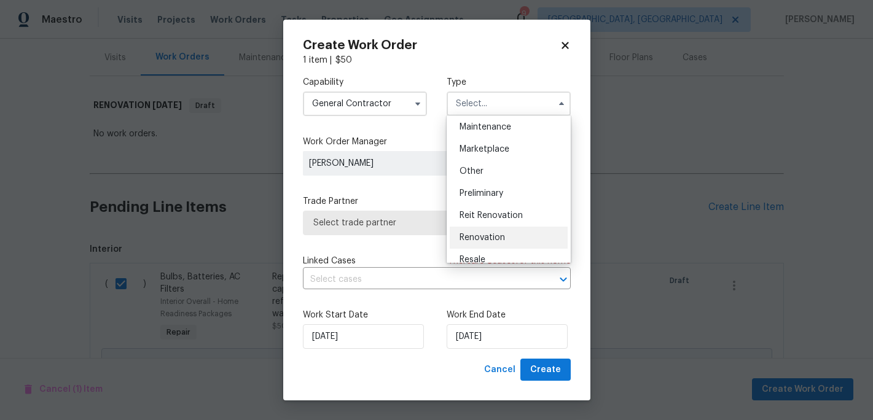
click at [494, 231] on div "Renovation" at bounding box center [508, 238] width 118 height 22
type input "Renovation"
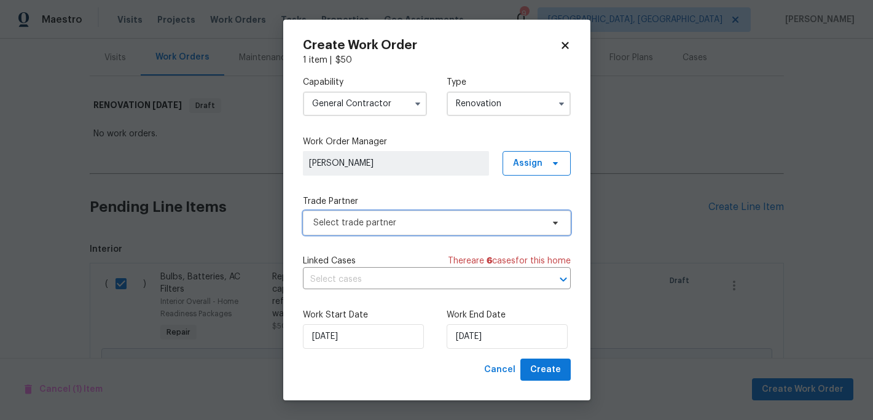
click at [400, 220] on span "Select trade partner" at bounding box center [427, 223] width 229 height 12
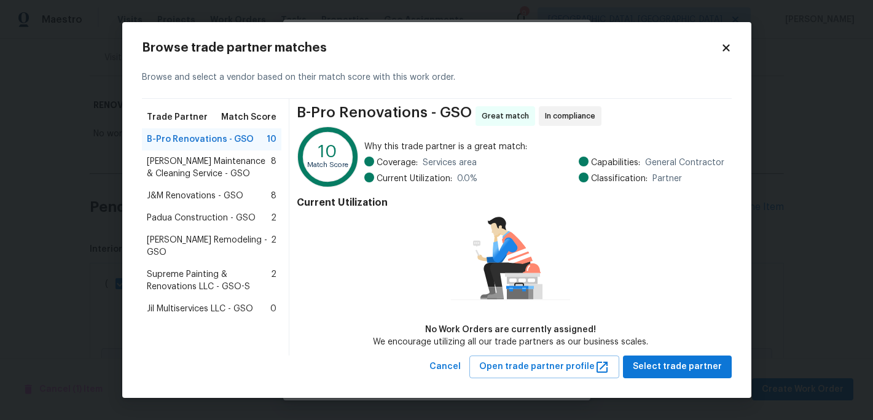
click at [223, 218] on span "Padua Construction - GSO" at bounding box center [201, 218] width 109 height 12
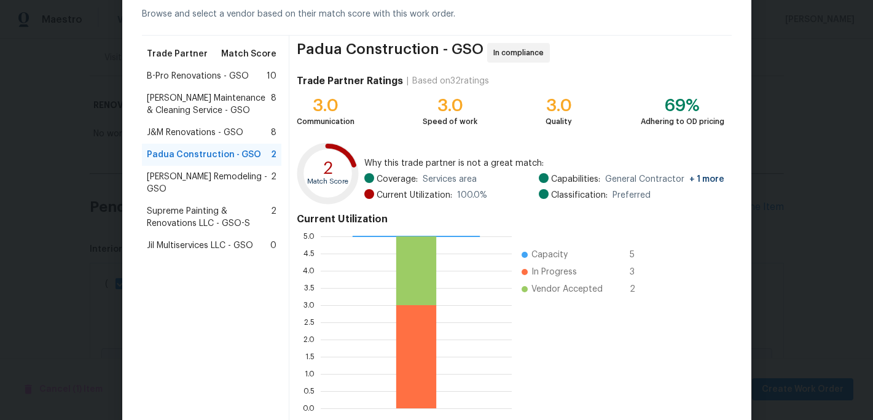
scroll to position [122, 0]
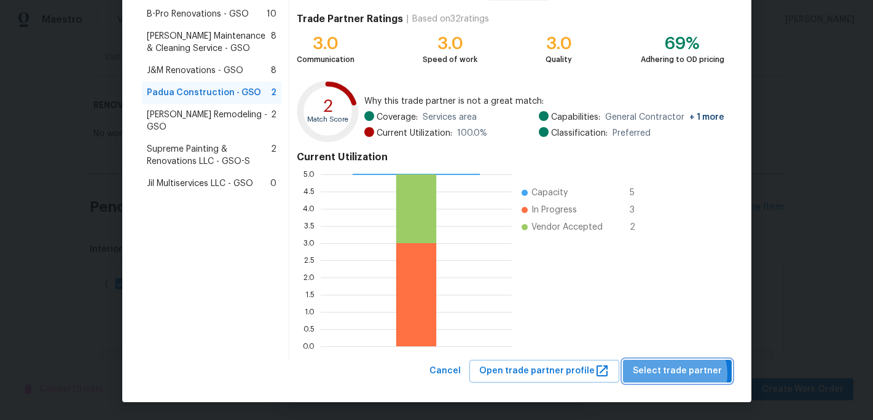
click at [679, 374] on span "Select trade partner" at bounding box center [676, 371] width 89 height 15
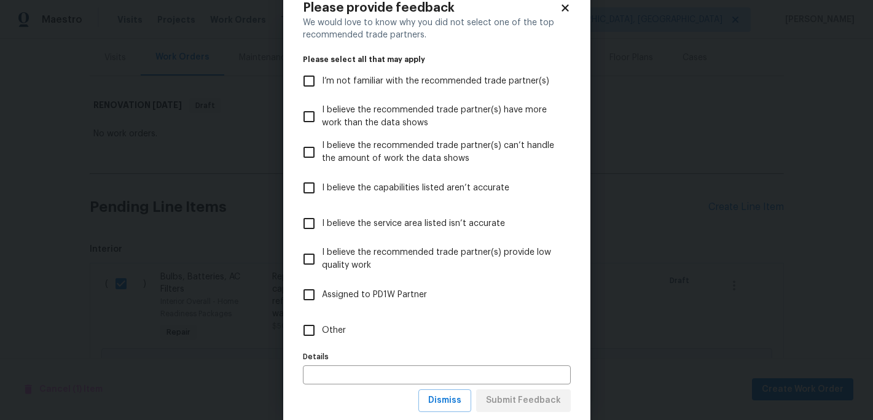
scroll to position [66, 0]
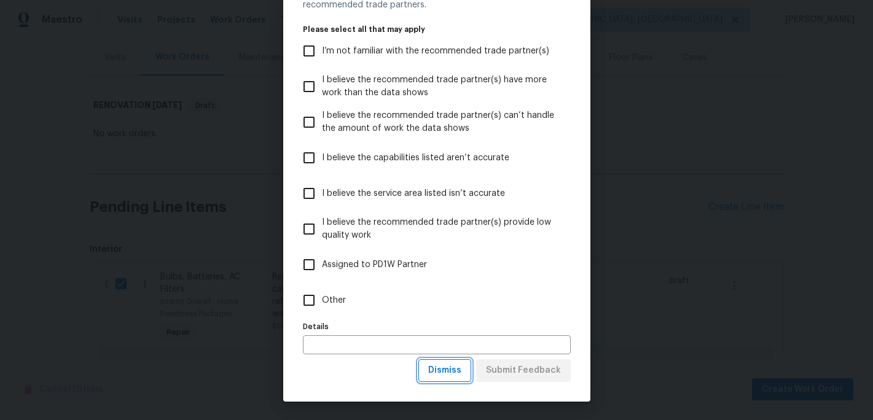
click at [446, 372] on span "Dismiss" at bounding box center [444, 370] width 33 height 15
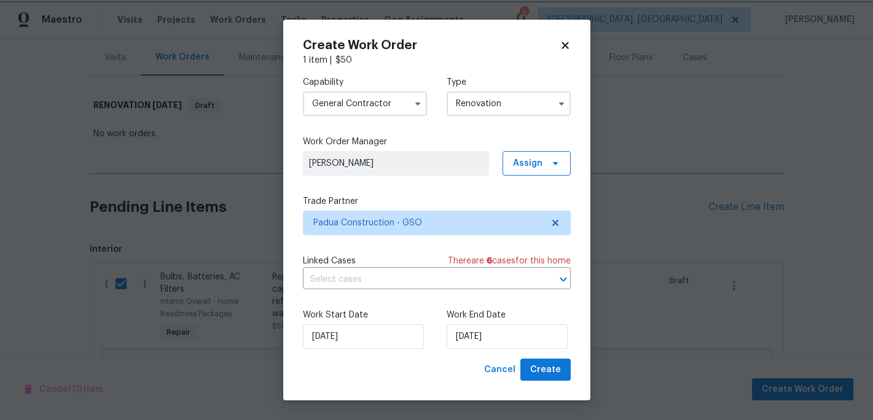
scroll to position [0, 0]
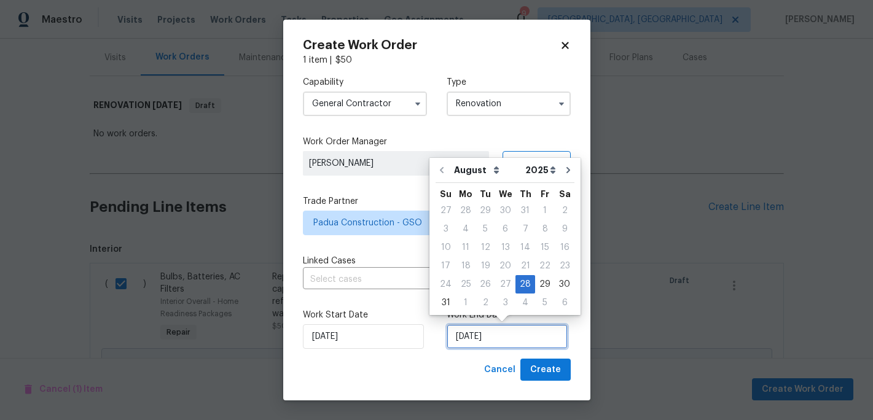
click at [480, 346] on input "[DATE]" at bounding box center [506, 336] width 121 height 25
click at [541, 301] on div "5" at bounding box center [545, 302] width 20 height 17
type input "[DATE]"
select select "8"
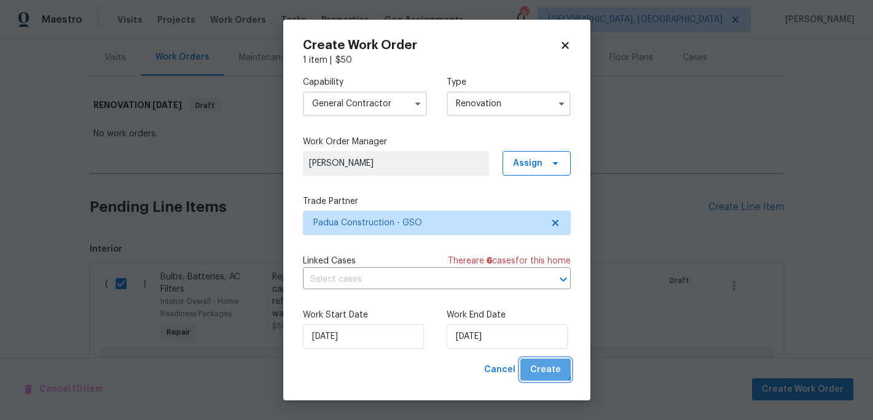
click at [543, 368] on span "Create" at bounding box center [545, 369] width 31 height 15
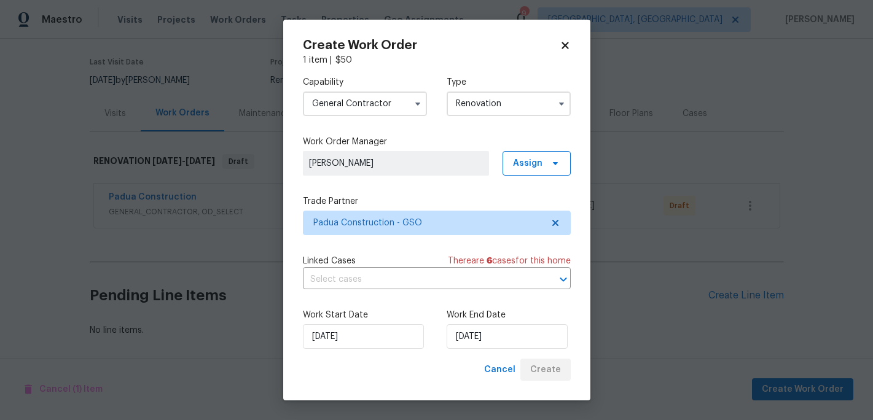
scroll to position [91, 0]
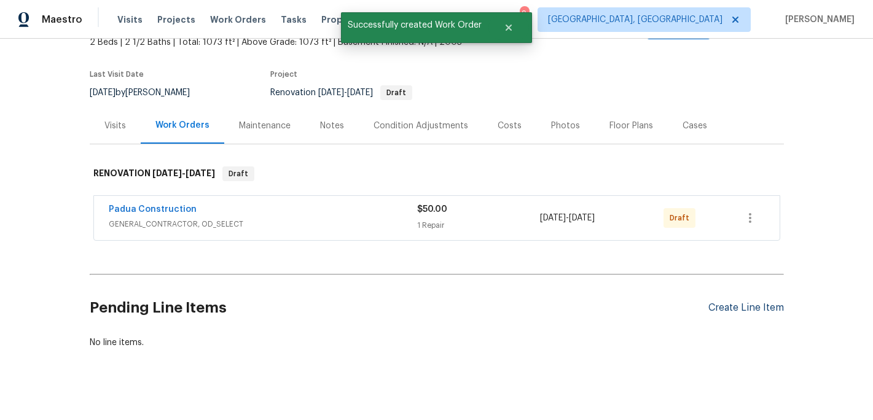
click at [723, 302] on div "Create Line Item" at bounding box center [746, 308] width 76 height 12
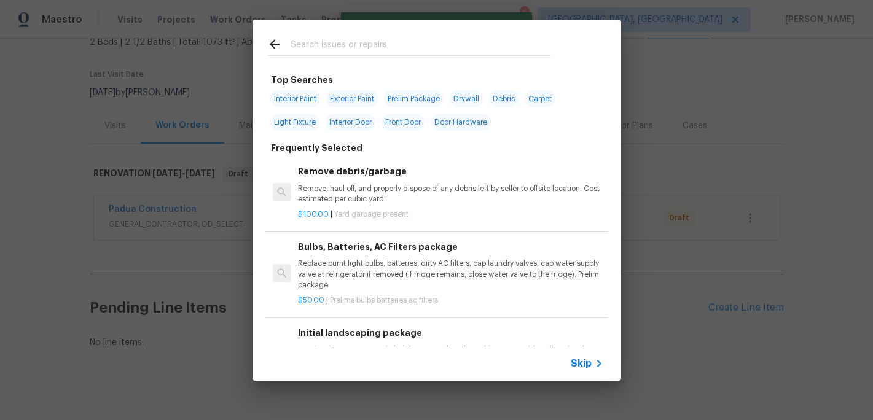
click at [305, 47] on input "text" at bounding box center [420, 46] width 260 height 18
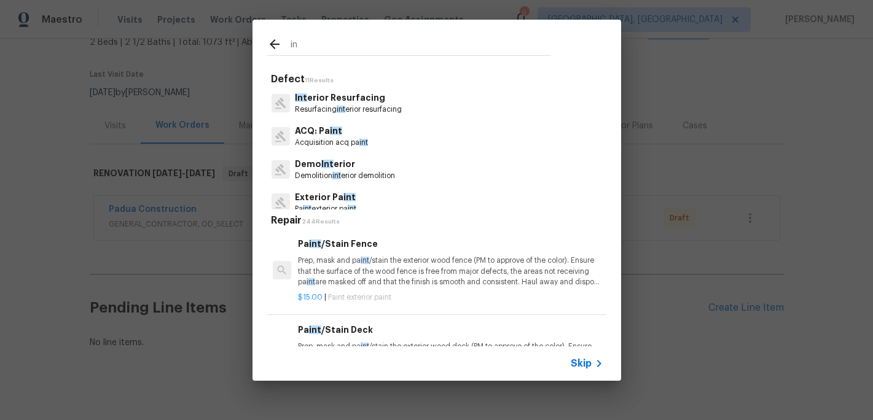
type input "i"
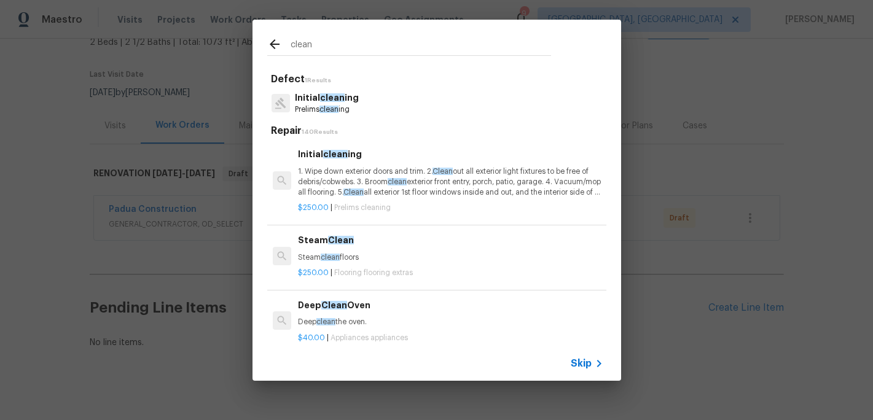
type input "clean"
click at [322, 104] on p "Prelims clean ing" at bounding box center [327, 109] width 64 height 10
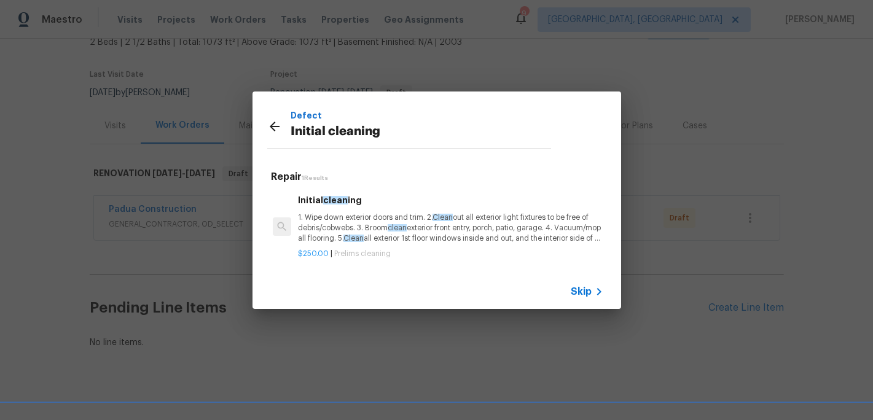
click at [344, 236] on p "1. Wipe down exterior doors and trim. 2. Clean out all exterior light fixtures …" at bounding box center [450, 227] width 305 height 31
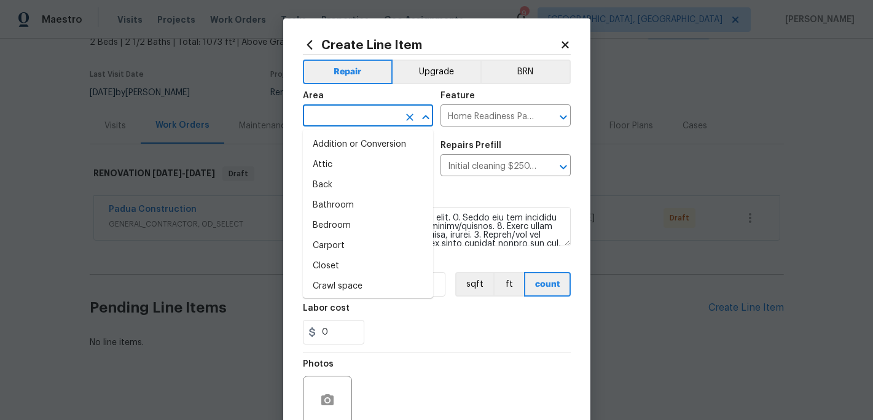
click at [333, 112] on input "text" at bounding box center [351, 116] width 96 height 19
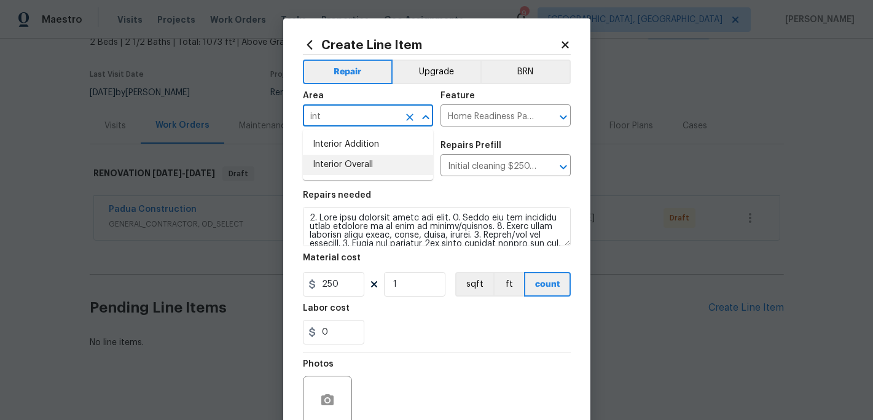
click at [336, 168] on li "Interior Overall" at bounding box center [368, 165] width 130 height 20
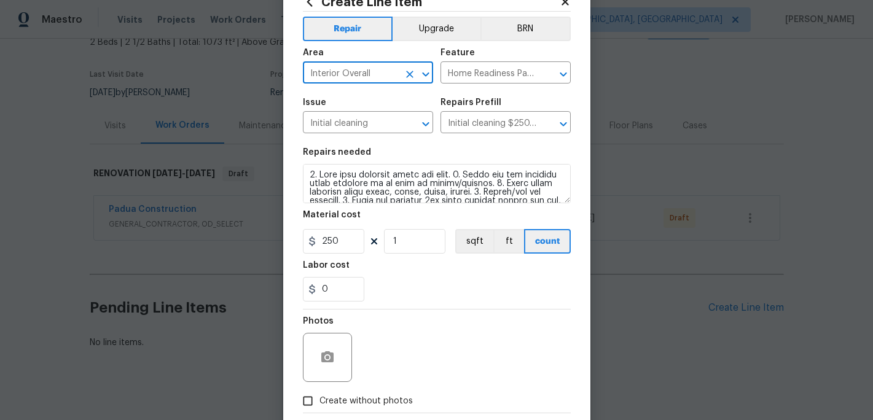
scroll to position [109, 0]
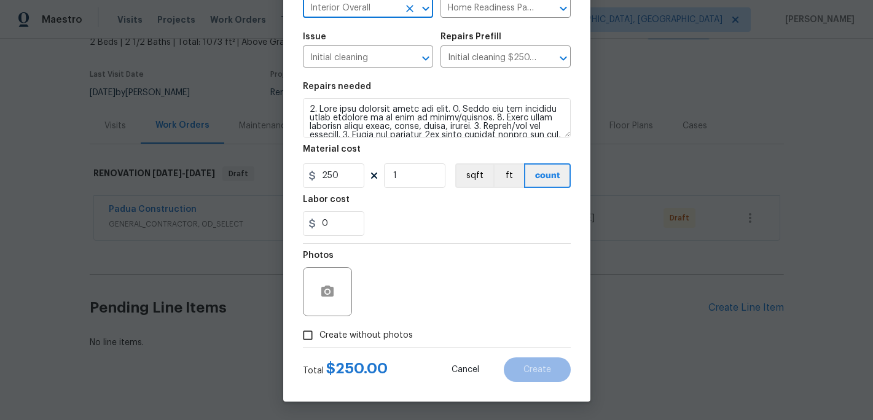
type input "Interior Overall"
click at [311, 338] on input "Create without photos" at bounding box center [307, 335] width 23 height 23
checkbox input "true"
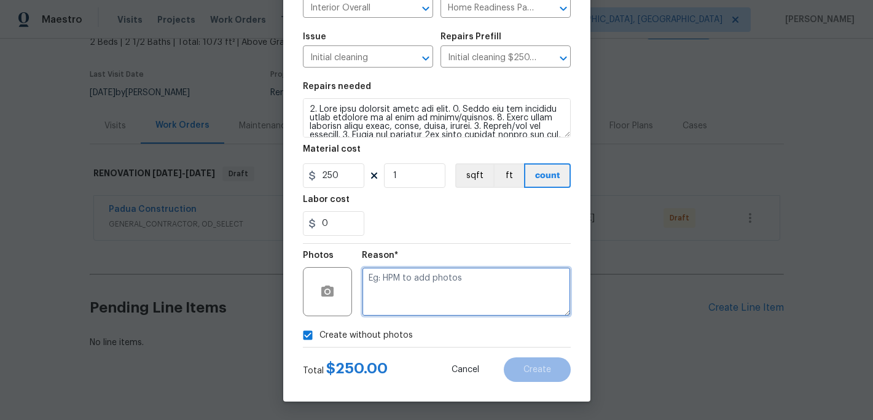
click at [377, 295] on textarea at bounding box center [466, 291] width 209 height 49
type textarea "c"
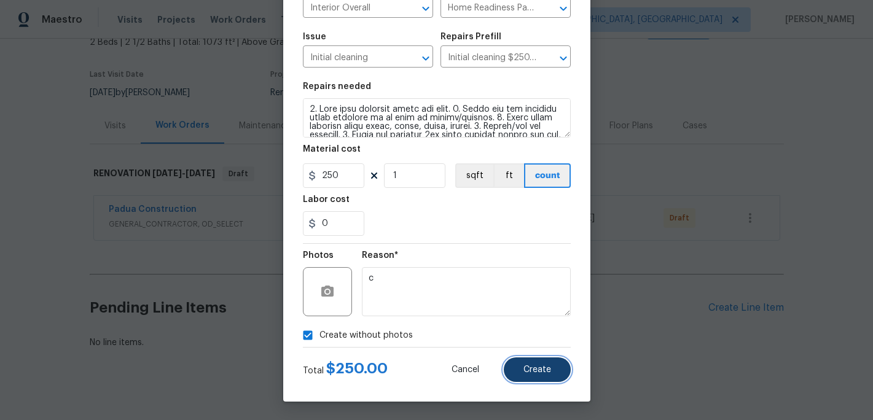
click at [535, 357] on button "Create" at bounding box center [537, 369] width 67 height 25
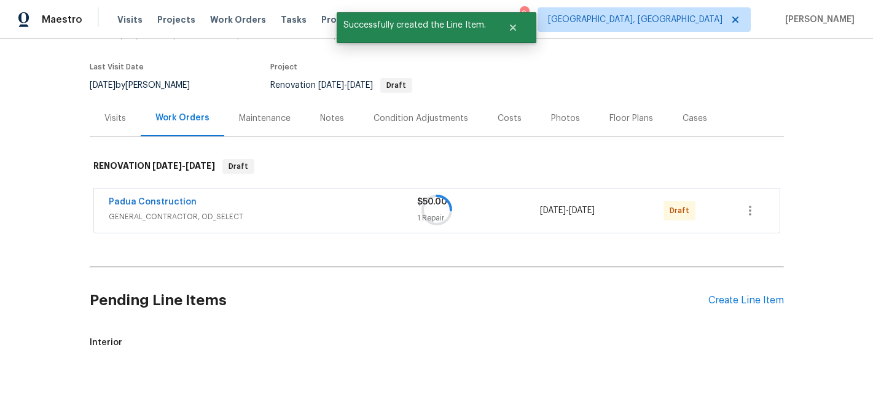
scroll to position [159, 0]
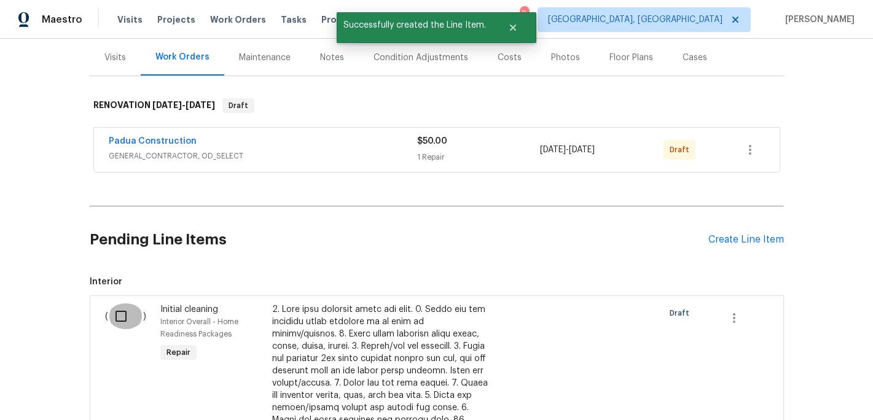
click at [125, 303] on input "checkbox" at bounding box center [125, 316] width 35 height 26
checkbox input "true"
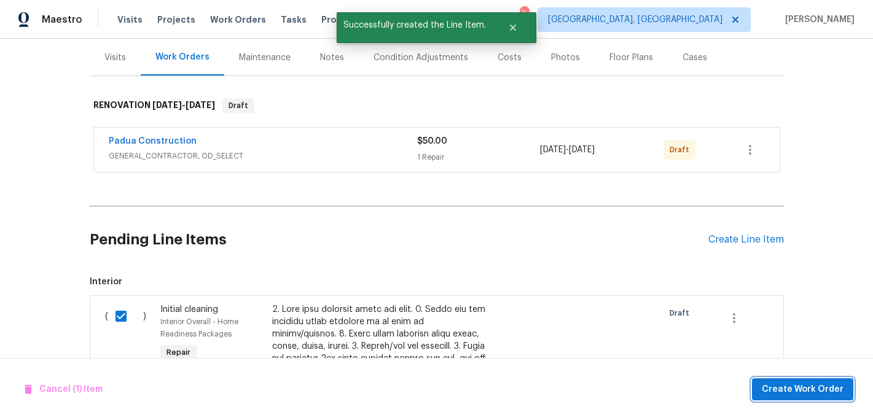
click at [775, 392] on span "Create Work Order" at bounding box center [802, 389] width 82 height 15
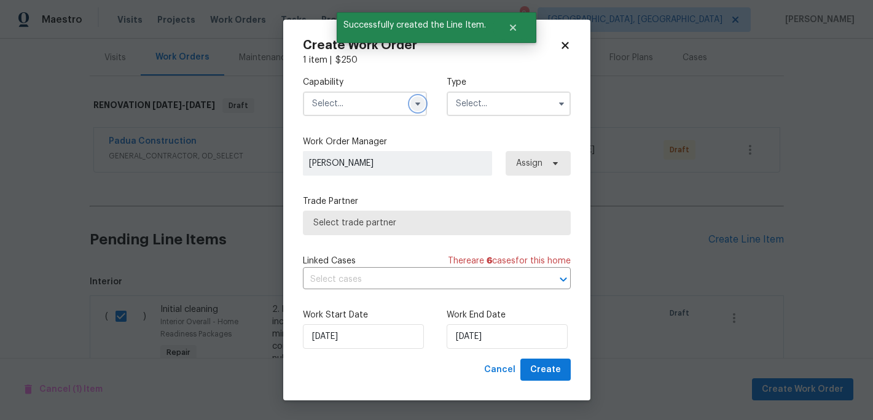
click at [419, 103] on icon "button" at bounding box center [418, 104] width 10 height 10
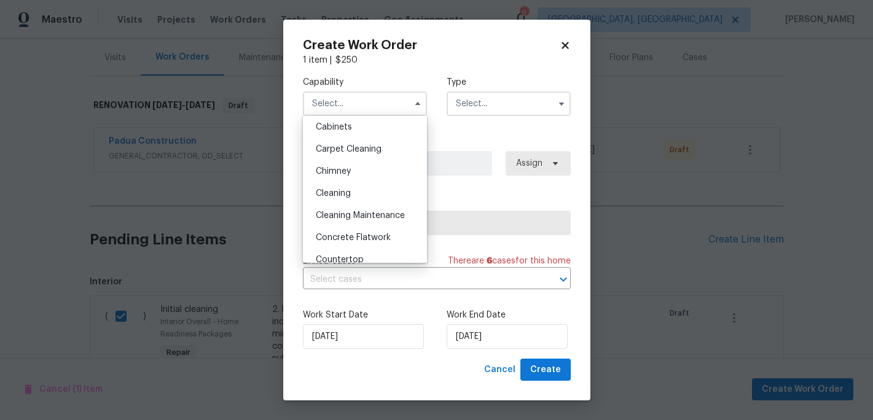
scroll to position [115, 0]
click at [380, 210] on span "Cleaning Maintenance" at bounding box center [360, 213] width 89 height 9
type input "Cleaning Maintenance"
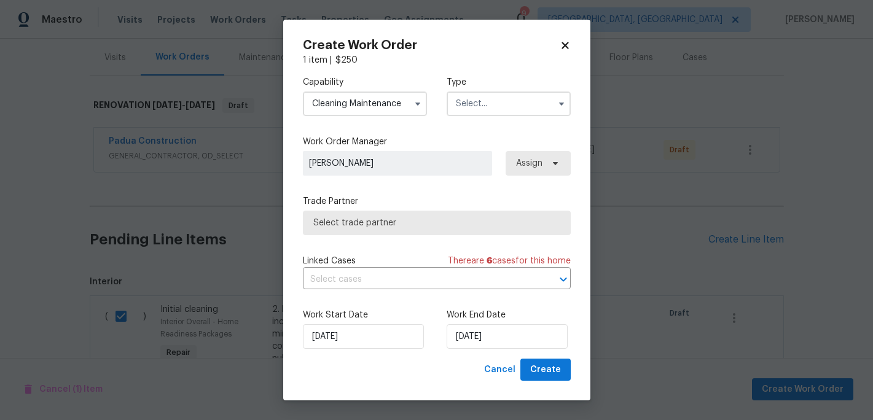
click at [483, 106] on input "text" at bounding box center [508, 103] width 124 height 25
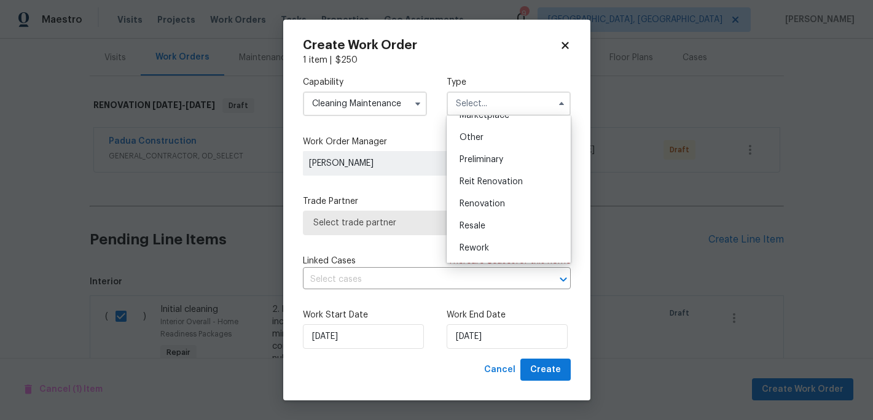
scroll to position [247, 0]
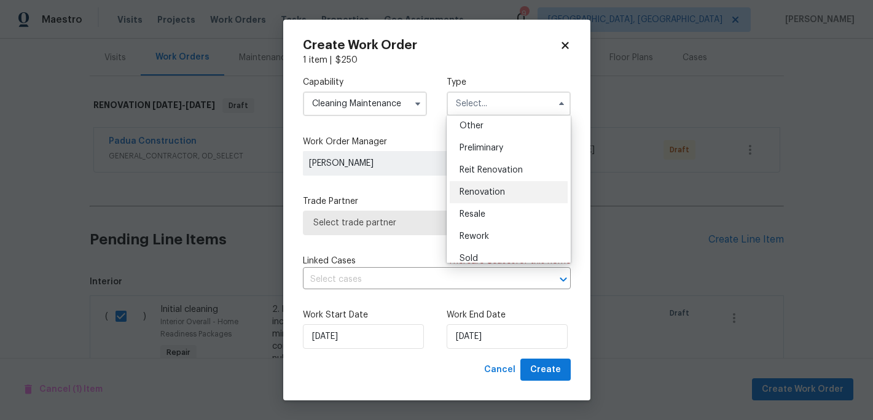
click at [494, 191] on span "Renovation" at bounding box center [481, 192] width 45 height 9
type input "Renovation"
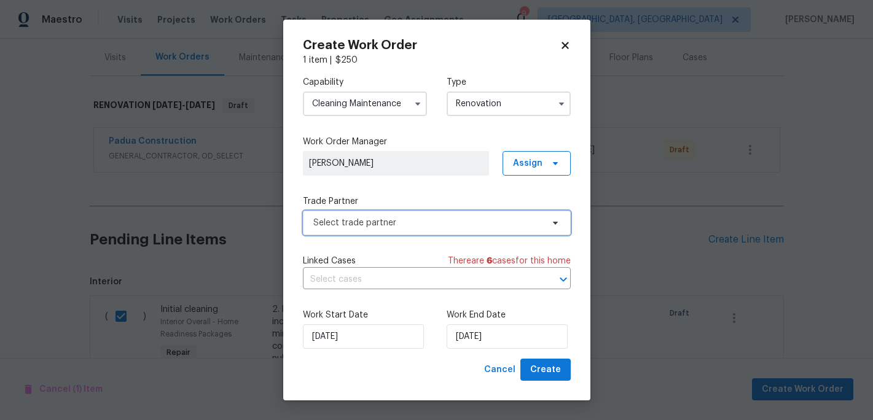
click at [501, 231] on span "Select trade partner" at bounding box center [437, 223] width 268 height 25
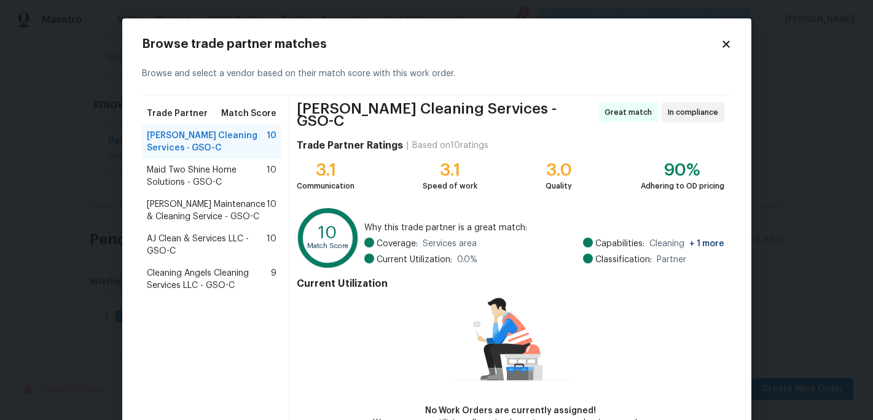
click at [209, 275] on span "Cleaning Angels Cleaning Services LLC - GSO-C" at bounding box center [209, 279] width 125 height 25
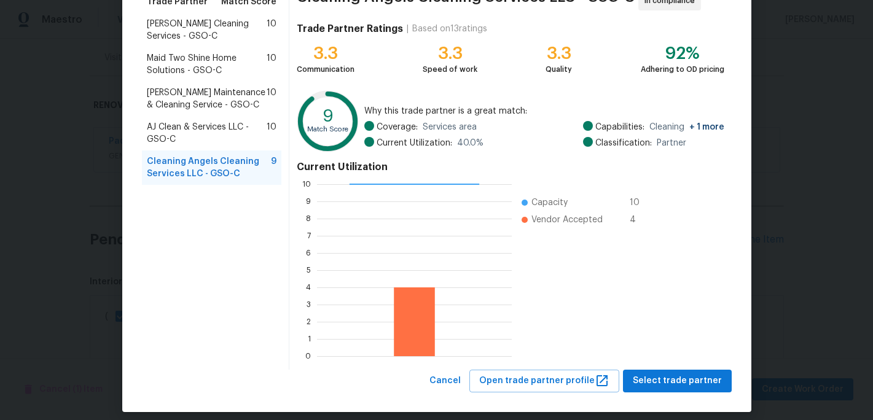
scroll to position [122, 0]
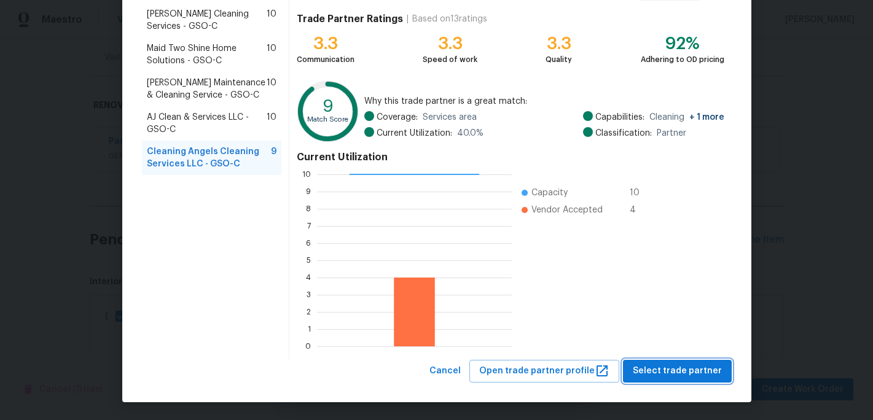
click at [682, 370] on span "Select trade partner" at bounding box center [676, 371] width 89 height 15
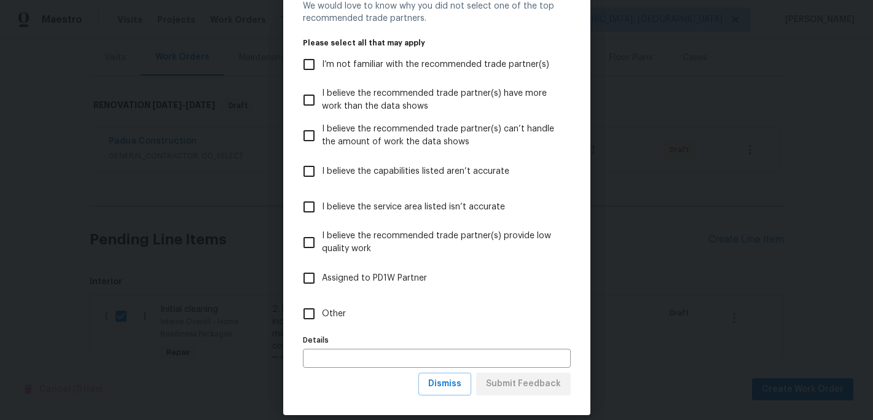
scroll to position [66, 0]
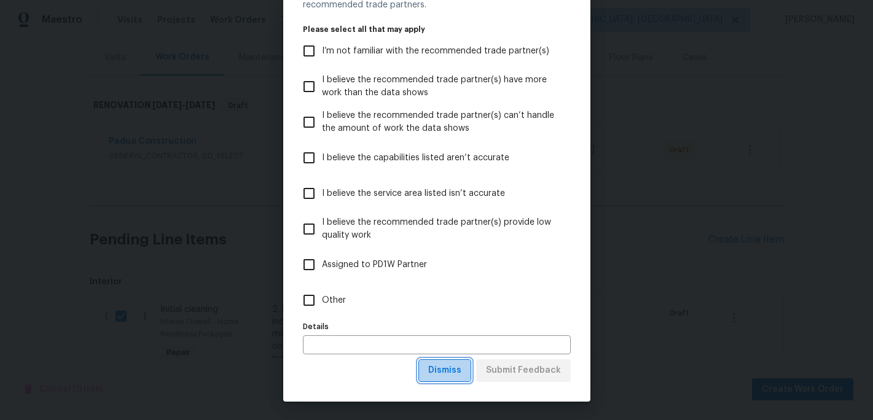
click at [445, 367] on span "Dismiss" at bounding box center [444, 370] width 33 height 15
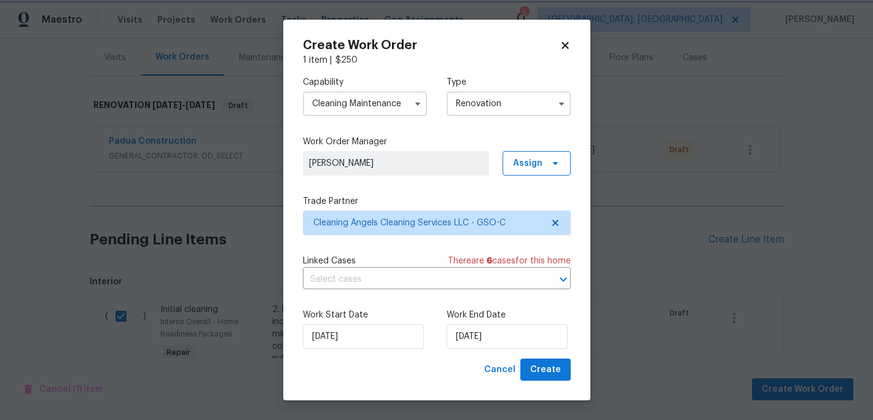
scroll to position [0, 0]
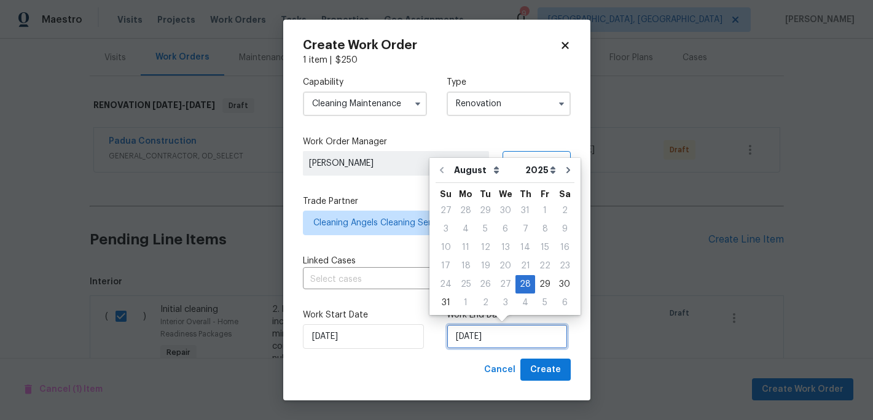
click at [474, 336] on input "[DATE]" at bounding box center [506, 336] width 121 height 25
click at [563, 166] on icon "Go to next month" at bounding box center [568, 170] width 10 height 10
type input "[DATE]"
select select "8"
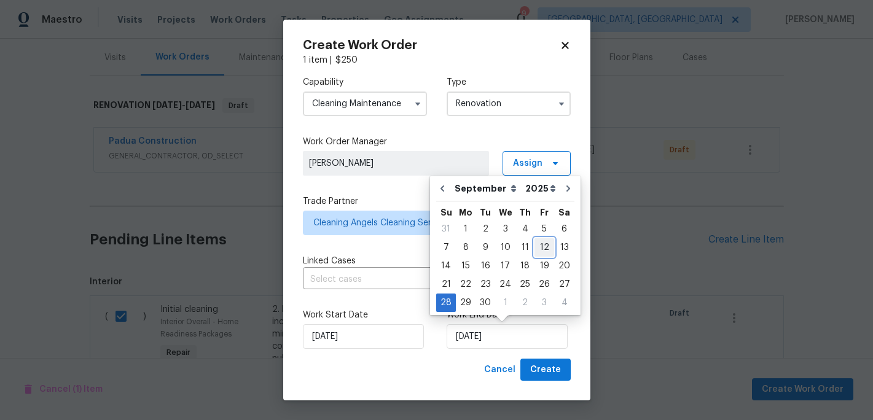
click at [540, 244] on div "12" at bounding box center [544, 247] width 20 height 17
type input "[DATE]"
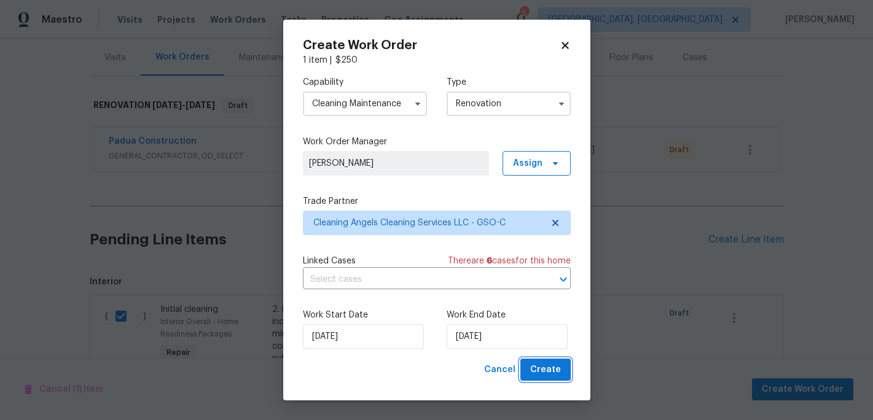
click at [544, 370] on span "Create" at bounding box center [545, 369] width 31 height 15
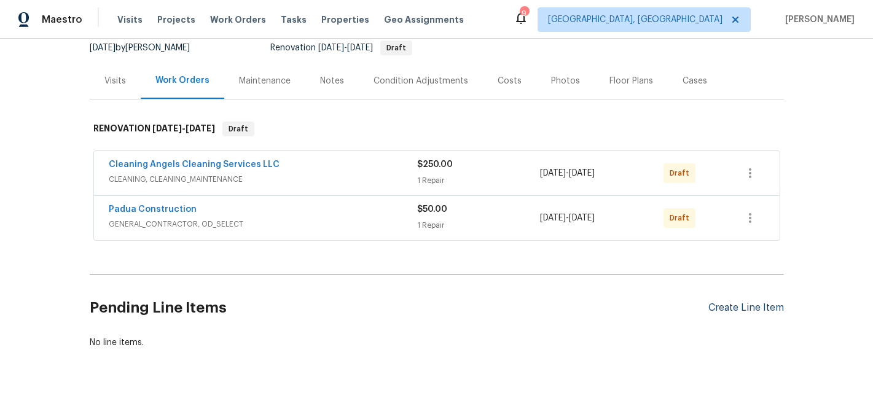
click at [745, 302] on div "Create Line Item" at bounding box center [746, 308] width 76 height 12
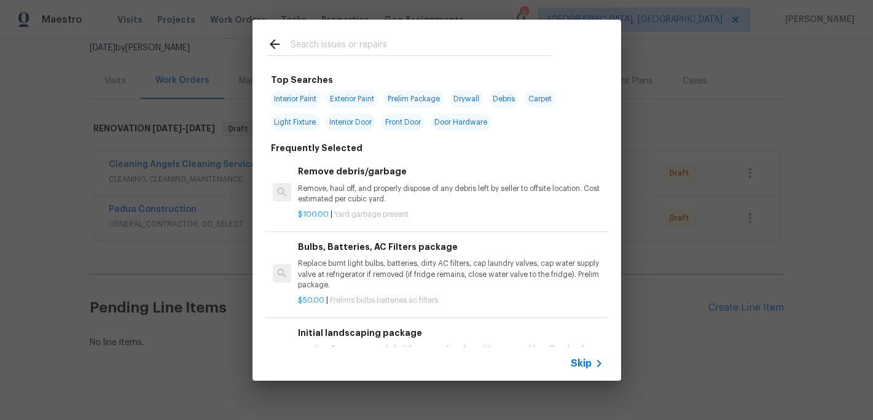
click at [313, 41] on input "text" at bounding box center [420, 46] width 260 height 18
click at [644, 103] on div "Top Searches Interior Paint Exterior Paint Prelim Package Drywall Debris Carpet…" at bounding box center [436, 200] width 873 height 400
